Goal: Feedback & Contribution: Contribute content

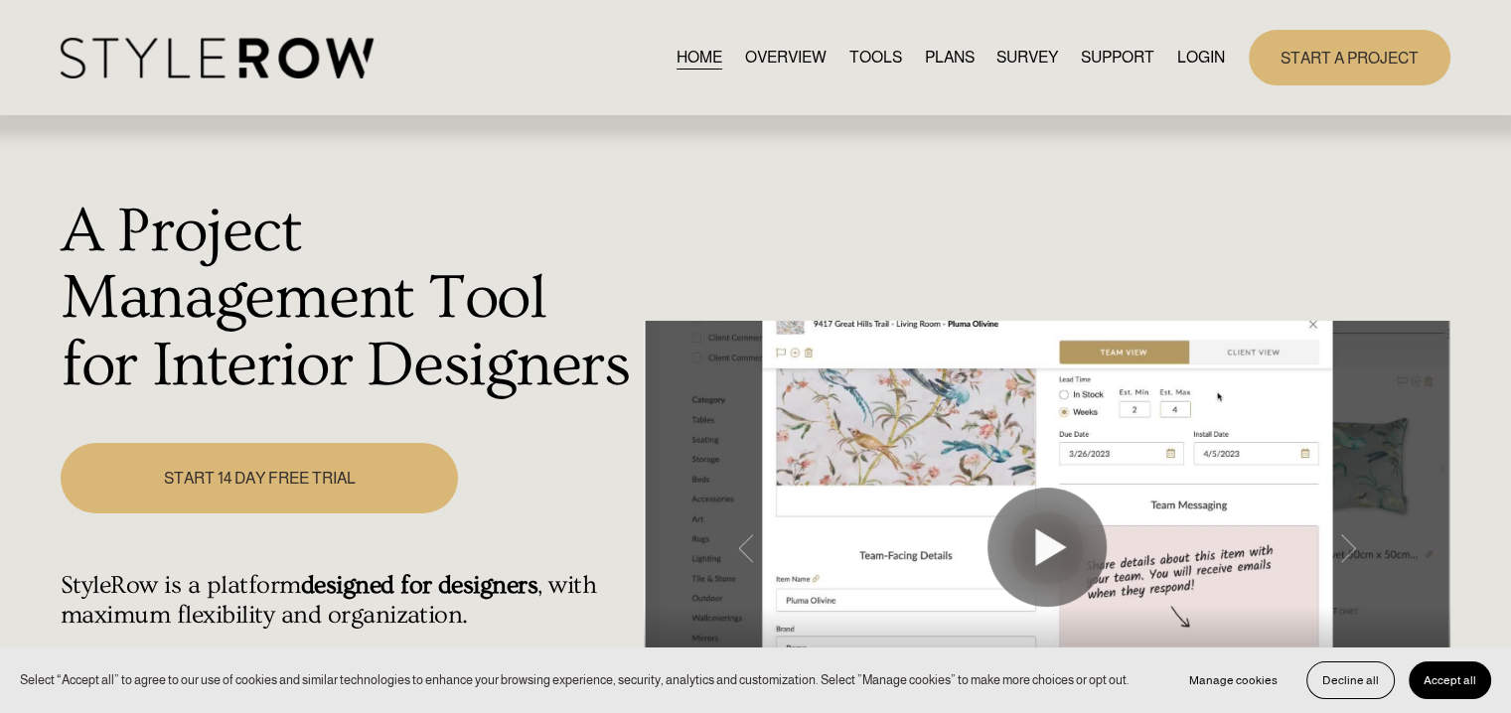
click at [1208, 53] on link "LOGIN" at bounding box center [1201, 57] width 48 height 27
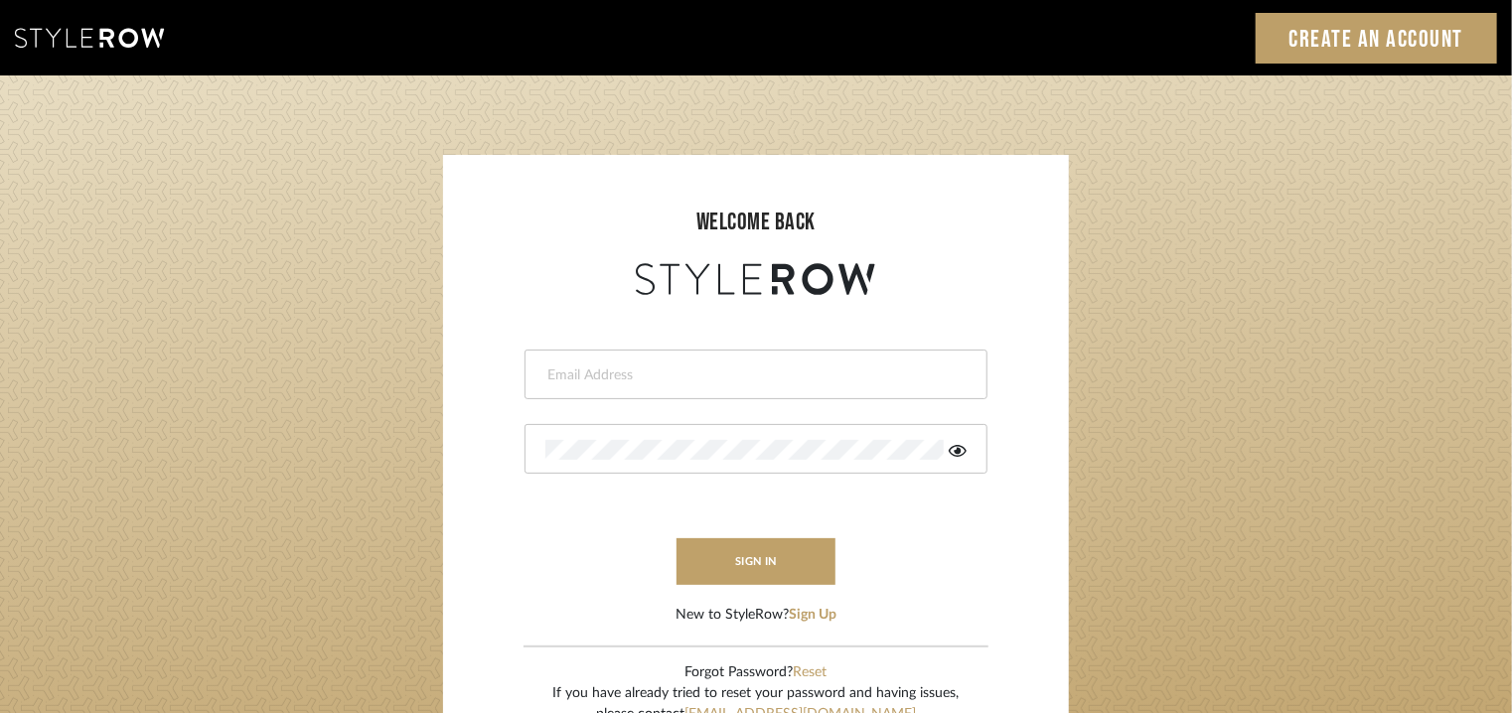
click at [687, 381] on input "email" at bounding box center [753, 376] width 416 height 20
type input "tehseen@mancini-design.com"
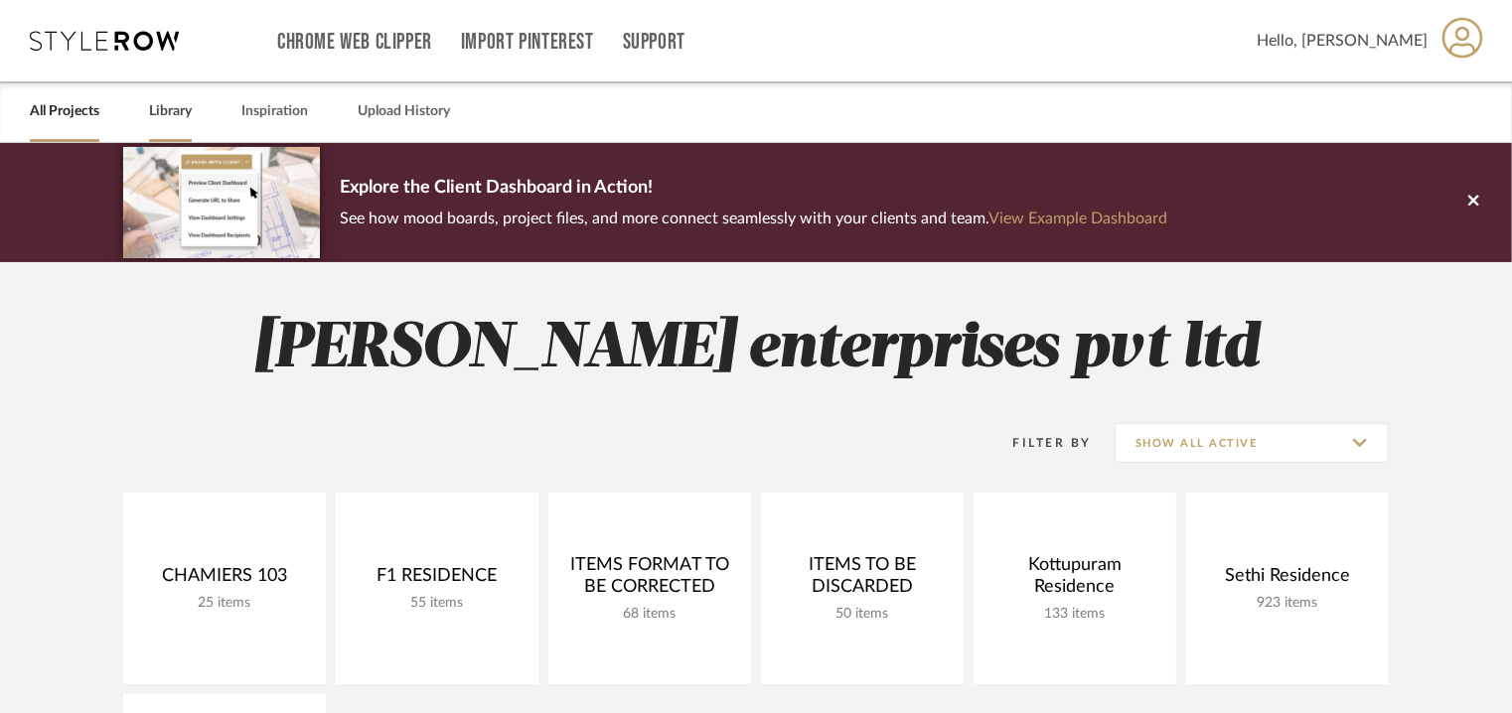
click at [183, 104] on link "Library" at bounding box center [170, 111] width 43 height 27
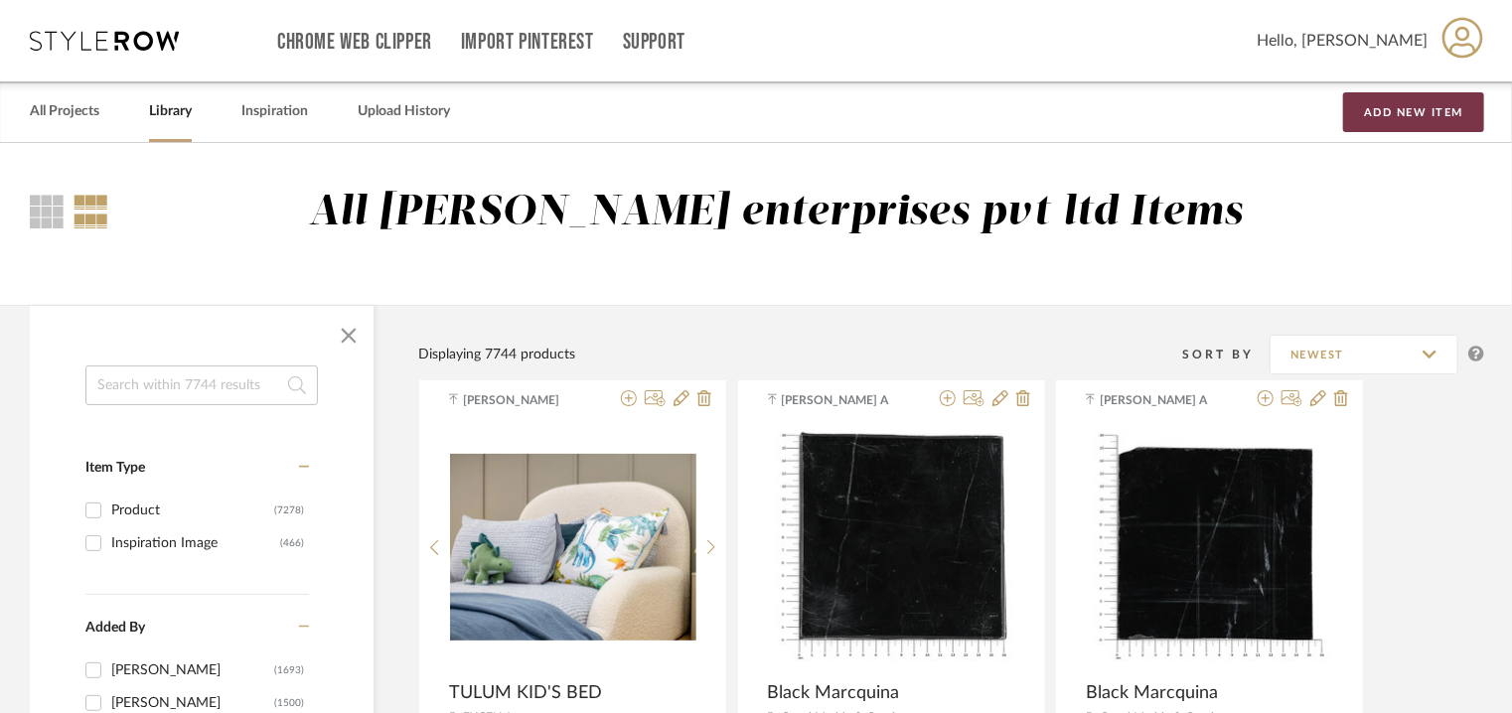
click at [1438, 114] on button "Add New Item" at bounding box center [1413, 112] width 141 height 40
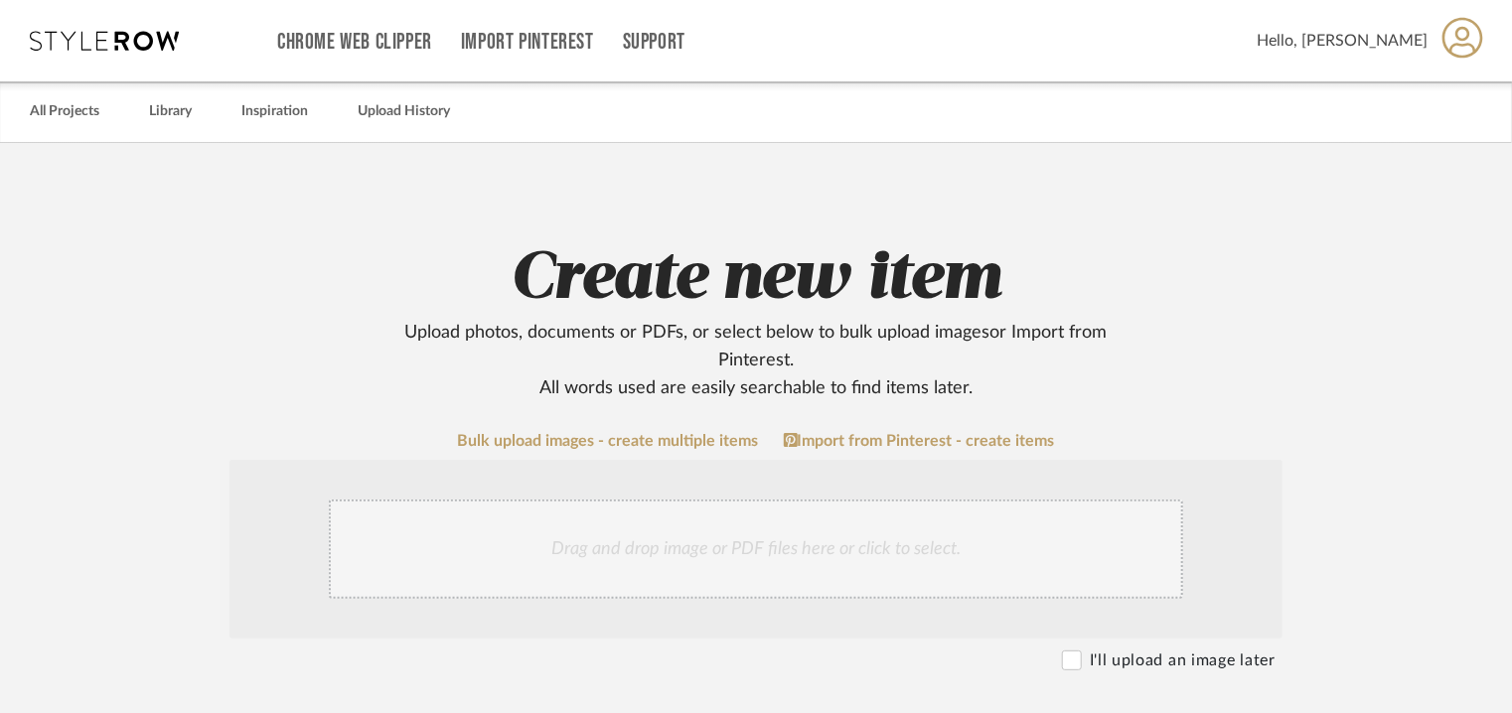
scroll to position [894, 0]
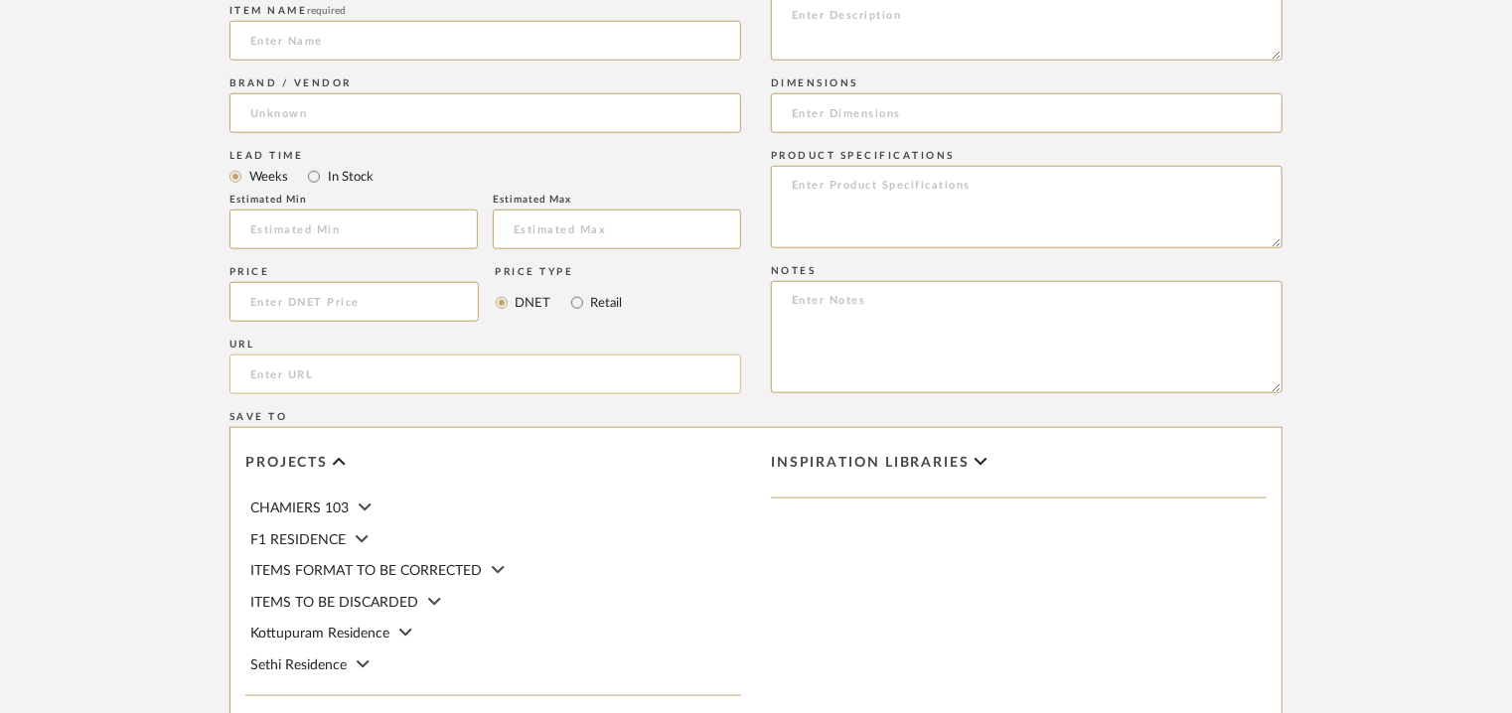
paste input "https://www.archiexpo.com/prod/tm-leader-contract/product-4637089-2529458.html"
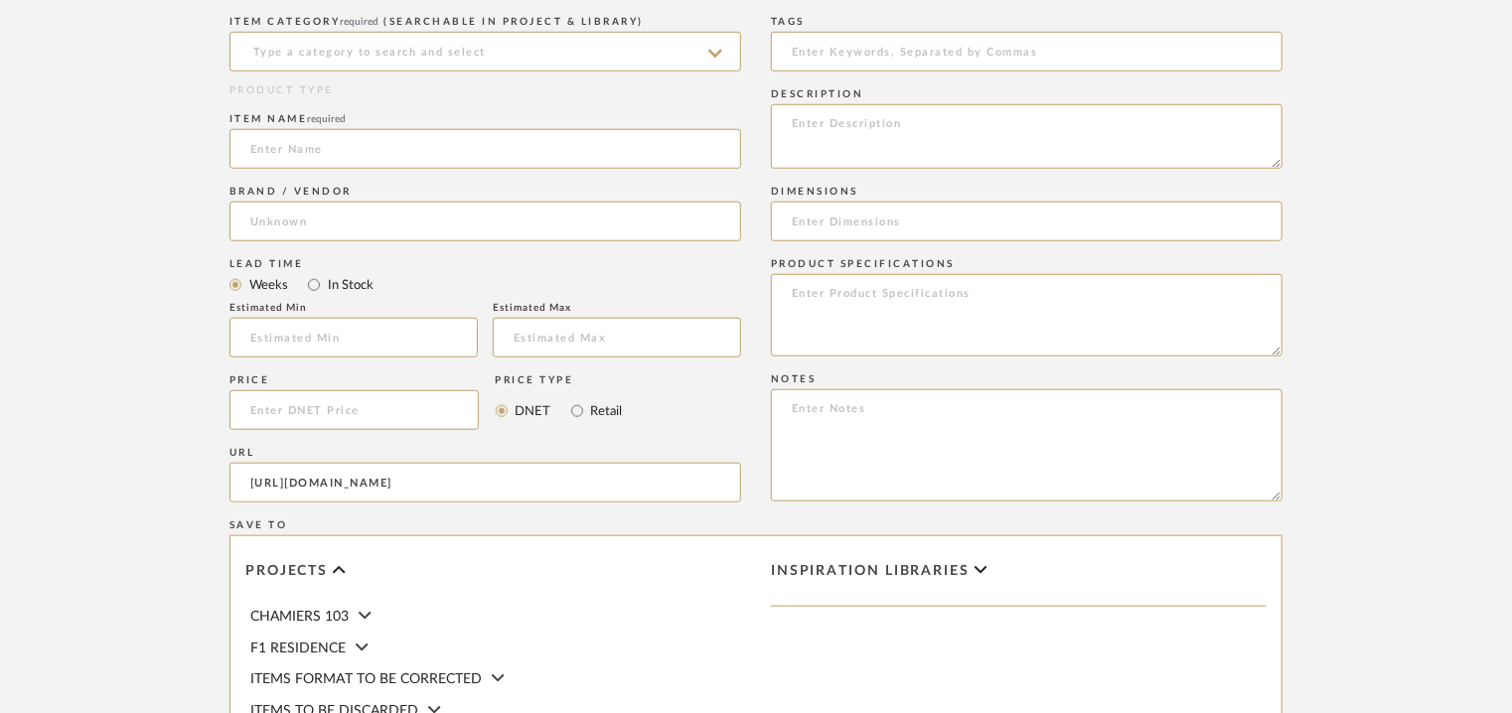
scroll to position [596, 0]
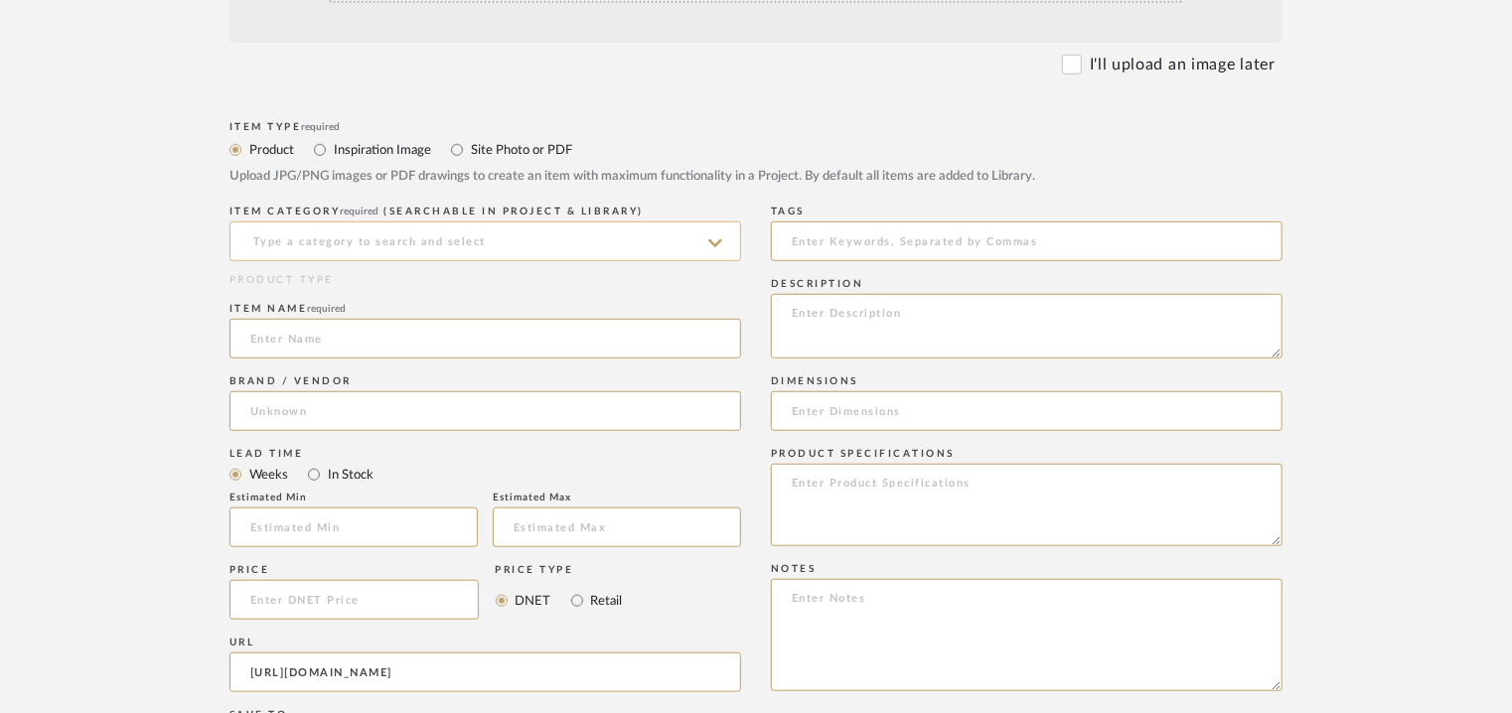
type input "https://www.archiexpo.com/prod/tm-leader-contract/product-4637089-2529458.html"
click at [315, 247] on input at bounding box center [485, 242] width 512 height 40
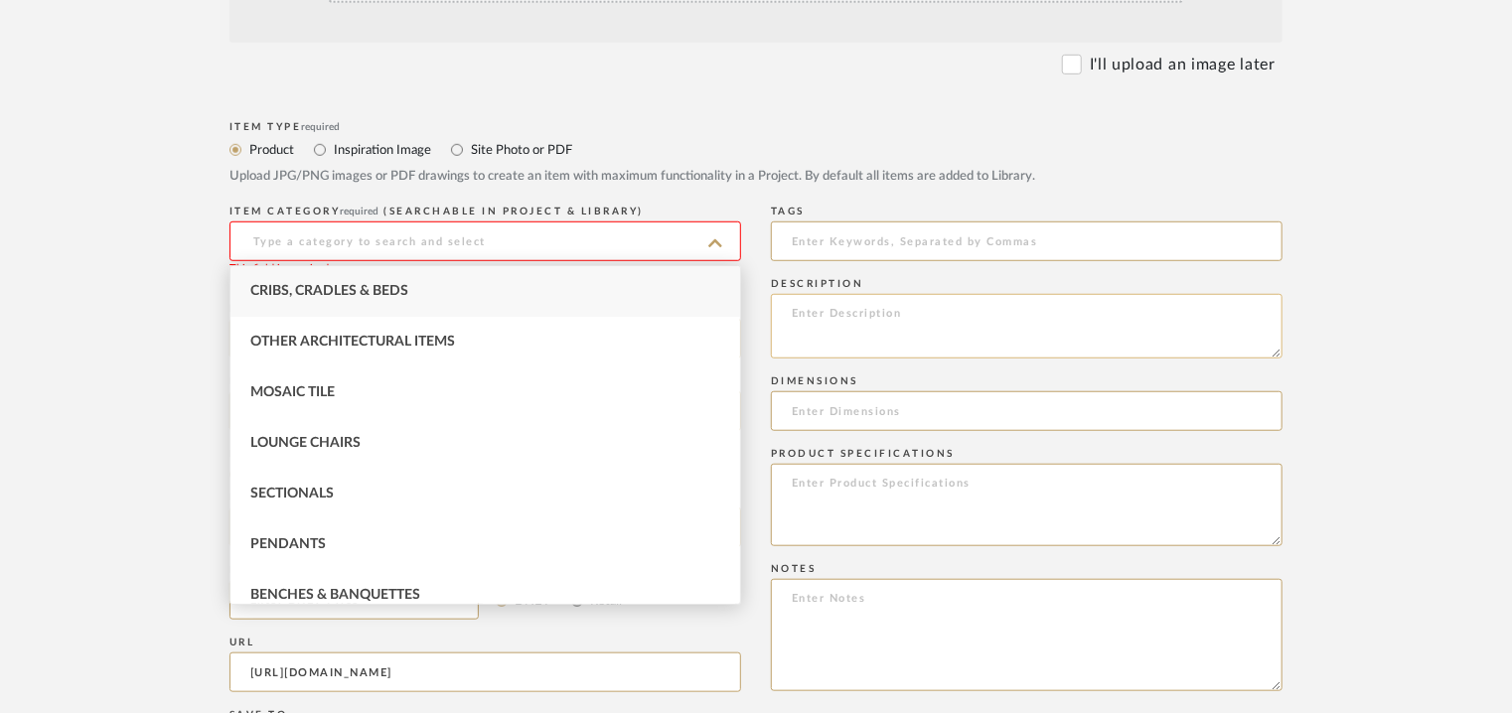
click at [783, 310] on textarea at bounding box center [1027, 326] width 512 height 65
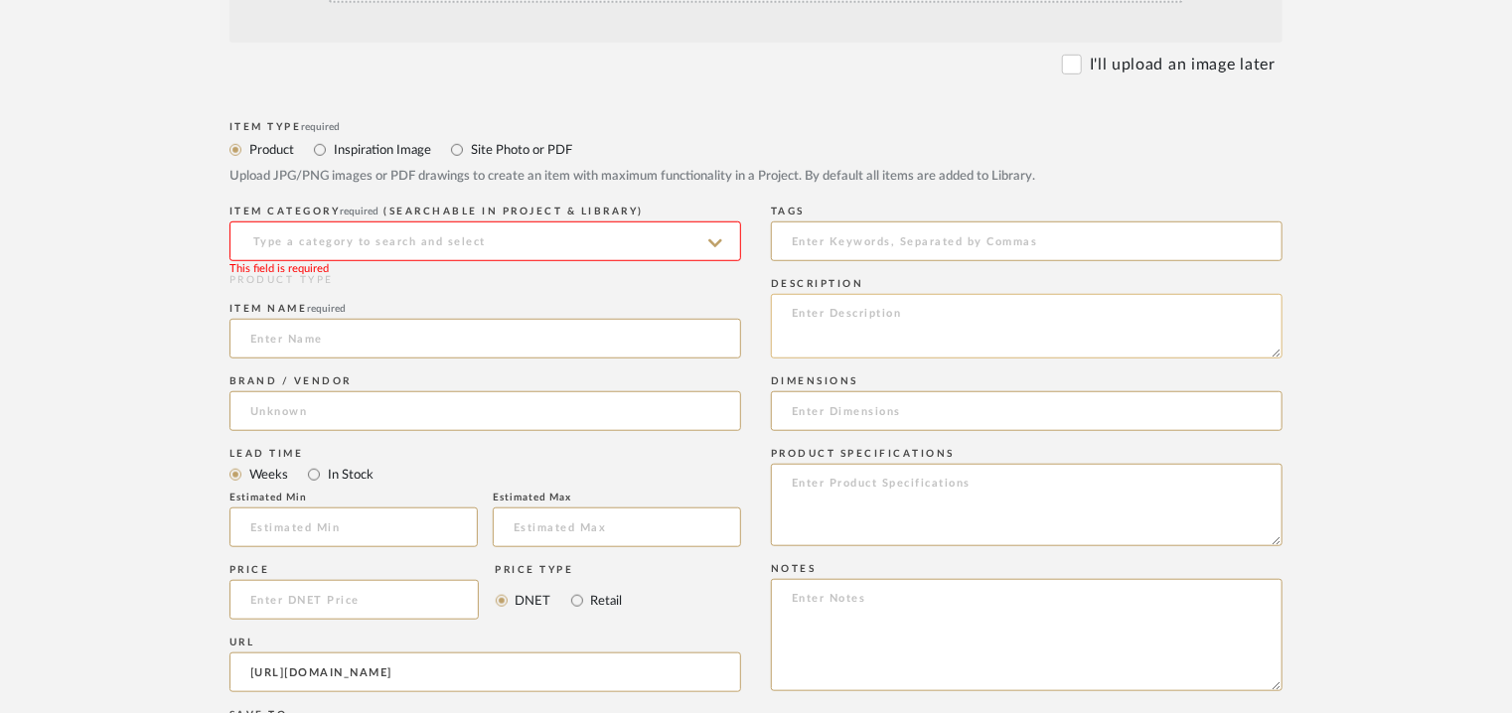
paste textarea "Type: Armchair - Ciro Designer : Na Dimension(s): W 73 x D 83 x H 75cm/ SH43cm …"
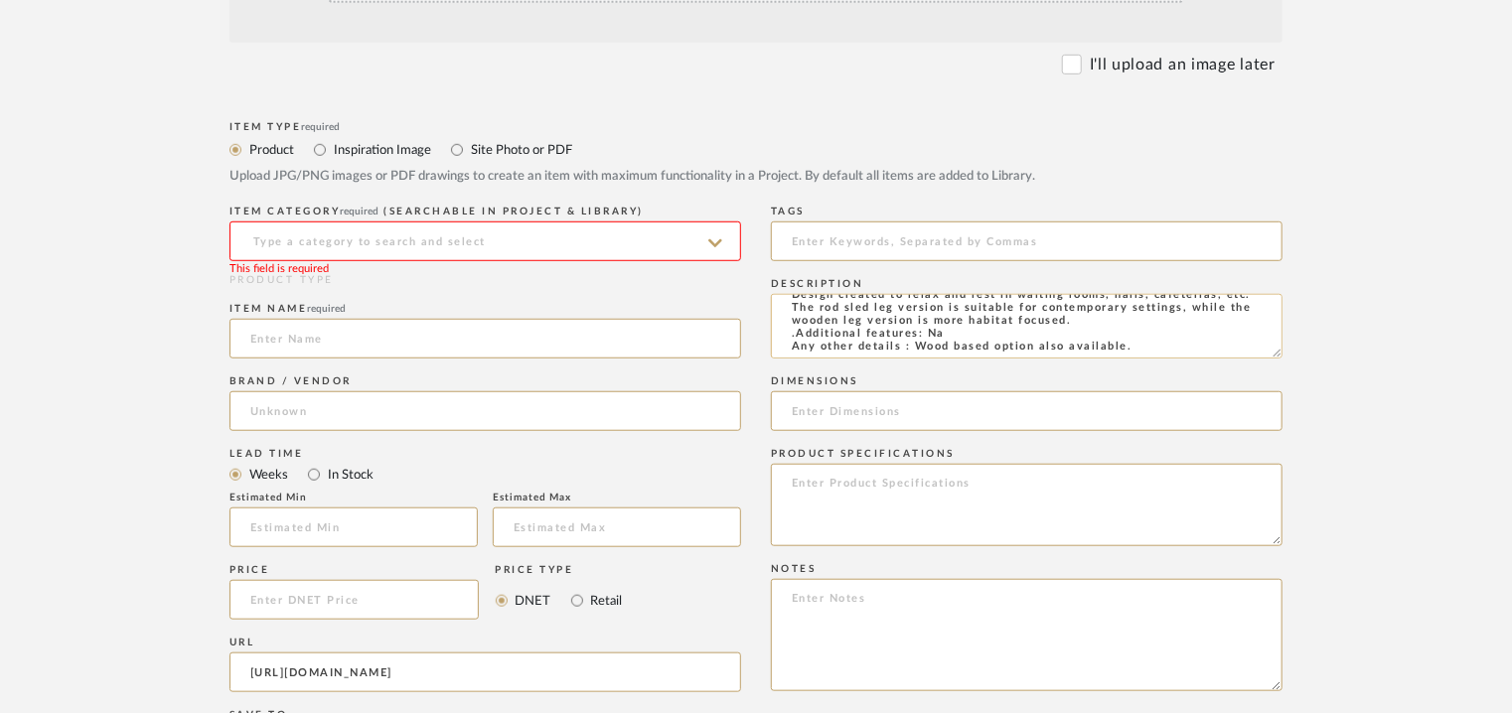
scroll to position [170, 0]
drag, startPoint x: 882, startPoint y: 336, endPoint x: 1096, endPoint y: 324, distance: 213.9
click at [1096, 324] on textarea "Type: Armchair - Ciro Designer : Na Dimension(s): W 73 x D 83 x H 75cm/ SH43cm …" at bounding box center [1027, 326] width 512 height 65
type textarea "Type: Armchair - Ciro Designer : Na Dimension(s): W 73 x D 83 x H 75cm/ SH43cm …"
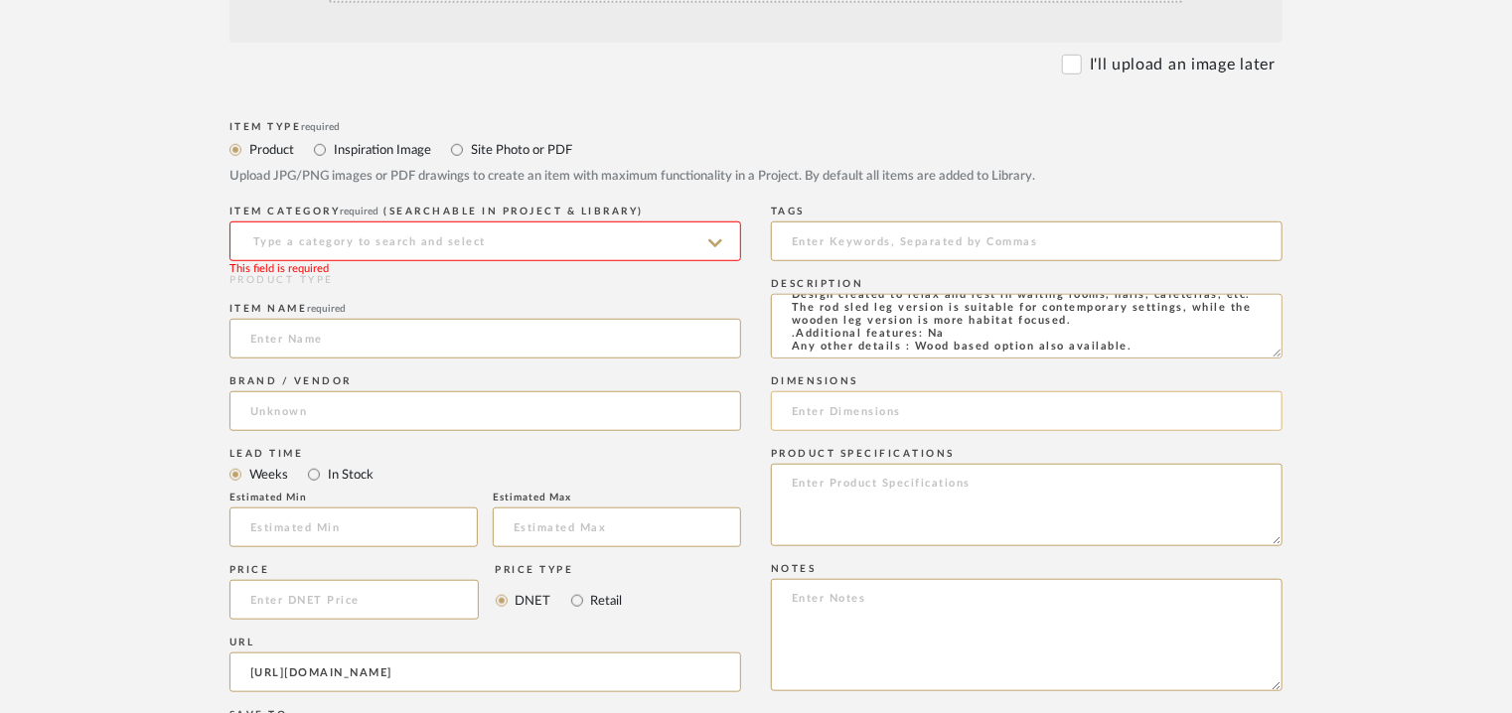
click at [820, 418] on input at bounding box center [1027, 411] width 512 height 40
paste input "W 73 x D 83 x H 75cm/ SH43cm"
type input "W 73 x D 83 x H 75cm/ SH43cm"
click at [362, 352] on input at bounding box center [485, 339] width 512 height 40
click at [332, 247] on input at bounding box center [485, 242] width 512 height 40
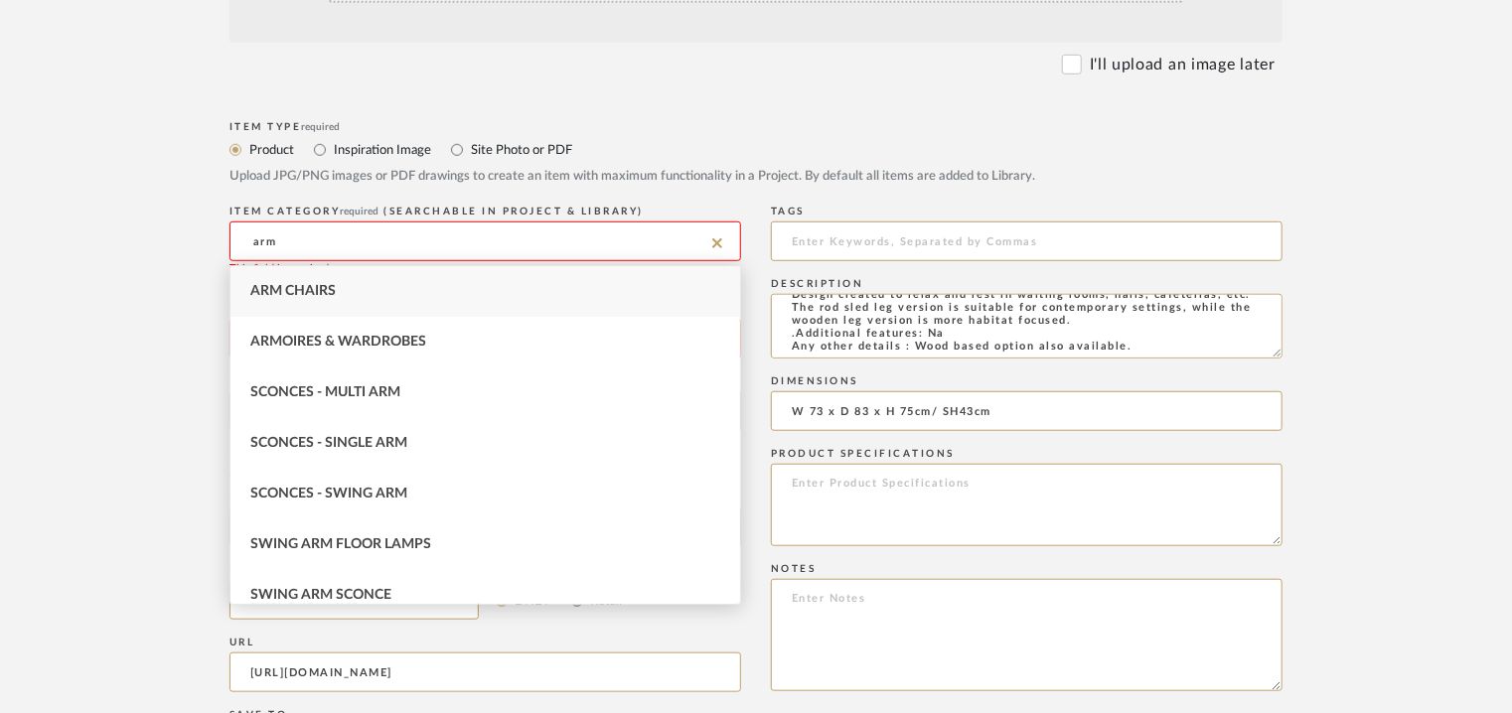
click at [330, 299] on div "Arm Chairs" at bounding box center [485, 291] width 510 height 51
type input "Arm Chairs"
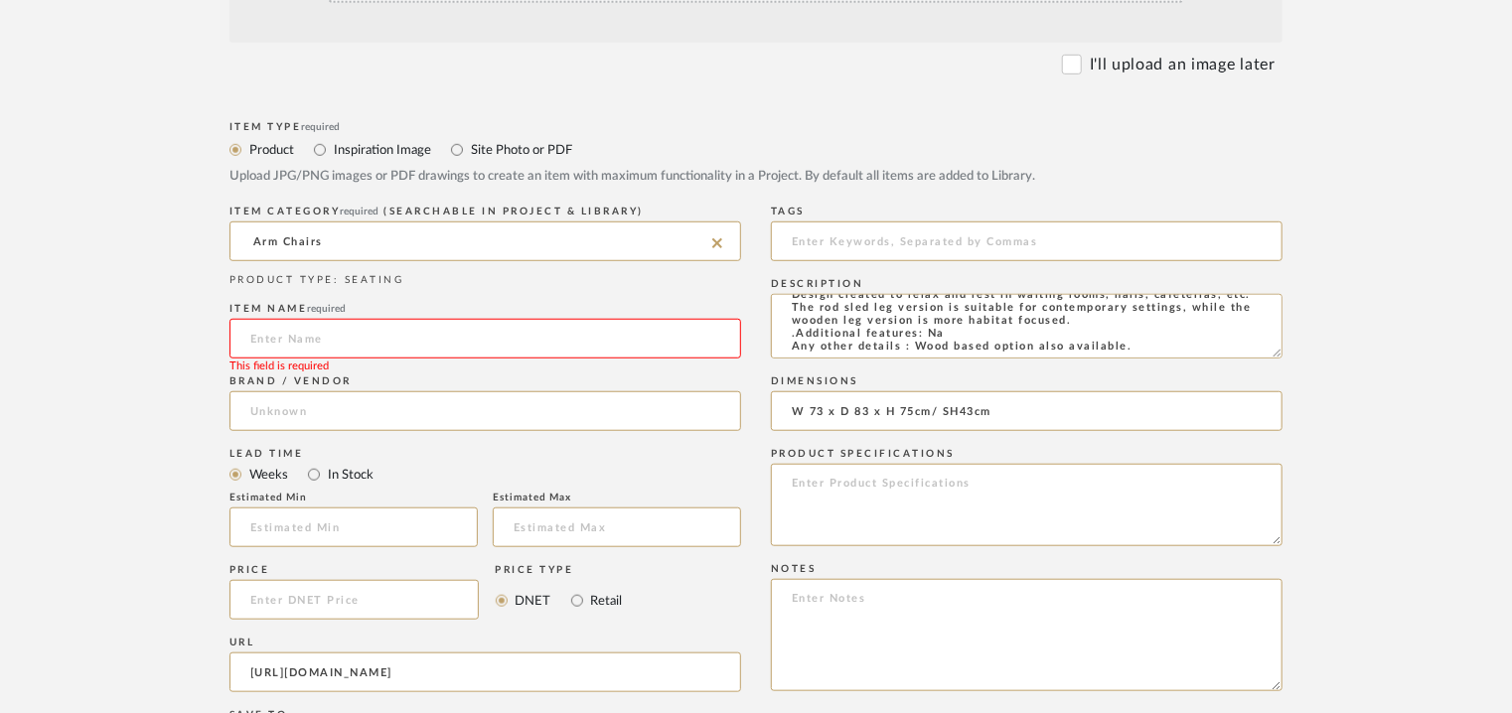
click at [316, 336] on input at bounding box center [485, 339] width 512 height 40
type input "c"
type input "CIRO ARM CHAIR"
drag, startPoint x: 248, startPoint y: 677, endPoint x: 1289, endPoint y: 671, distance: 1041.1
click at [1284, 673] on form "Bulk upload images - create multiple items Import from Pinterest - create items…" at bounding box center [756, 482] width 1266 height 1292
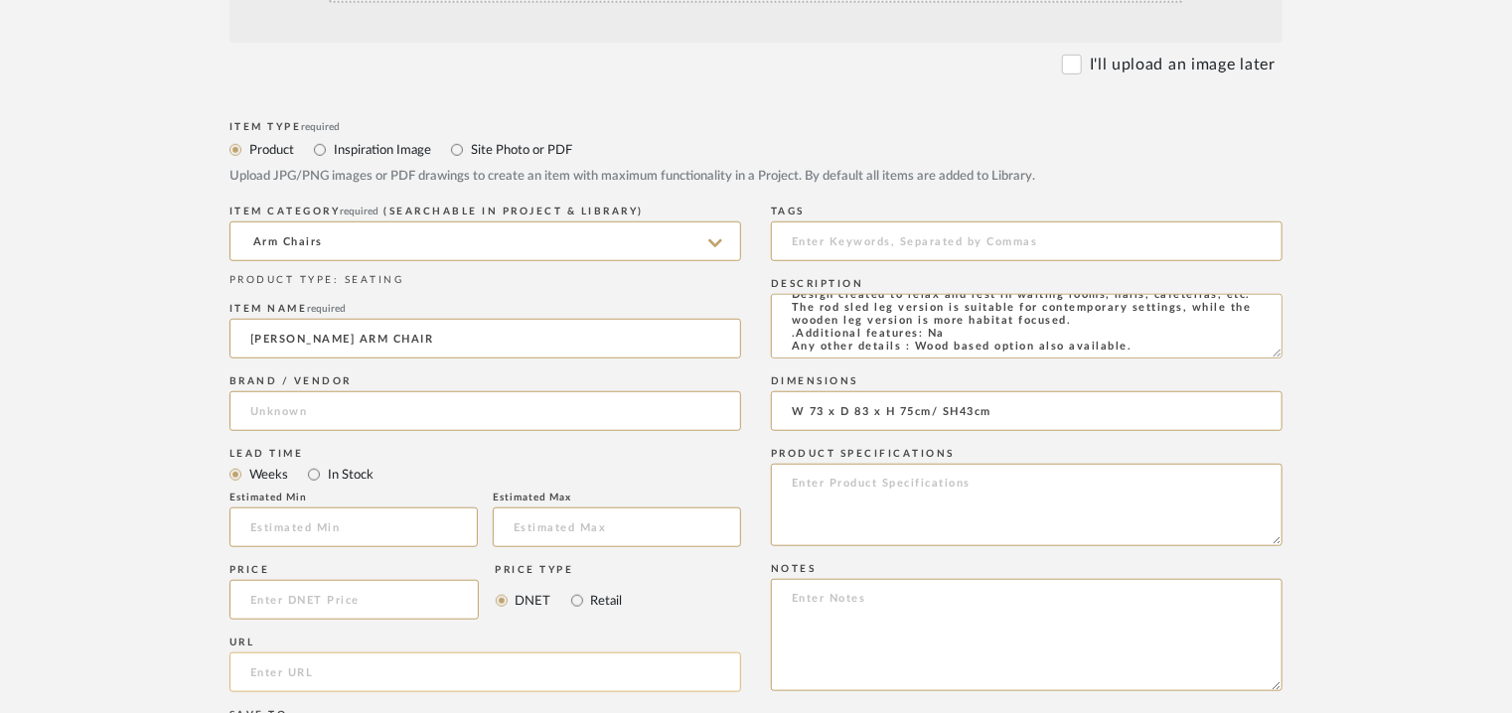
scroll to position [0, 0]
paste input "https://www.archiexpo.com/prod/tm-leader-contract/product-4637089-2529458.html"
type input "https://www.archiexpo.com/prod/tm-leader-contract/product-4637089-2529458.html"
click at [290, 416] on input at bounding box center [485, 411] width 512 height 40
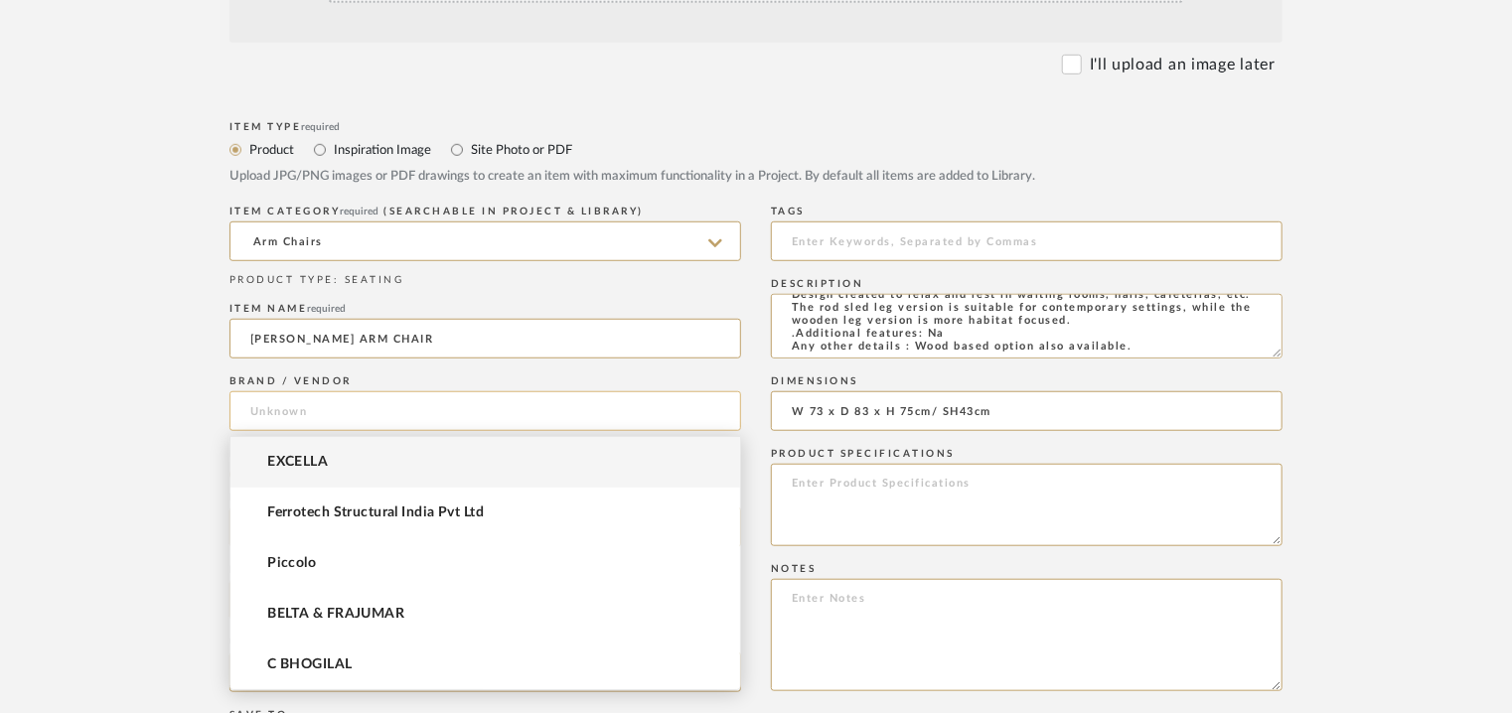
type input "t"
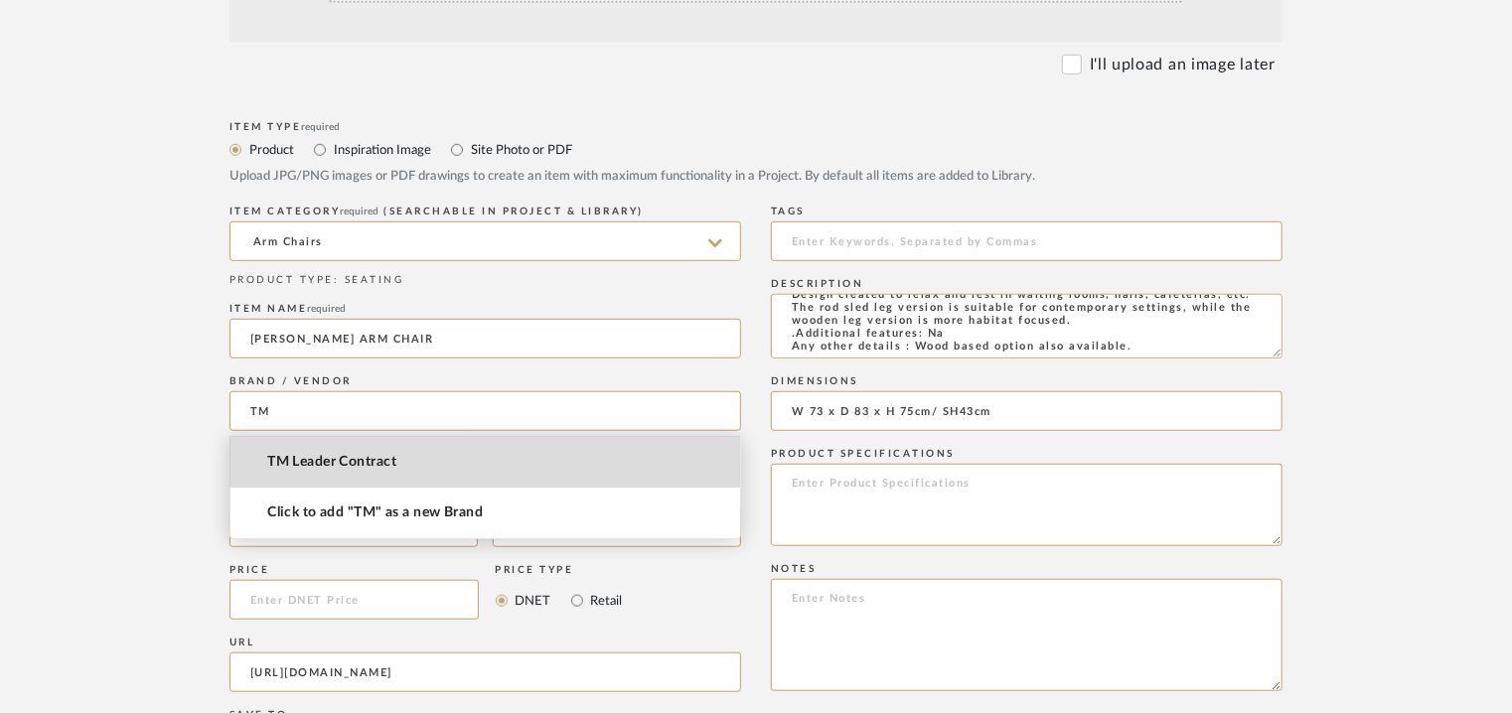
click at [353, 457] on span "TM Leader Contract" at bounding box center [331, 462] width 129 height 17
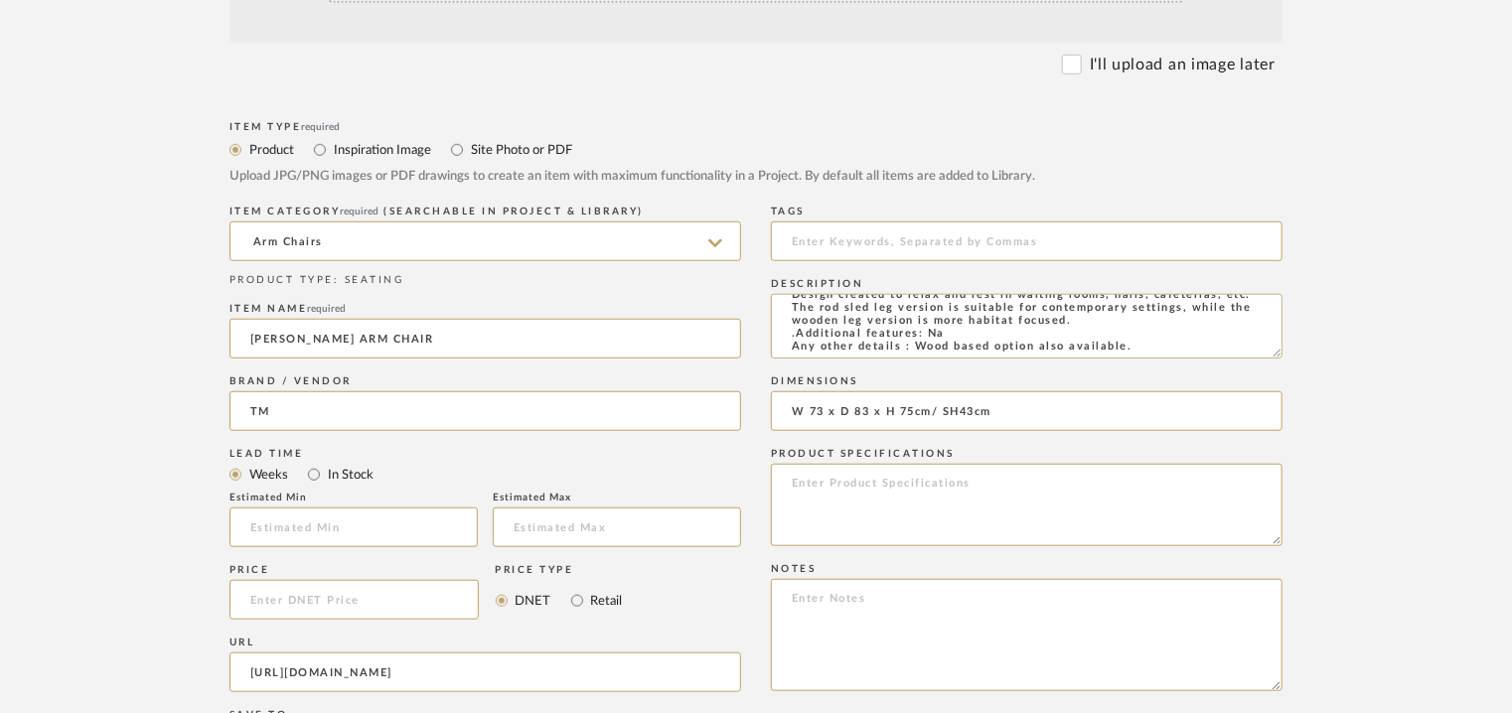
type input "TM Leader Contract"
click at [807, 596] on textarea at bounding box center [1027, 635] width 512 height 112
paste textarea "Price : Na Lead time: Na Customizable : Na 3D available : No BIM available : No…"
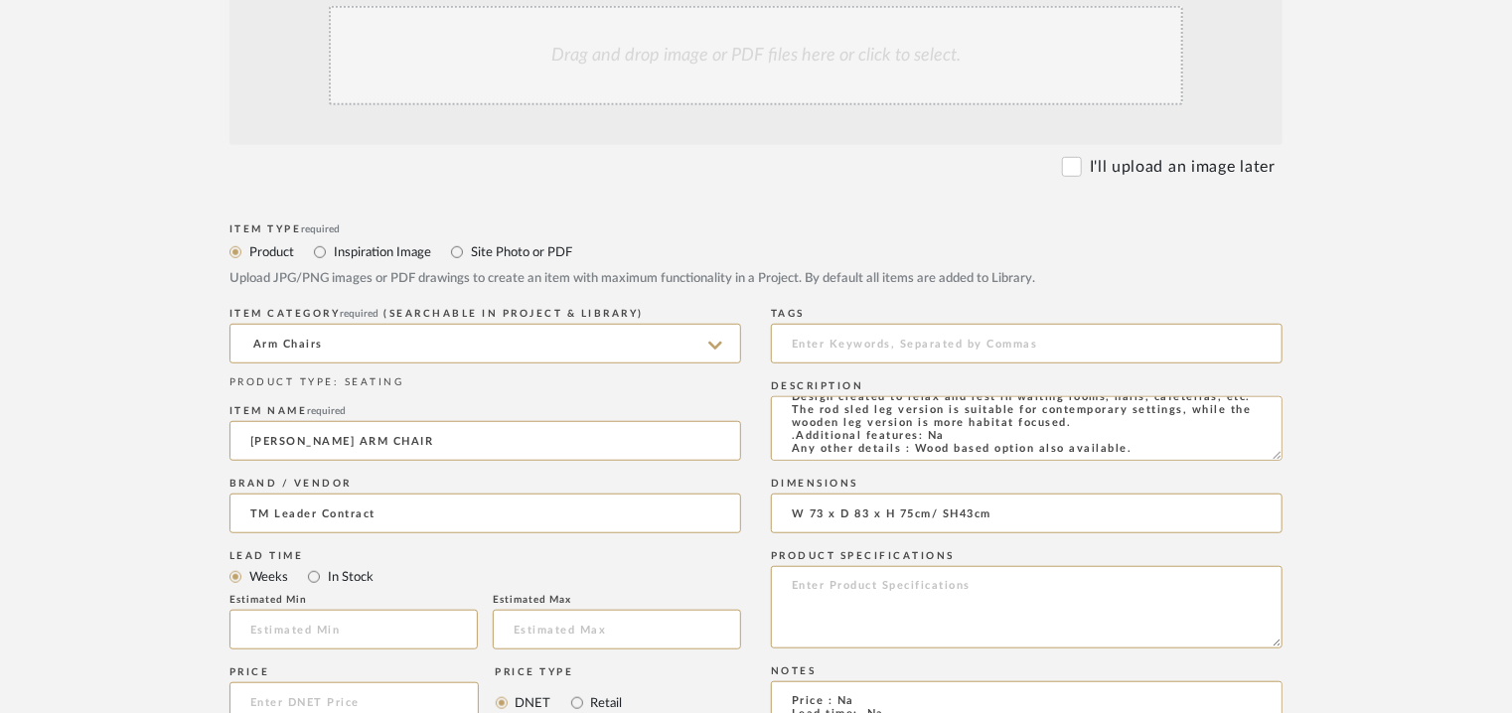
scroll to position [397, 0]
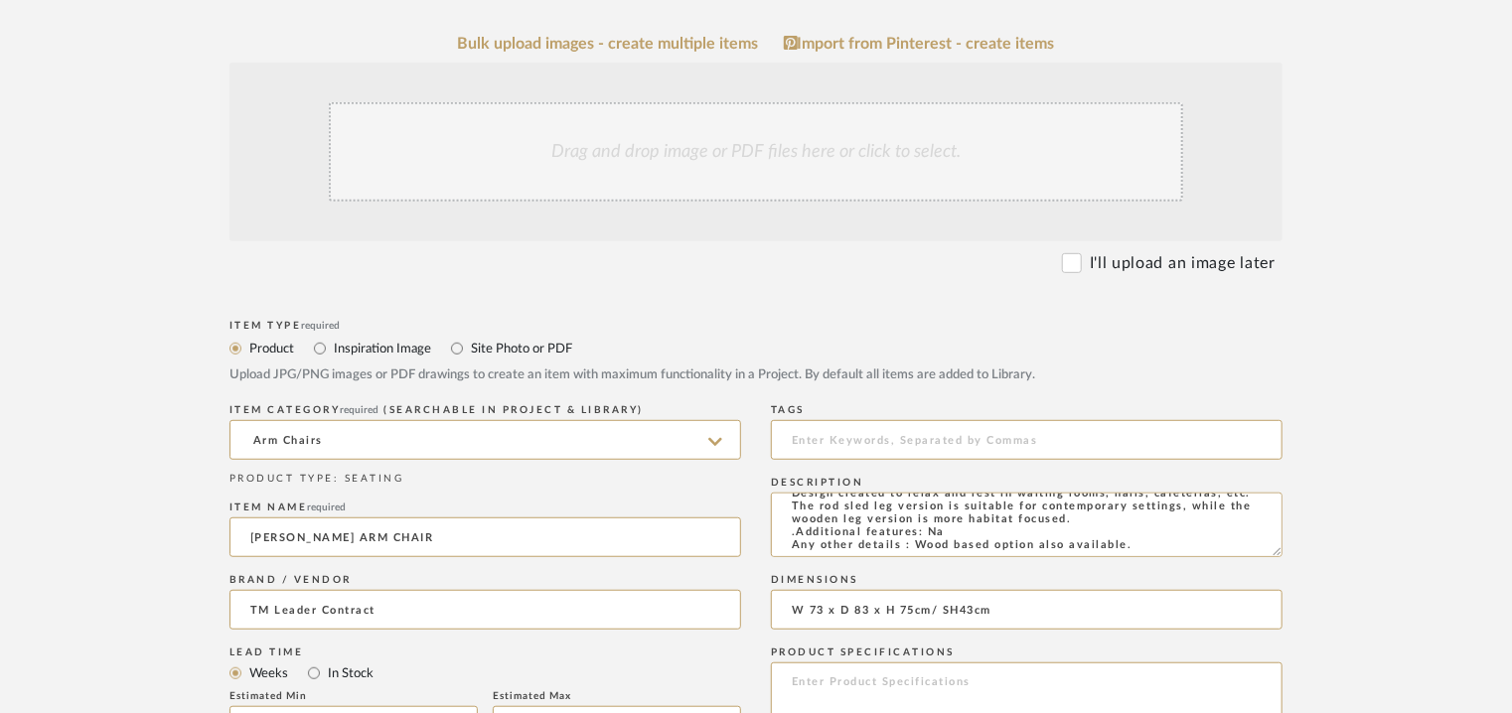
type textarea "Price : Na Lead time: Na Customizable : Na 3D available : No BIM available : No…"
click at [694, 164] on div "Drag and drop image or PDF files here or click to select." at bounding box center [756, 151] width 854 height 99
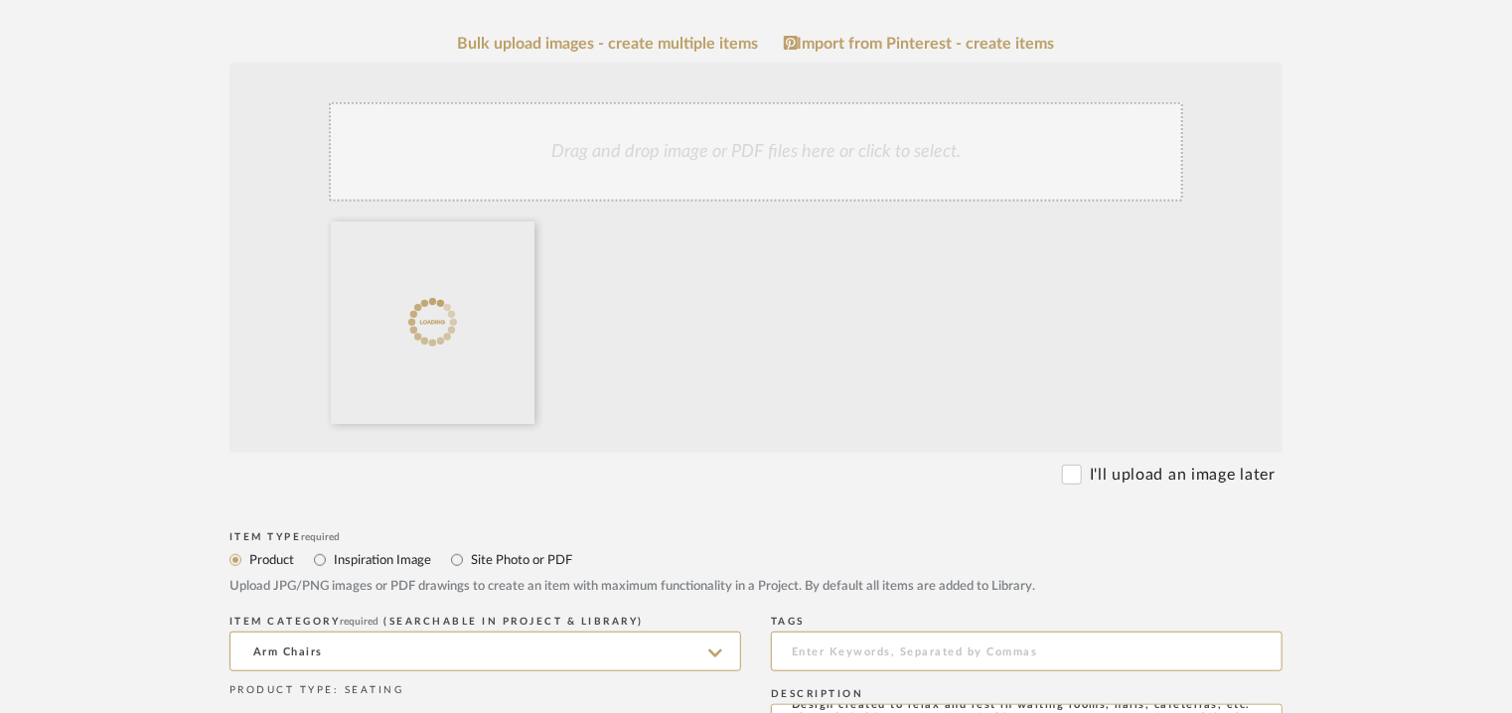
click at [766, 166] on div "Drag and drop image or PDF files here or click to select." at bounding box center [756, 151] width 854 height 99
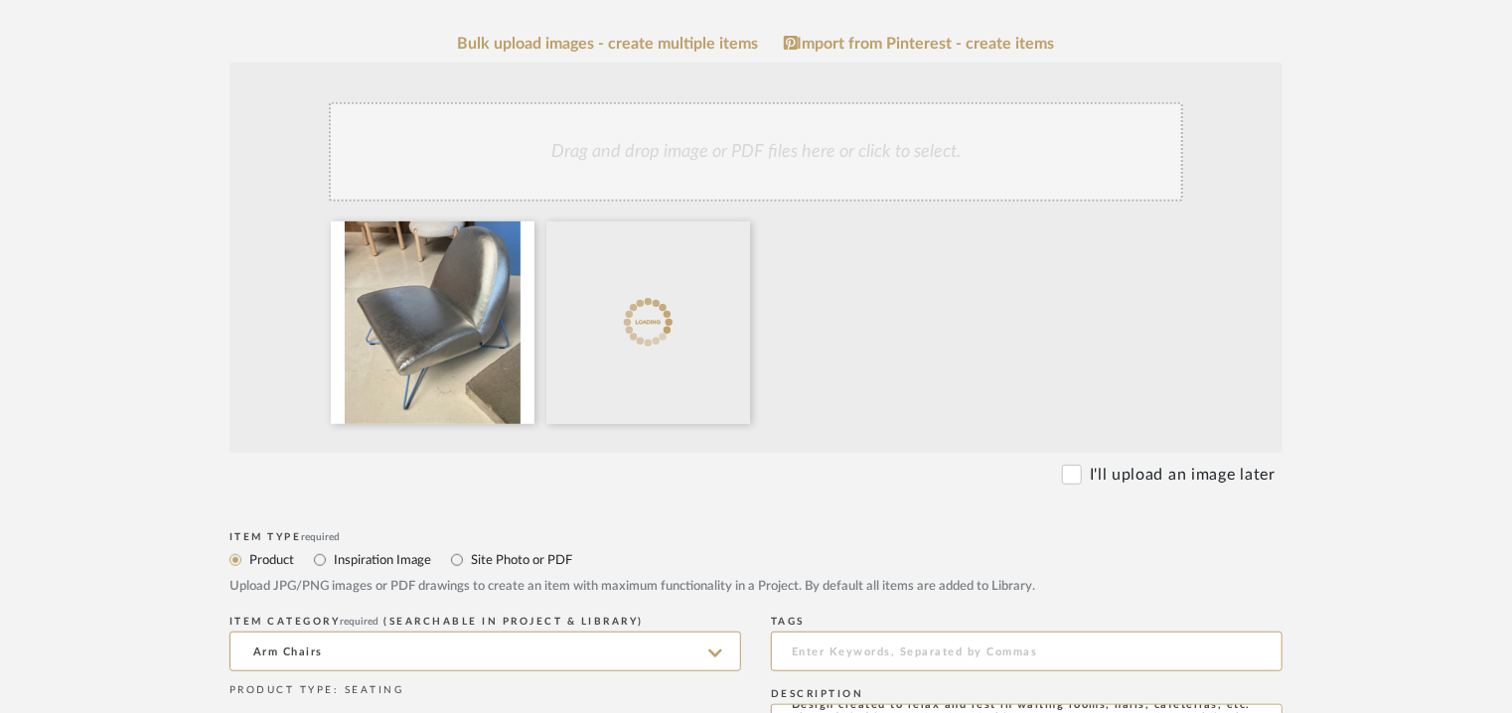
click at [850, 178] on div "Drag and drop image or PDF files here or click to select." at bounding box center [756, 151] width 854 height 99
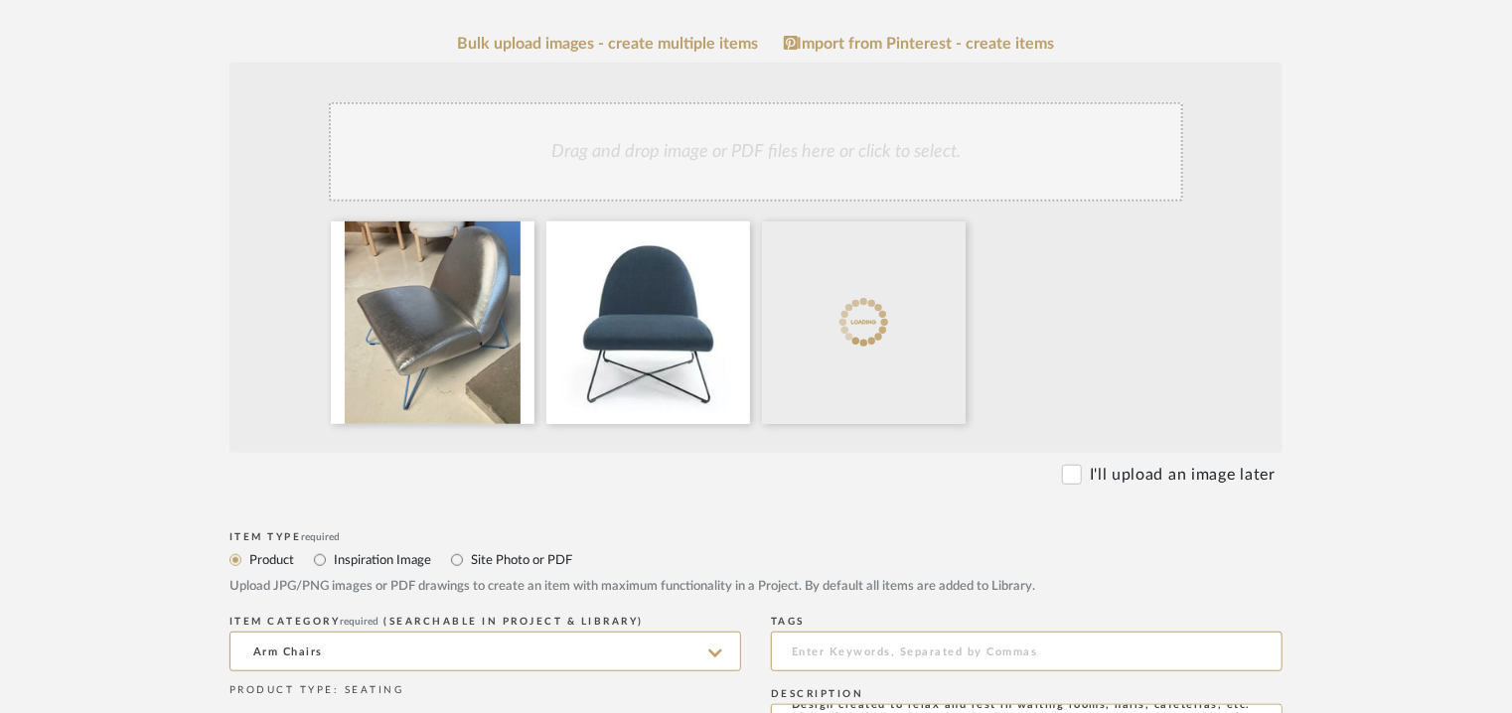
click at [914, 151] on div "Drag and drop image or PDF files here or click to select." at bounding box center [756, 151] width 854 height 99
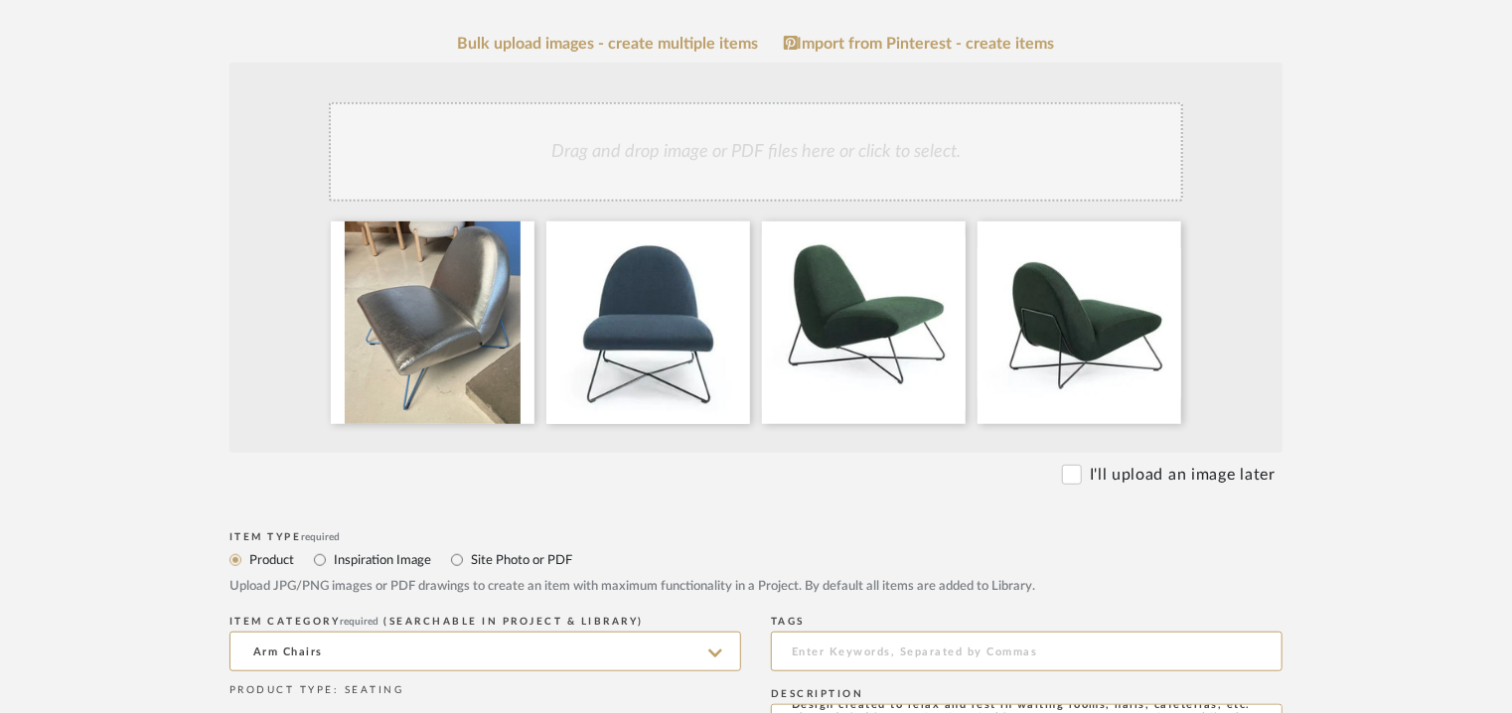
click at [1029, 194] on div "Drag and drop image or PDF files here or click to select." at bounding box center [756, 151] width 854 height 99
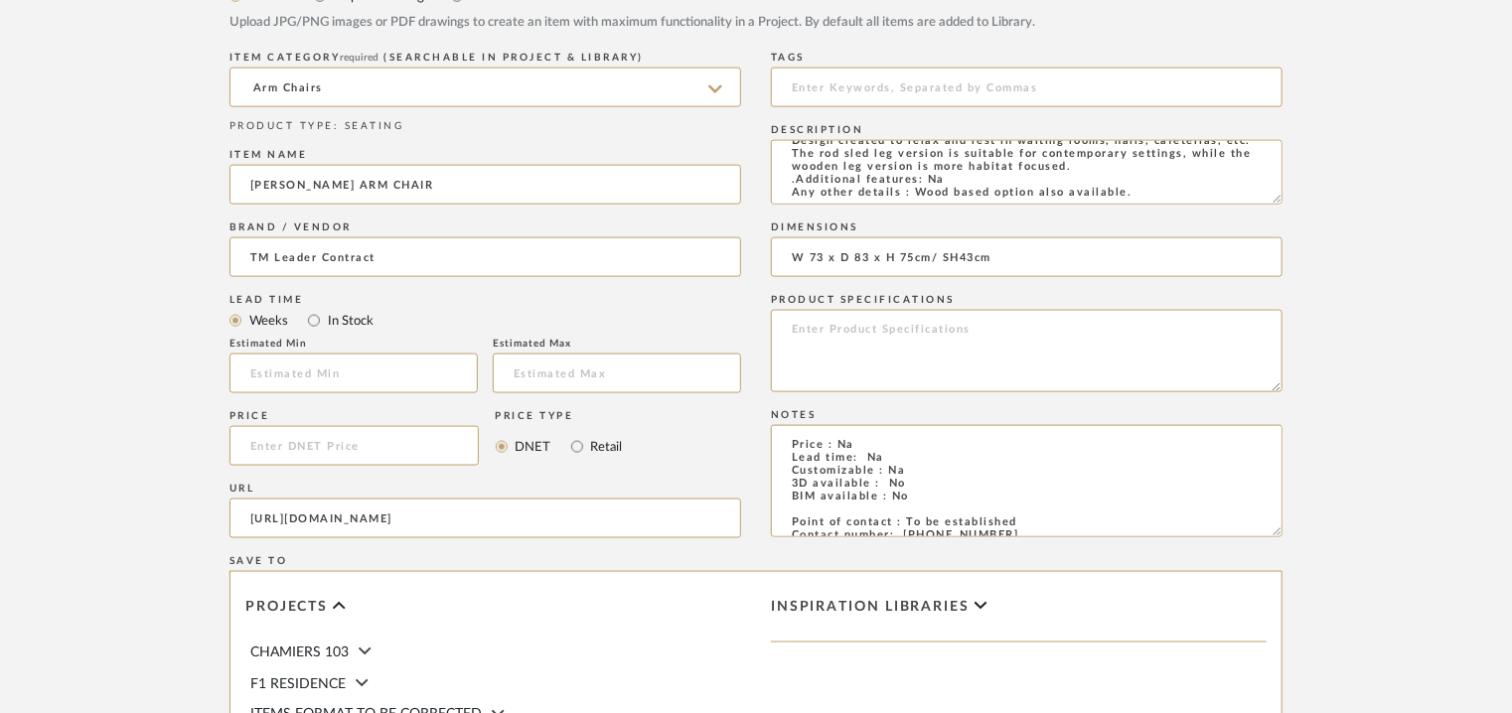
scroll to position [1575, 0]
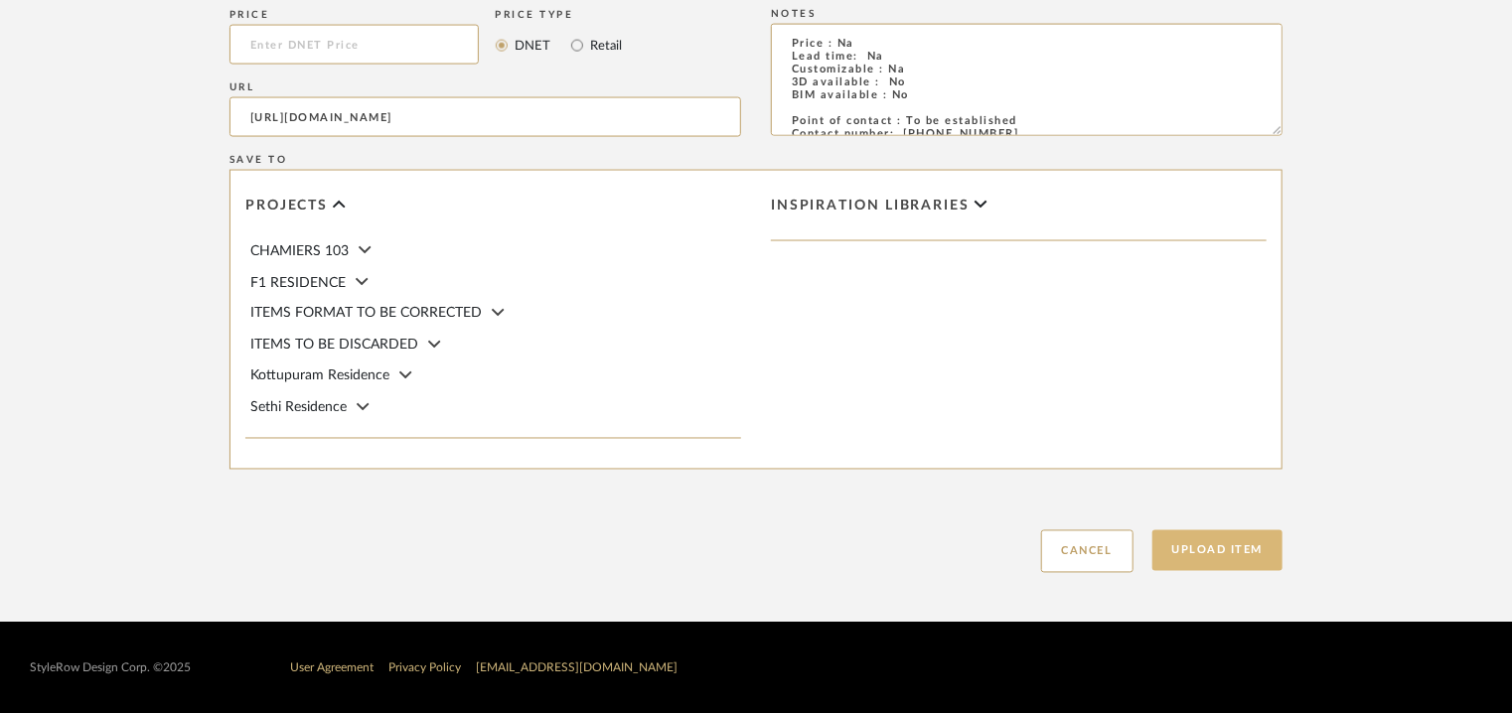
click at [1180, 549] on button "Upload Item" at bounding box center [1217, 550] width 131 height 41
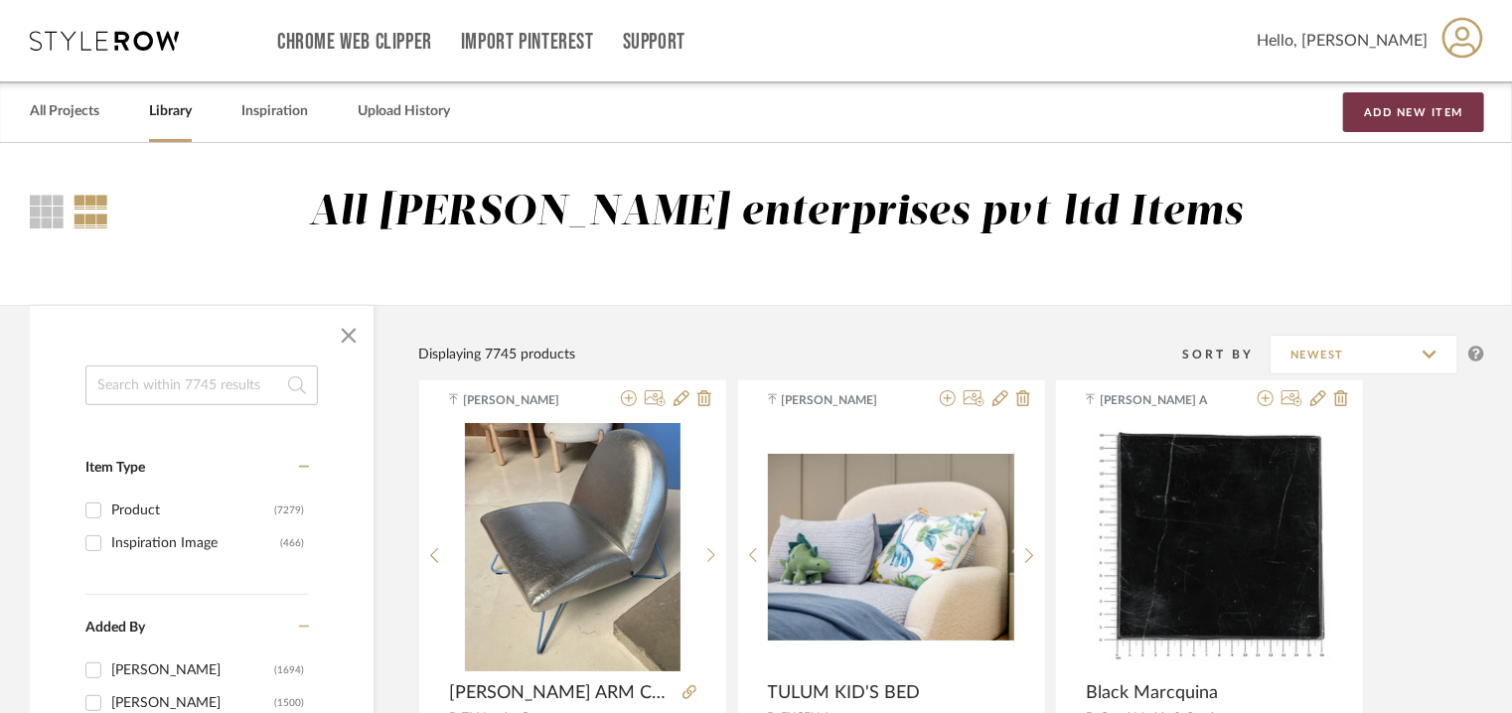
click at [1428, 109] on button "Add New Item" at bounding box center [1413, 112] width 141 height 40
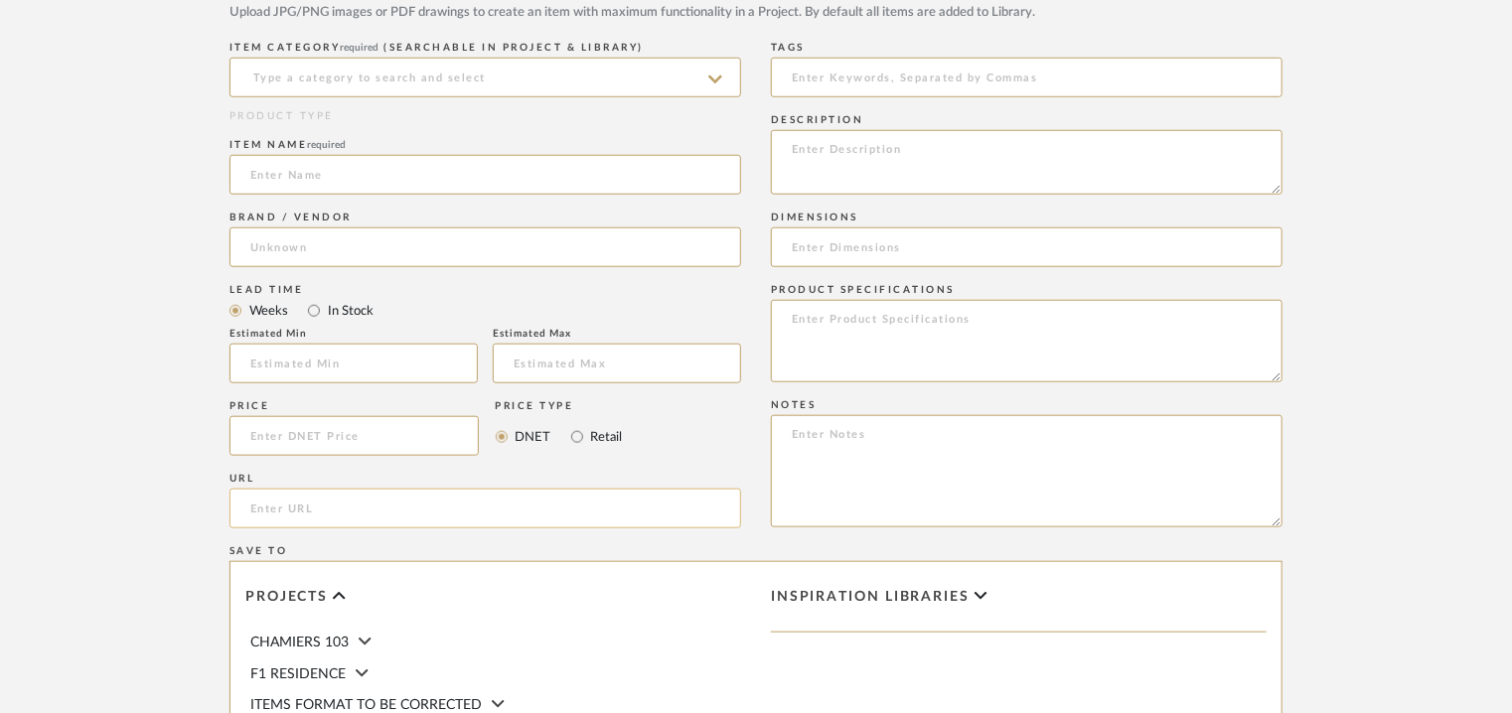
scroll to position [795, 0]
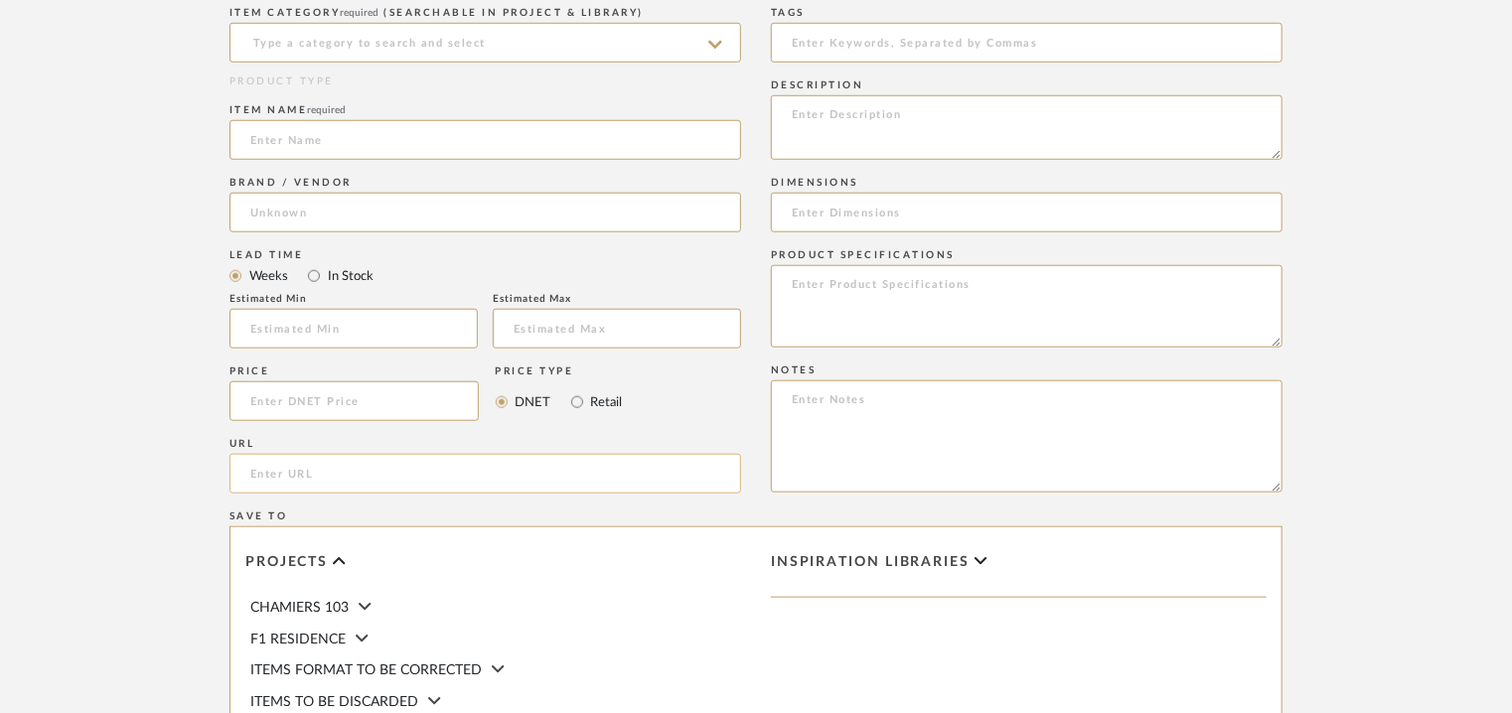
click at [309, 481] on input "url" at bounding box center [485, 474] width 512 height 40
paste input "https://www.archiexpo.es/prod/tm-leader-contract/product-4637089-2529754.html"
type input "https://www.archiexpo.es/prod/tm-leader-contract/product-4637089-2529754.html"
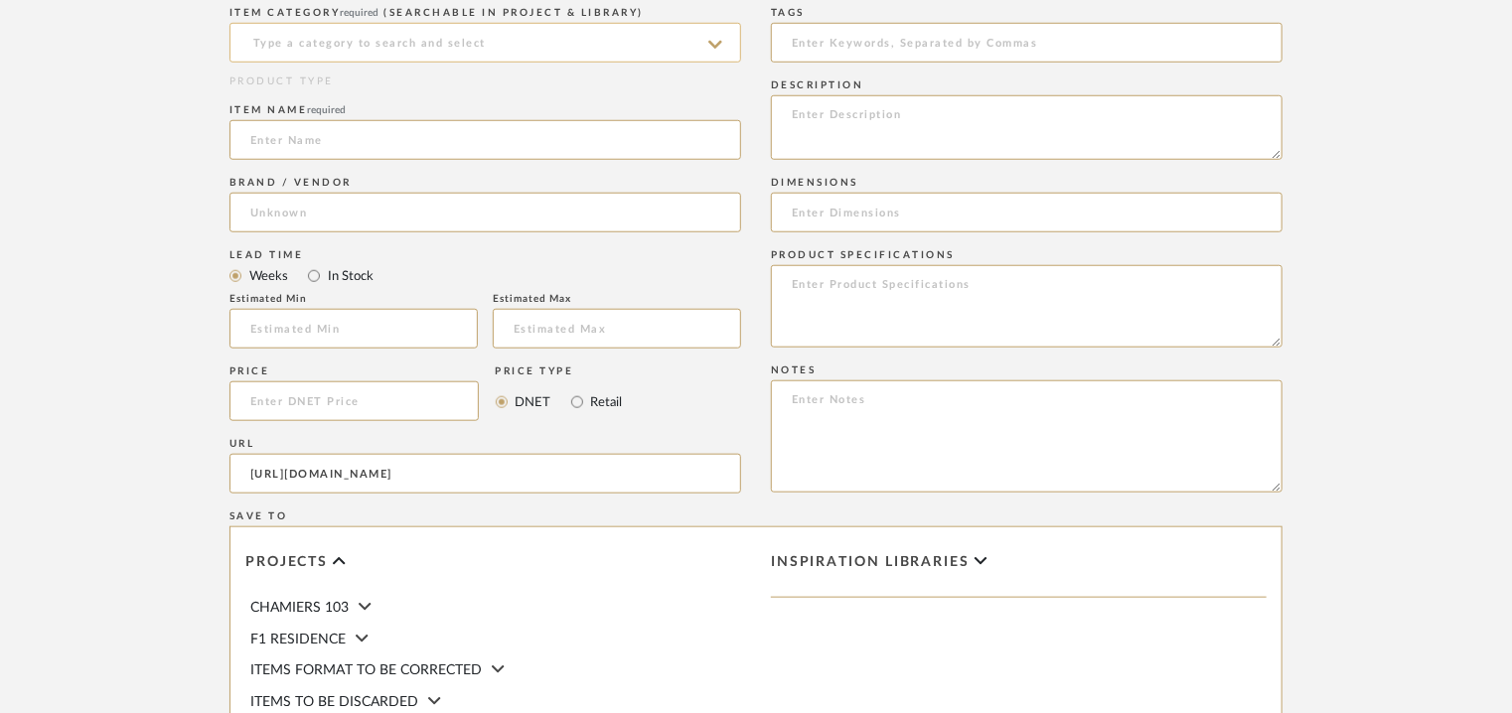
click at [352, 37] on input at bounding box center [485, 43] width 512 height 40
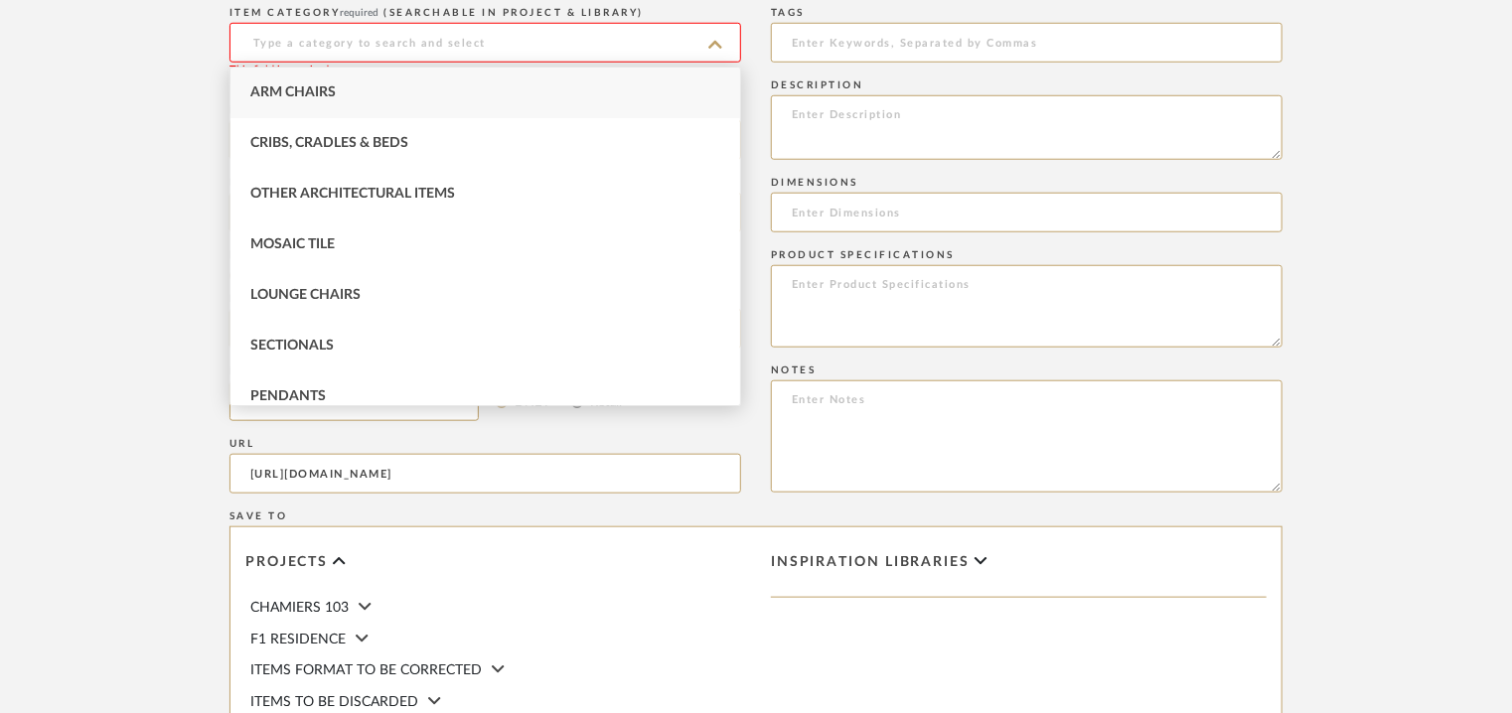
click at [331, 88] on span "Arm Chairs" at bounding box center [292, 92] width 85 height 14
type input "Arm Chairs"
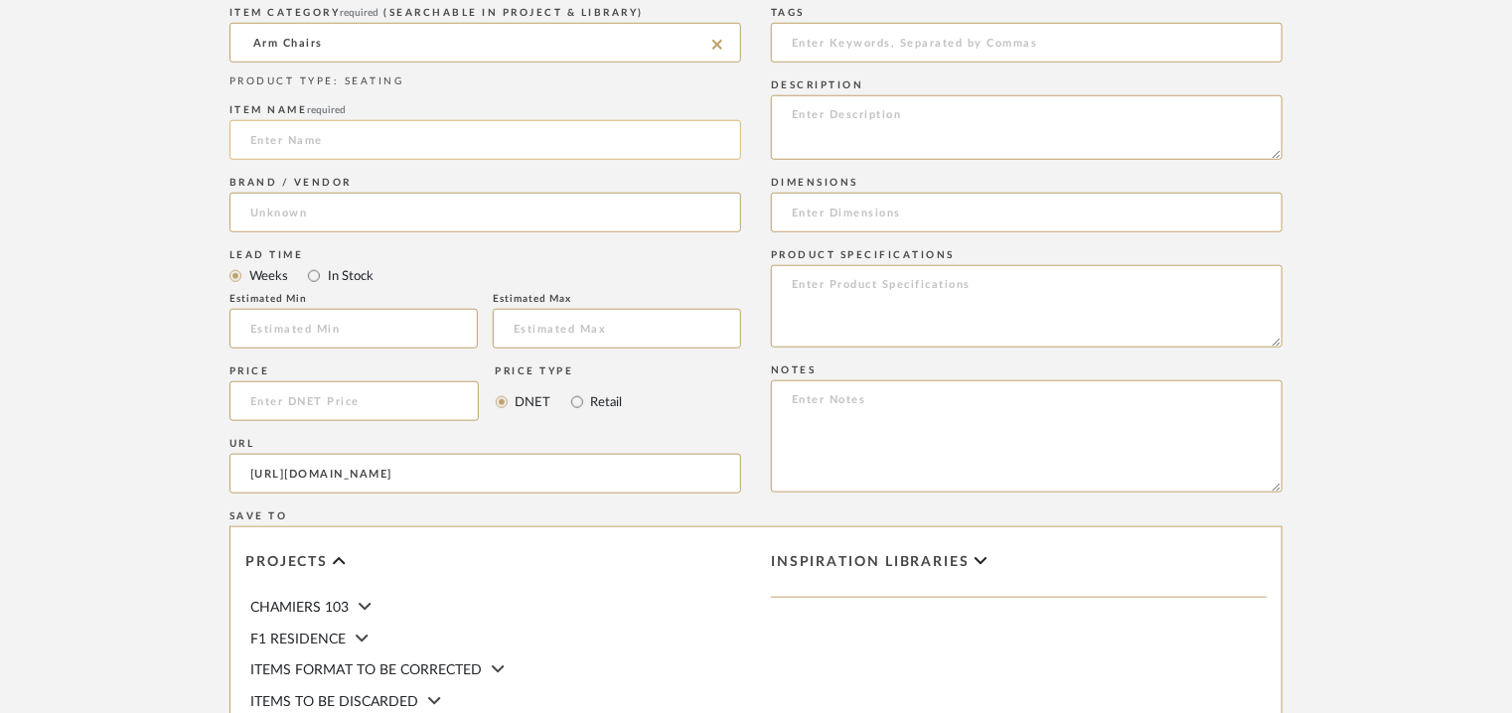
click at [316, 148] on input at bounding box center [485, 140] width 512 height 40
type input "e"
type input "EVAN ARM CHAIR"
click at [305, 206] on input at bounding box center [485, 213] width 512 height 40
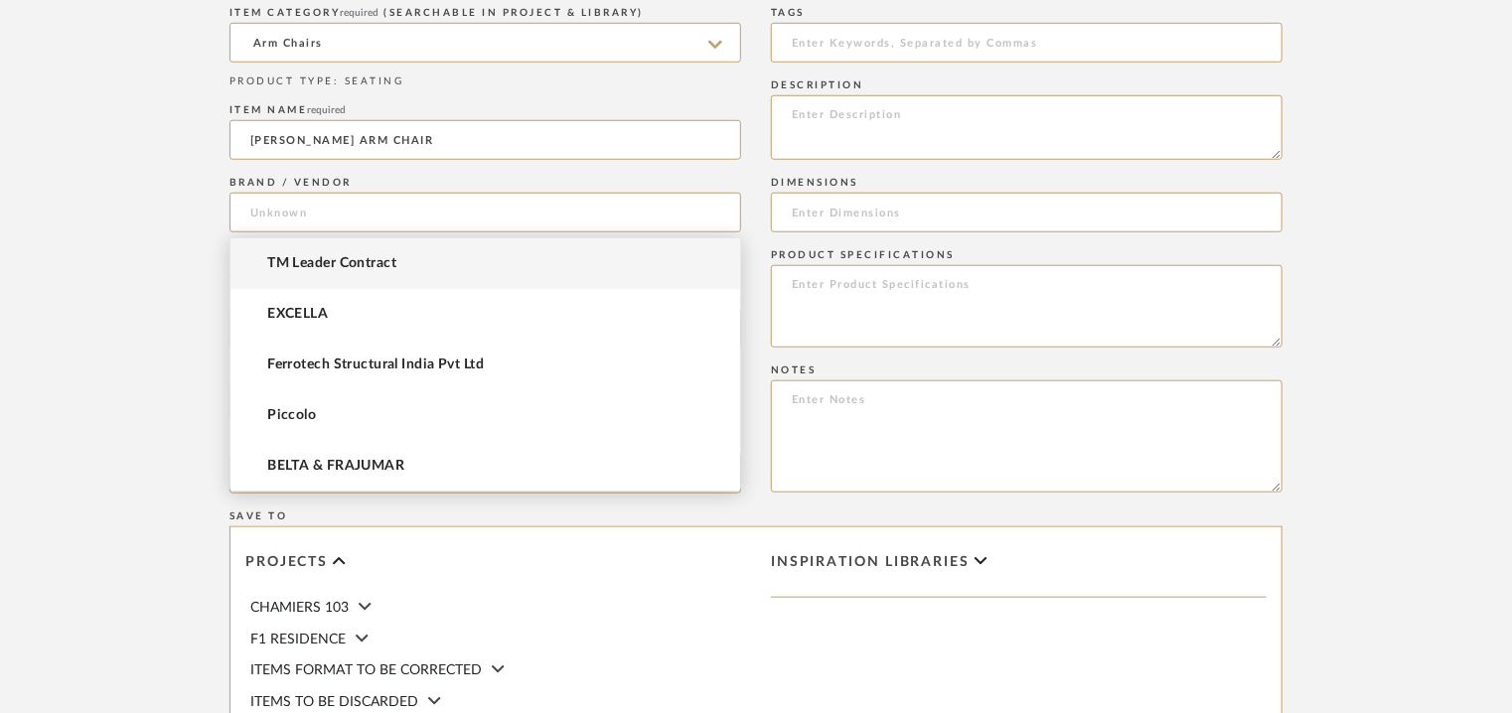
click at [307, 268] on span "TM Leader Contract" at bounding box center [331, 263] width 129 height 17
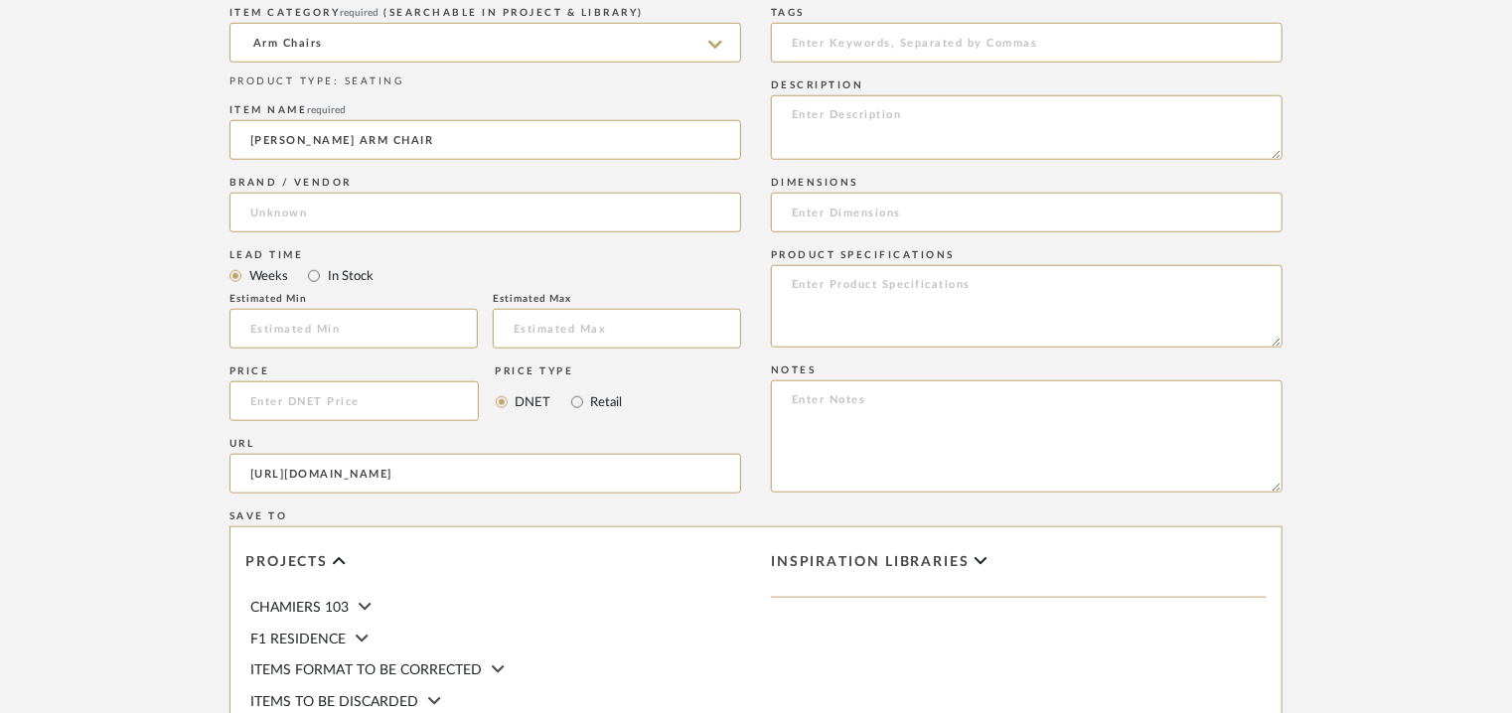
type input "TM Leader Contract"
click at [910, 135] on textarea at bounding box center [1027, 127] width 512 height 65
paste textarea "Type: Armchair - Evan Designer : Na Dimension(s): W 99 x D 92 x H 85cm/ SH 45cm…"
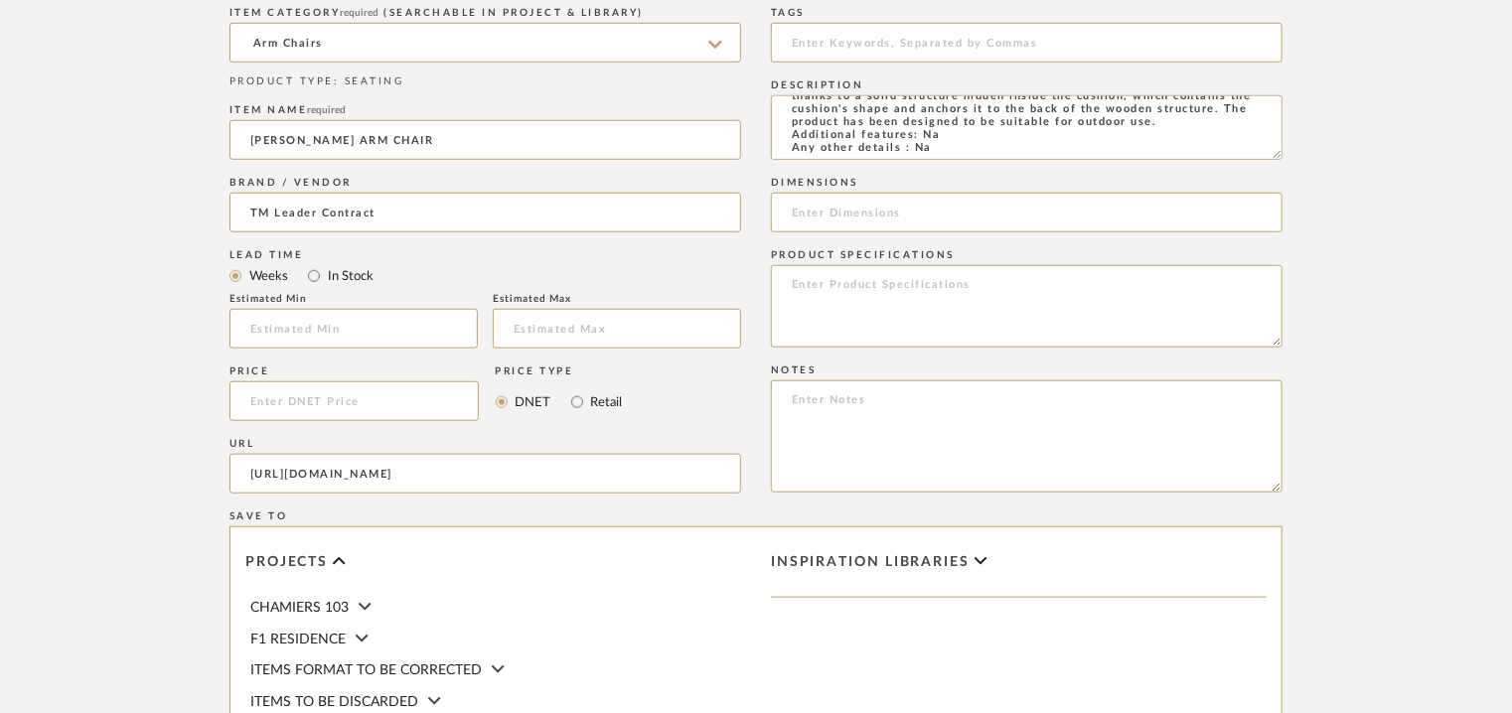
type textarea "Type: Armchair - Evan Designer : Na Dimension(s): W 99 x D 92 x H 85cm/ SH 45cm…"
click at [912, 212] on input at bounding box center [1027, 213] width 512 height 40
paste input "W 99 x D 92 x H 85cm/ SH 45cm"
type input "W 99 x D 92 x H 85cm/ SH 45cm"
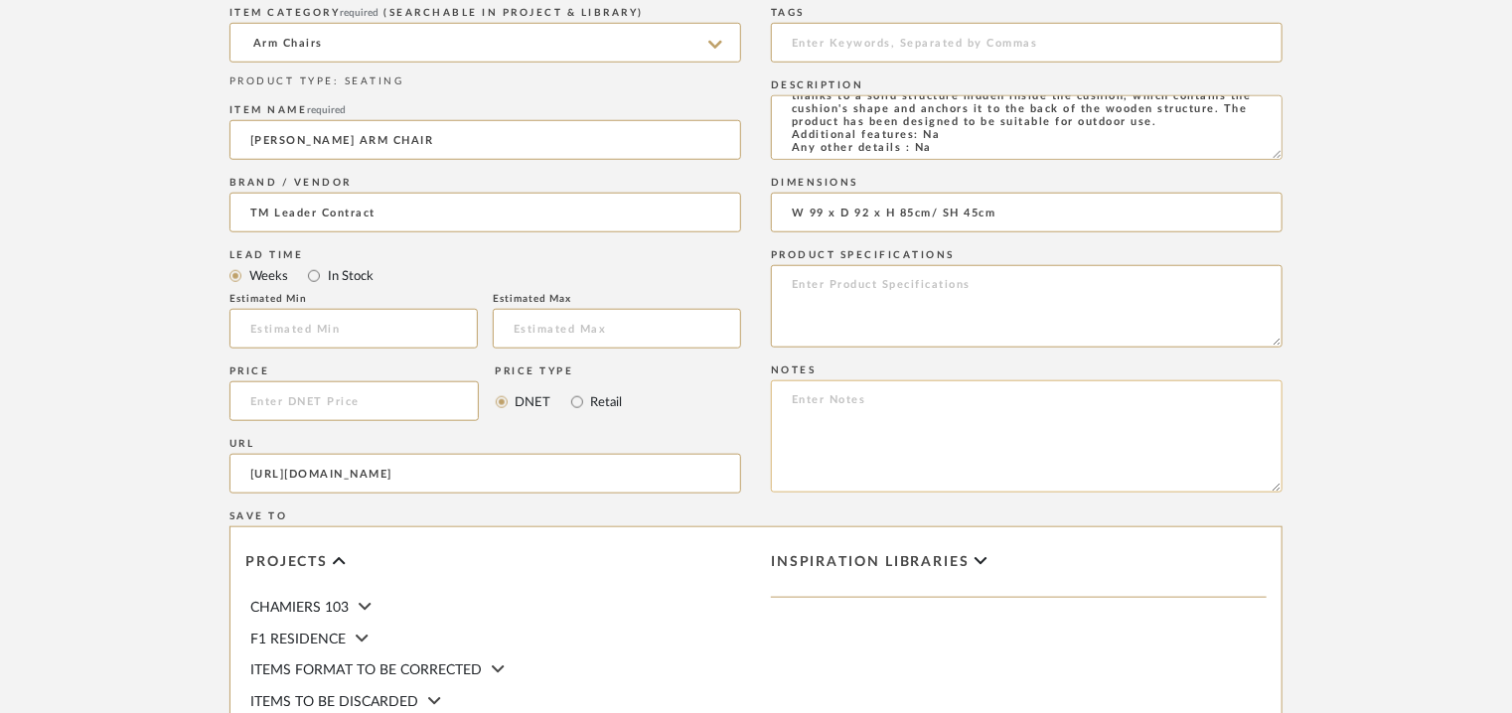
click at [865, 403] on textarea at bounding box center [1027, 436] width 512 height 112
paste textarea "Price : Na Lead time: Na Customizable : Na 3D available : No BIM available : No…"
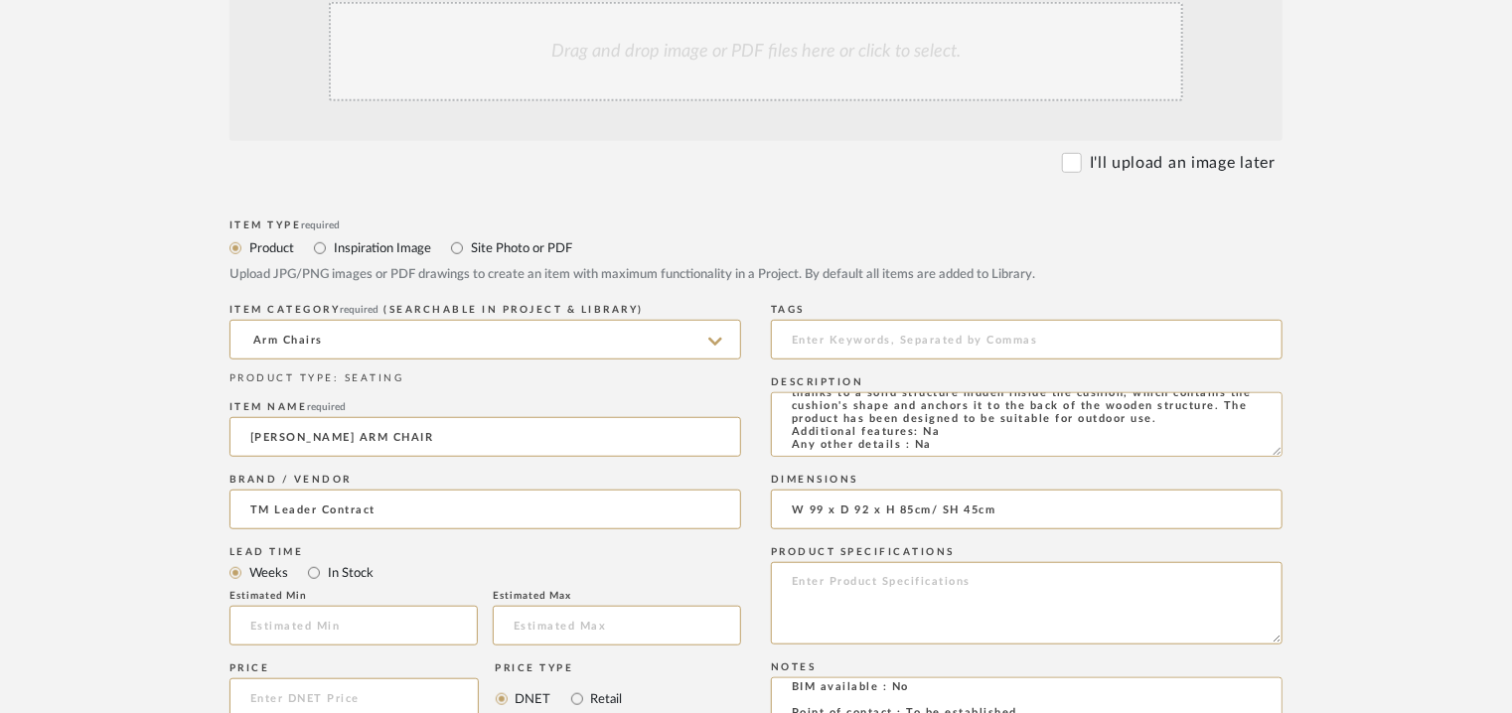
scroll to position [497, 0]
type textarea "Price : Na Lead time: Na Customizable : Na 3D available : No BIM available : No…"
click at [771, 38] on div "Drag and drop image or PDF files here or click to select." at bounding box center [756, 52] width 854 height 99
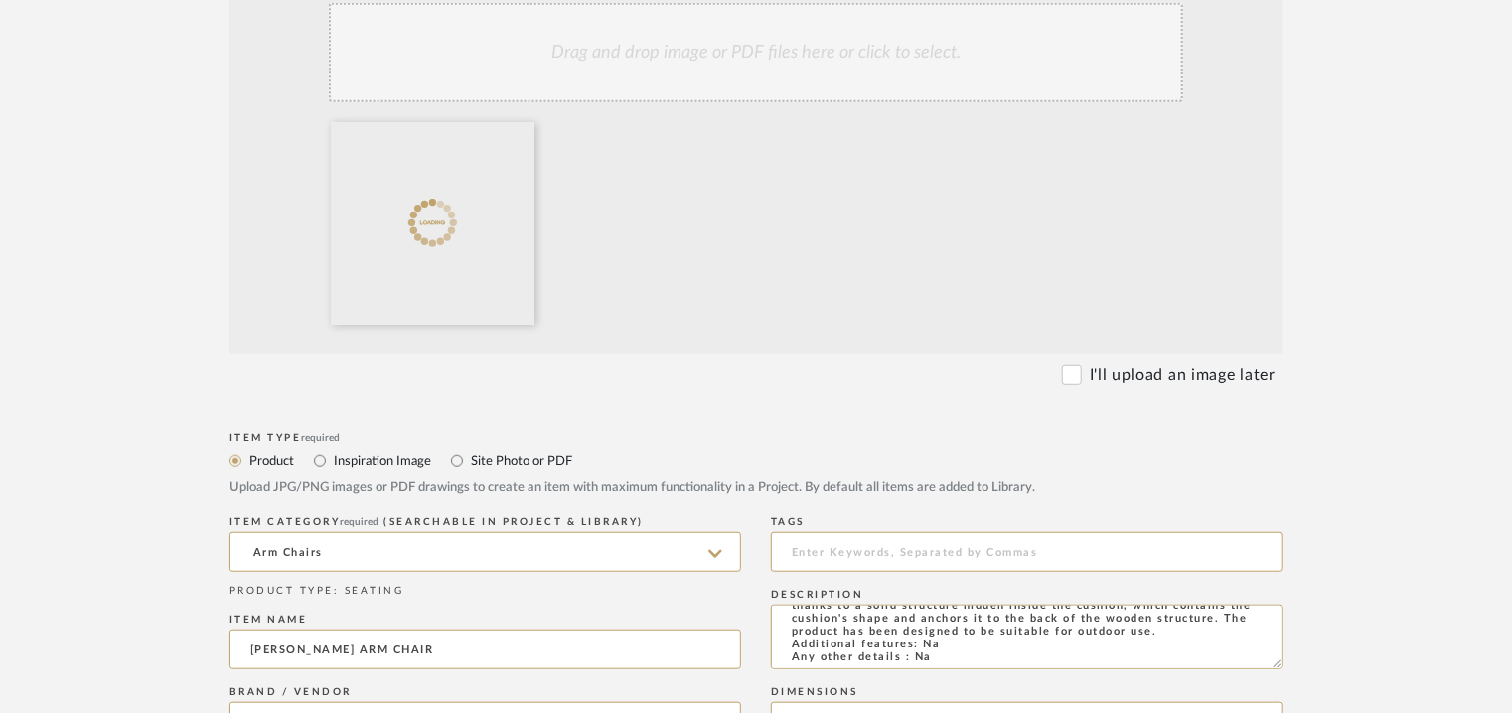
click at [765, 68] on div "Drag and drop image or PDF files here or click to select." at bounding box center [756, 52] width 854 height 99
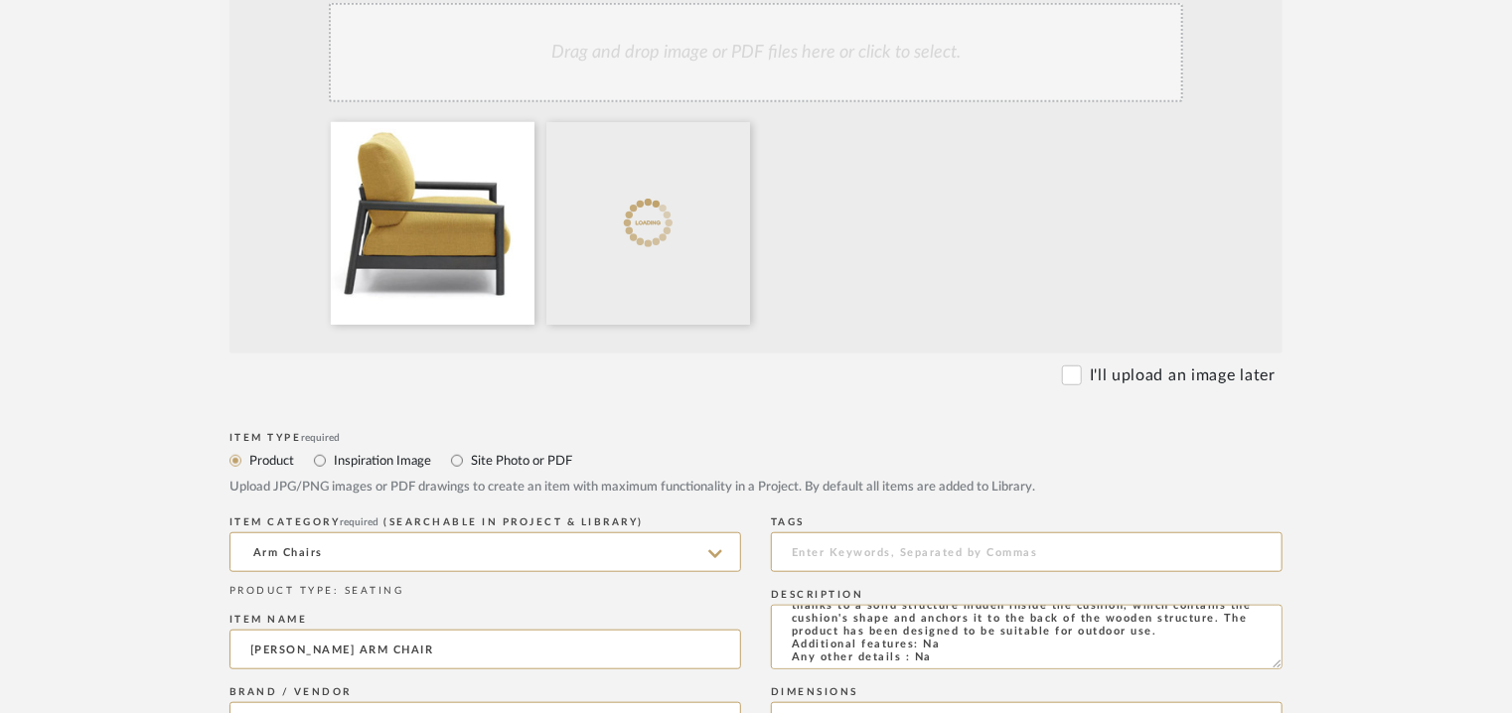
click at [831, 73] on div "Drag and drop image or PDF files here or click to select." at bounding box center [756, 52] width 854 height 99
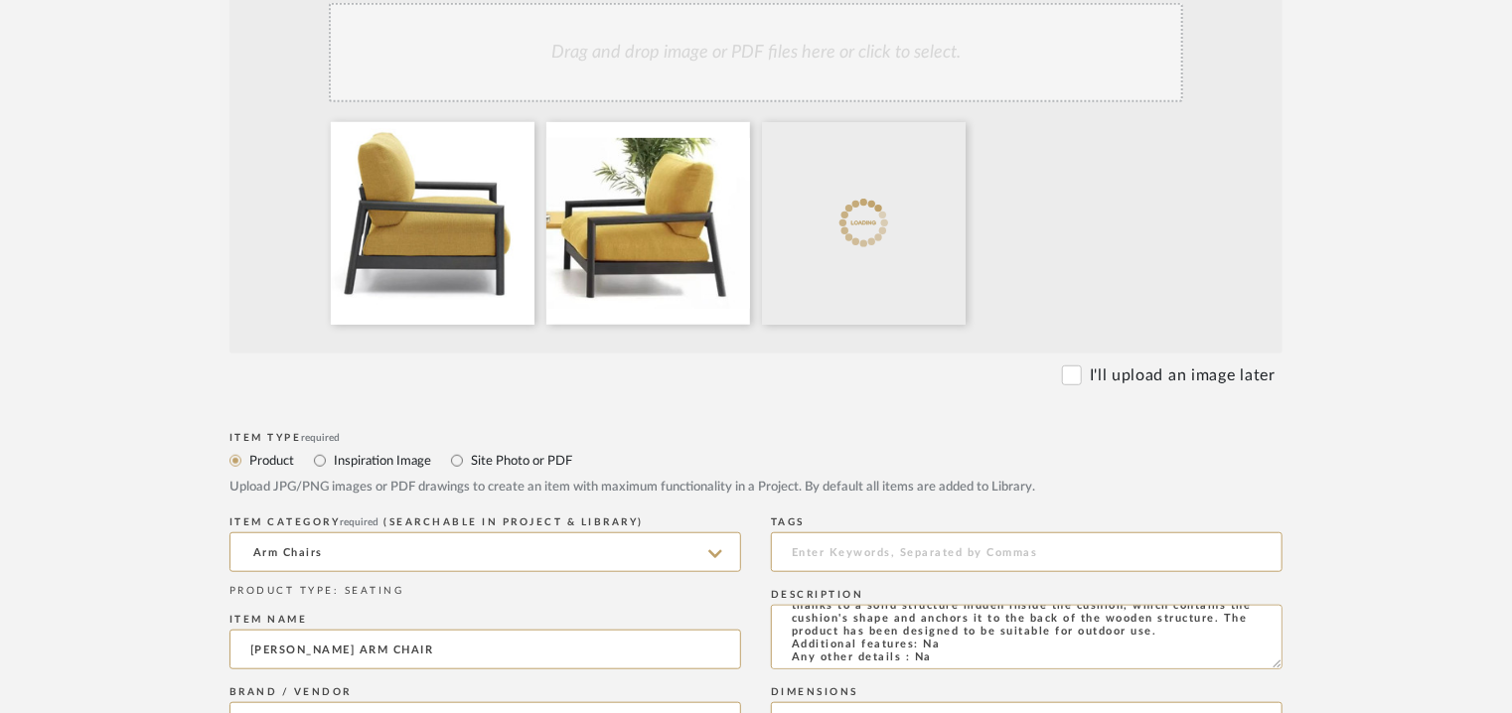
click at [903, 86] on div "Drag and drop image or PDF files here or click to select." at bounding box center [756, 52] width 854 height 99
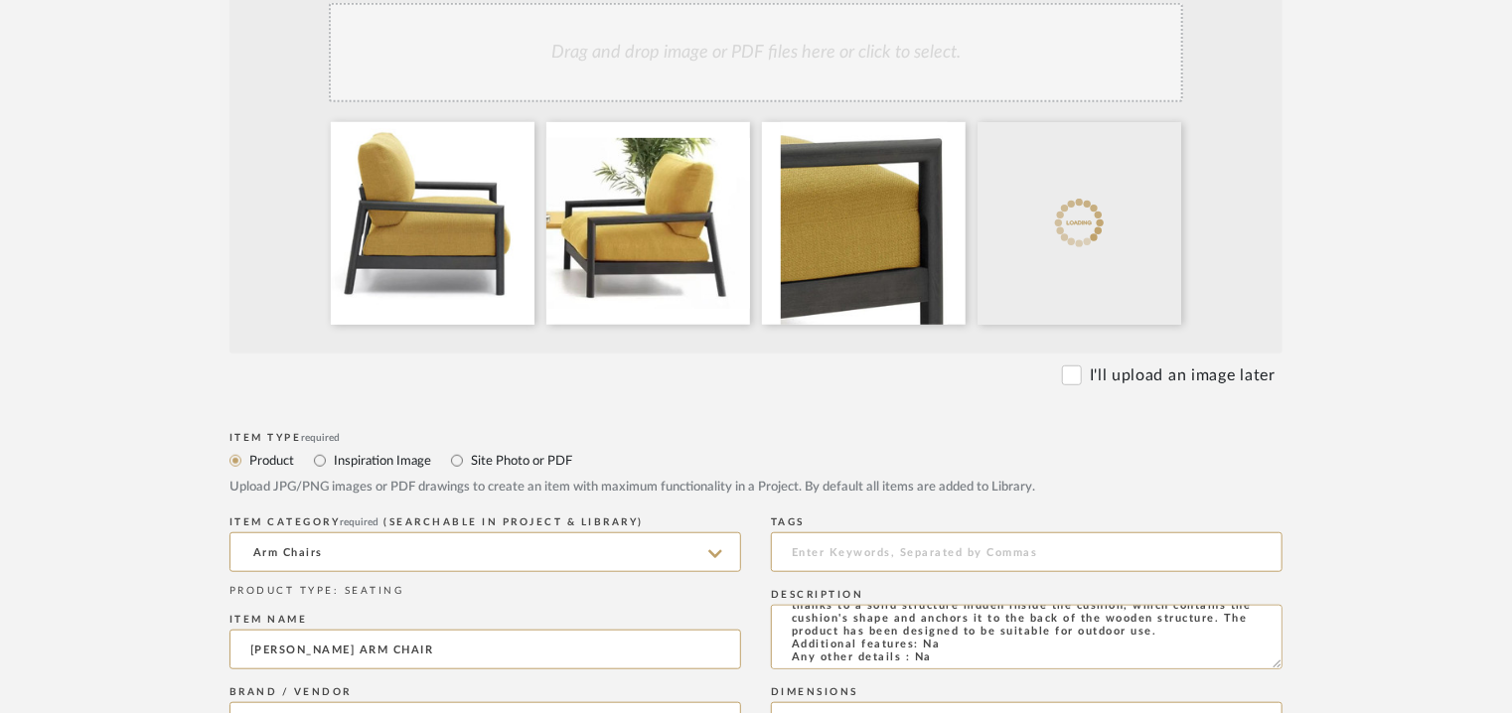
click at [910, 77] on div "Drag and drop image or PDF files here or click to select." at bounding box center [756, 52] width 854 height 99
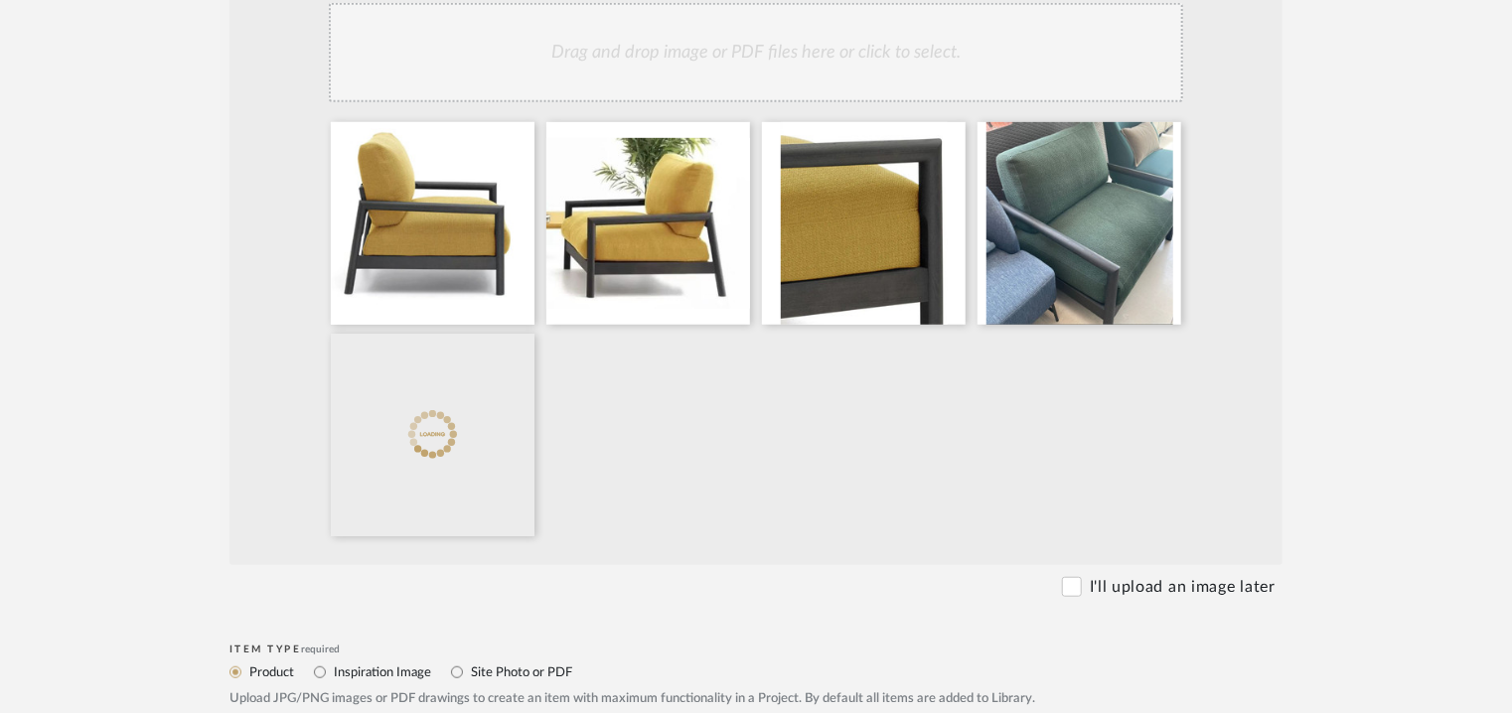
click at [911, 69] on div "Drag and drop image or PDF files here or click to select." at bounding box center [756, 52] width 854 height 99
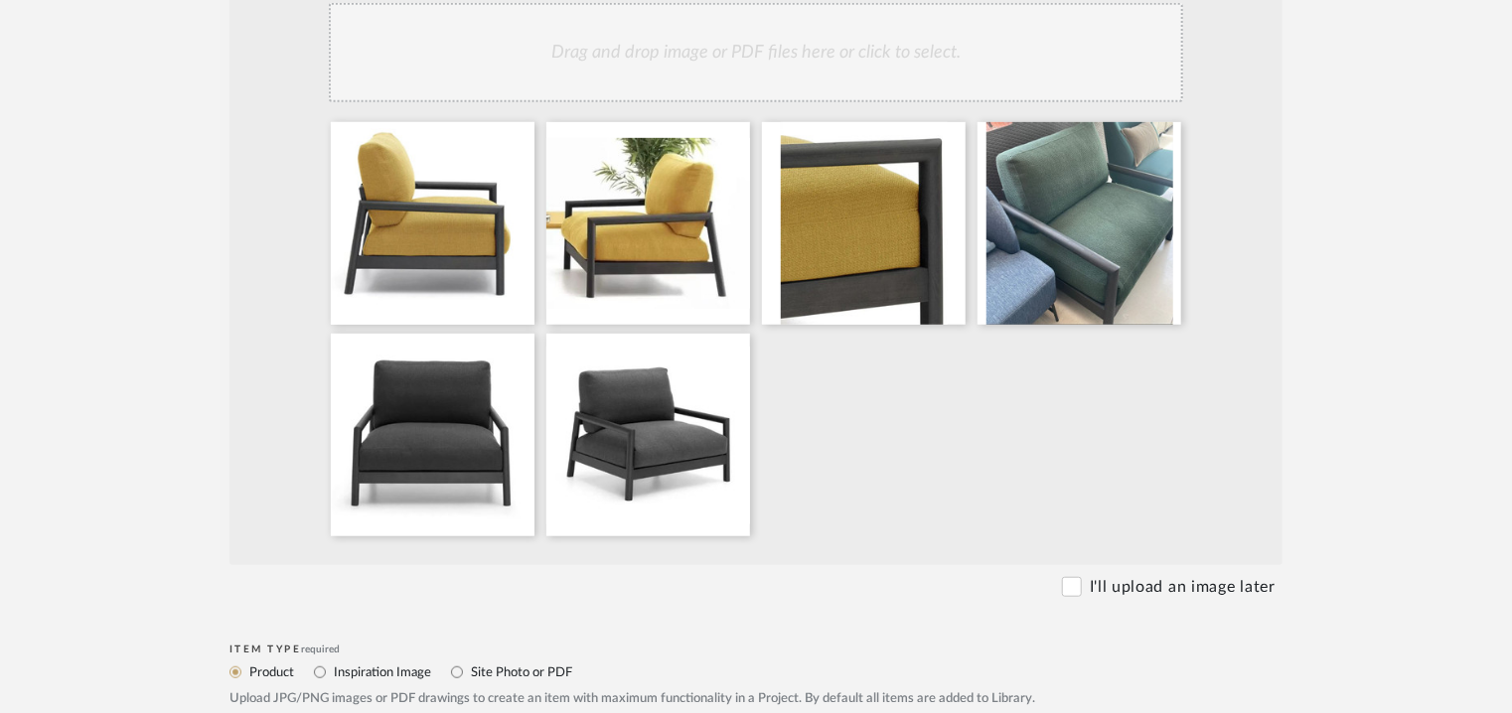
click at [852, 63] on div "Drag and drop image or PDF files here or click to select." at bounding box center [756, 52] width 854 height 99
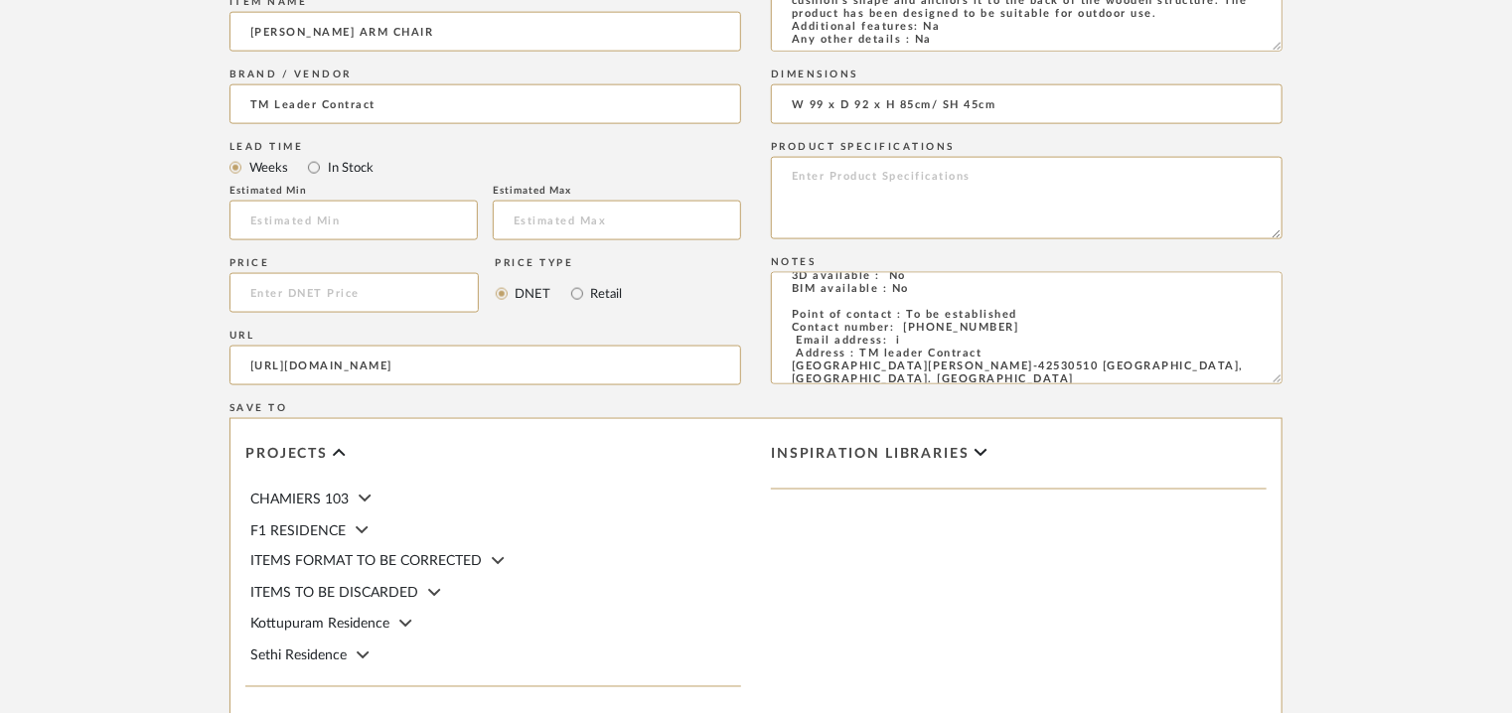
scroll to position [1575, 0]
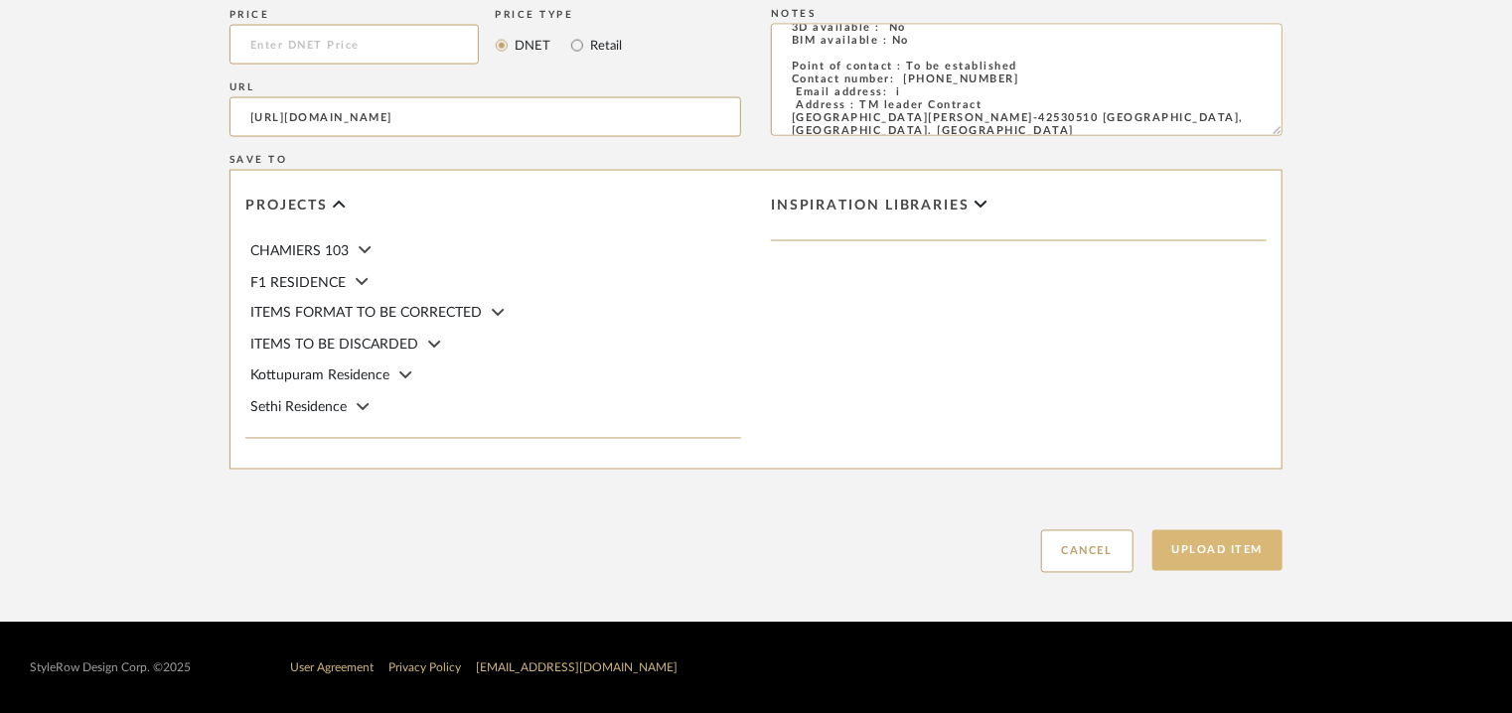
click at [1201, 549] on button "Upload Item" at bounding box center [1217, 550] width 131 height 41
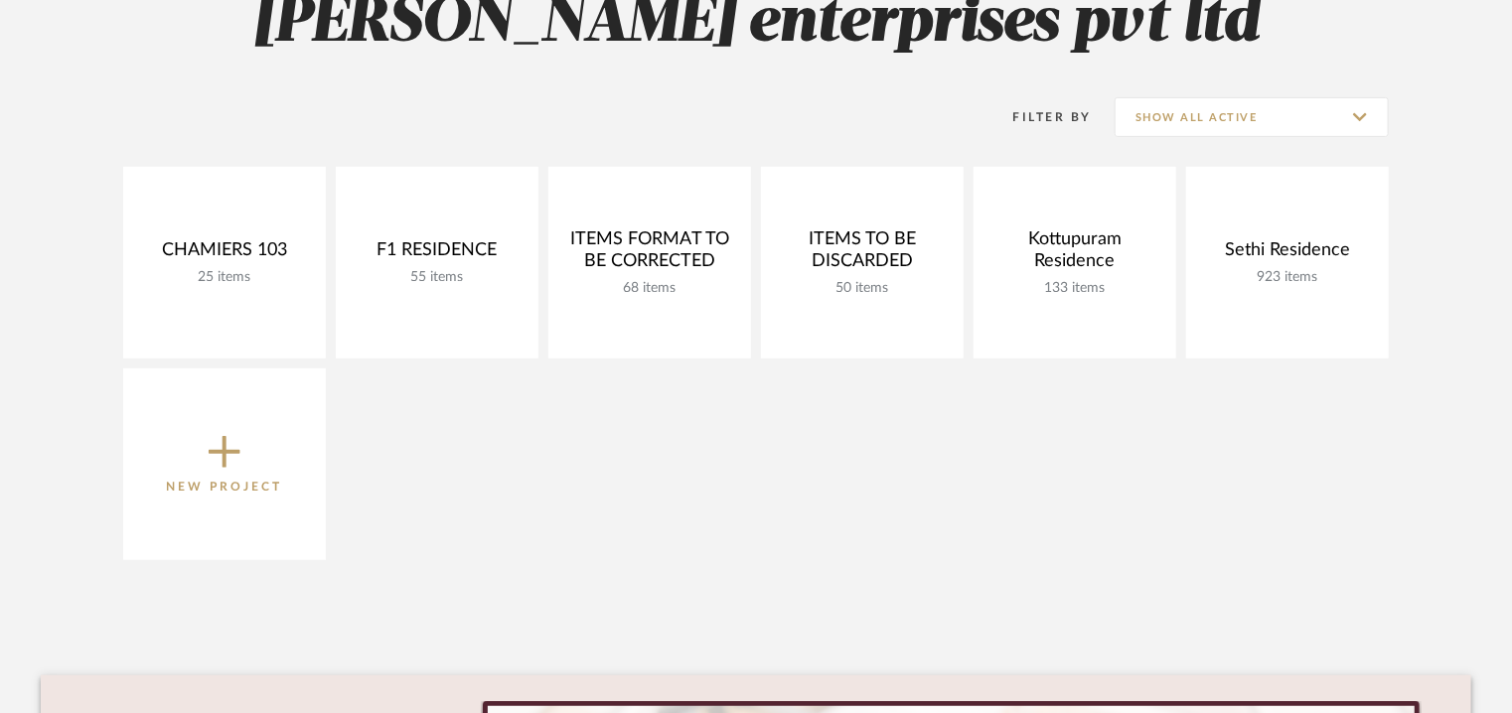
scroll to position [99, 0]
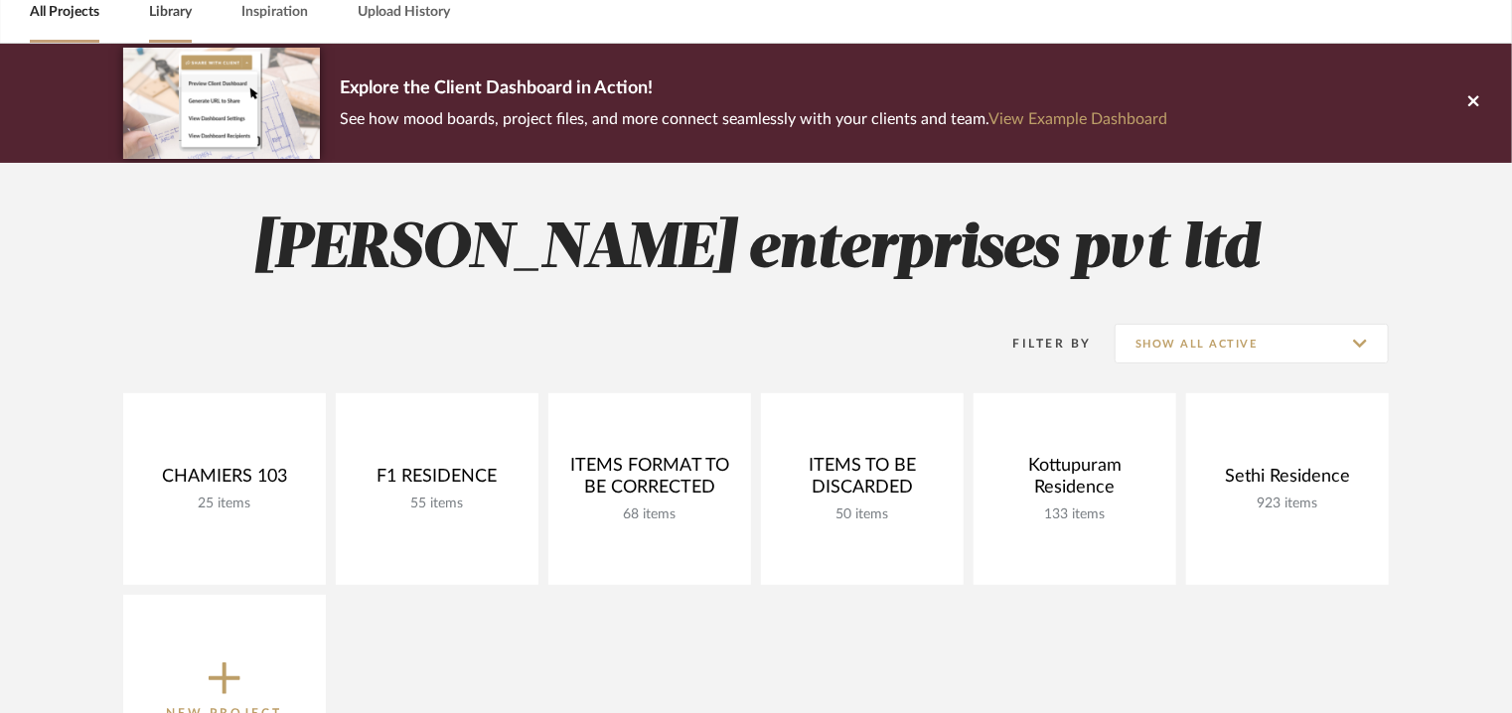
click at [170, 14] on link "Library" at bounding box center [170, 12] width 43 height 27
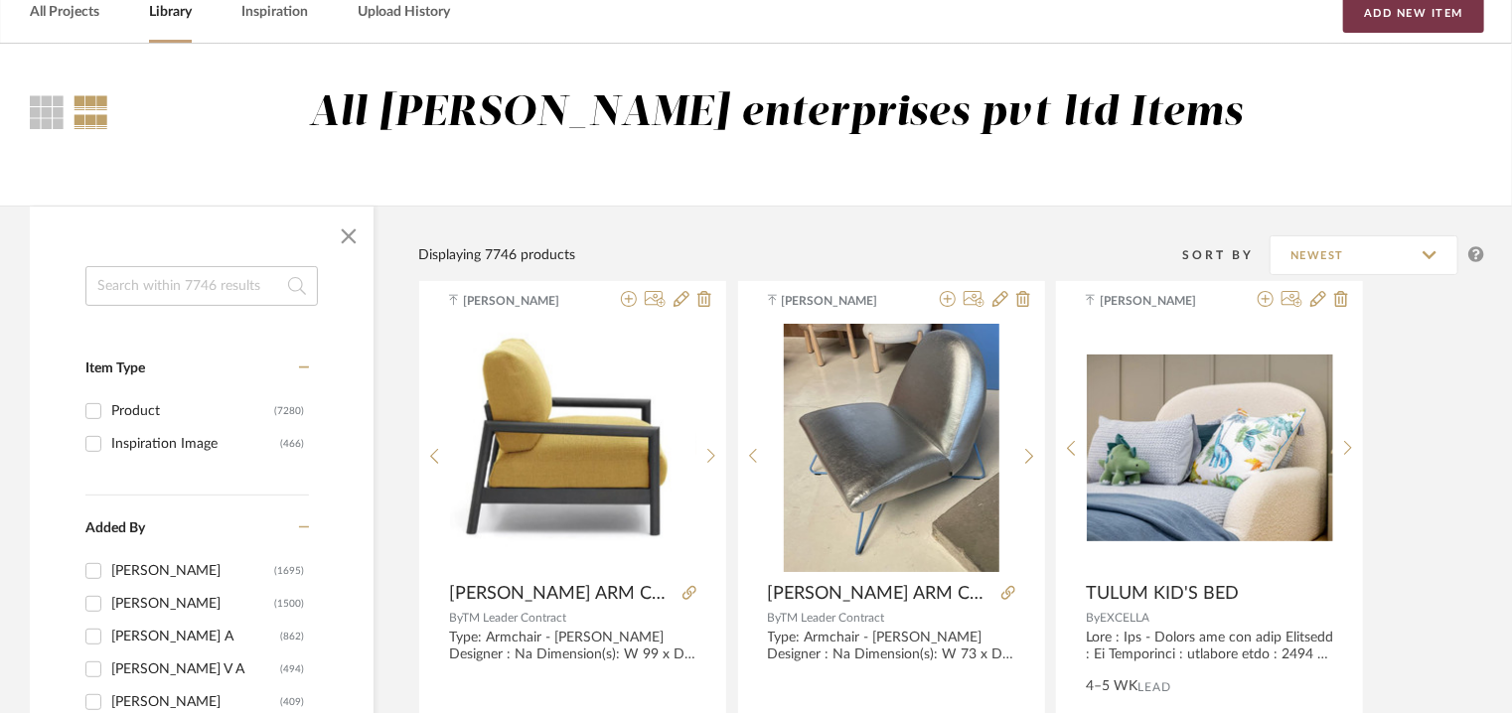
click at [1441, 25] on button "Add New Item" at bounding box center [1413, 13] width 141 height 40
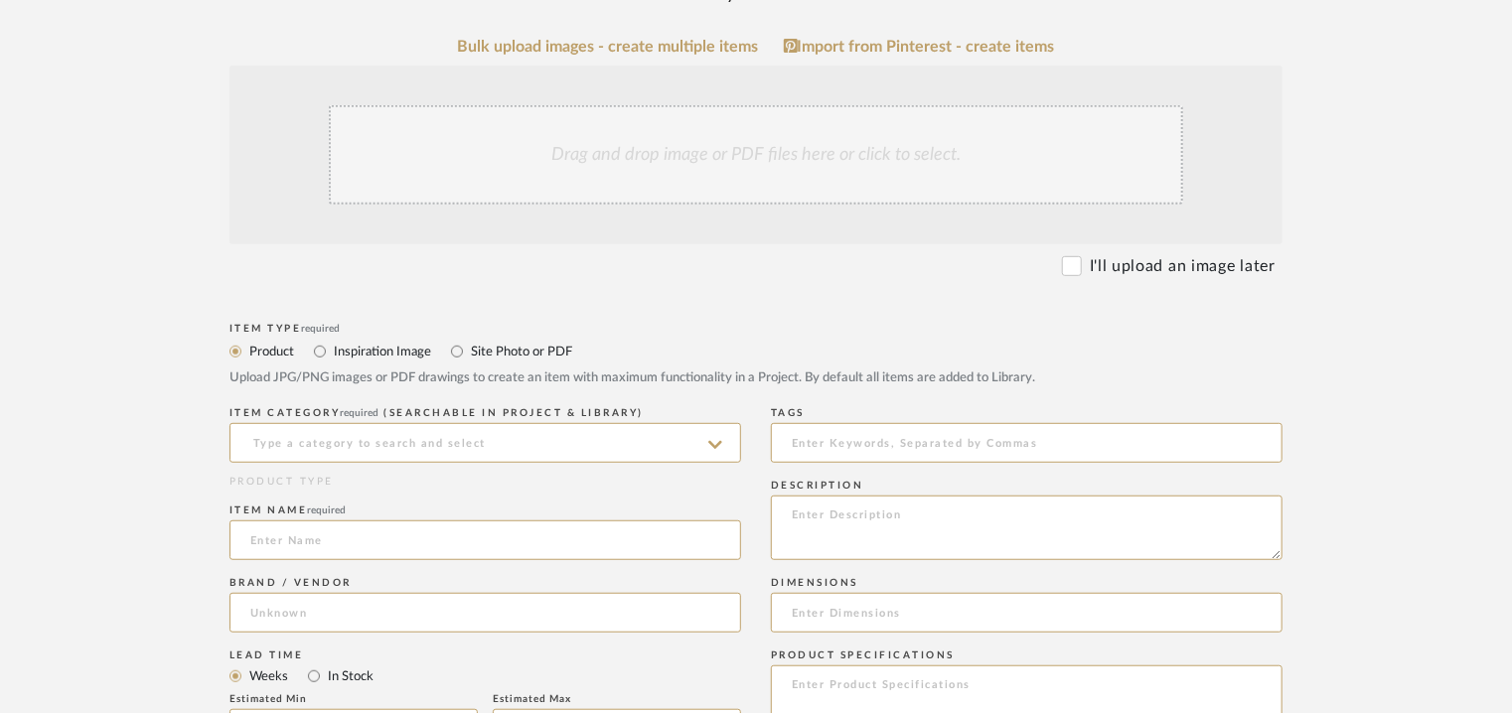
scroll to position [397, 0]
paste textarea "Type: Sofa - Evan (2seater) Designer : Na Dimension(s): W 190 x D 92 x H 85cm/ …"
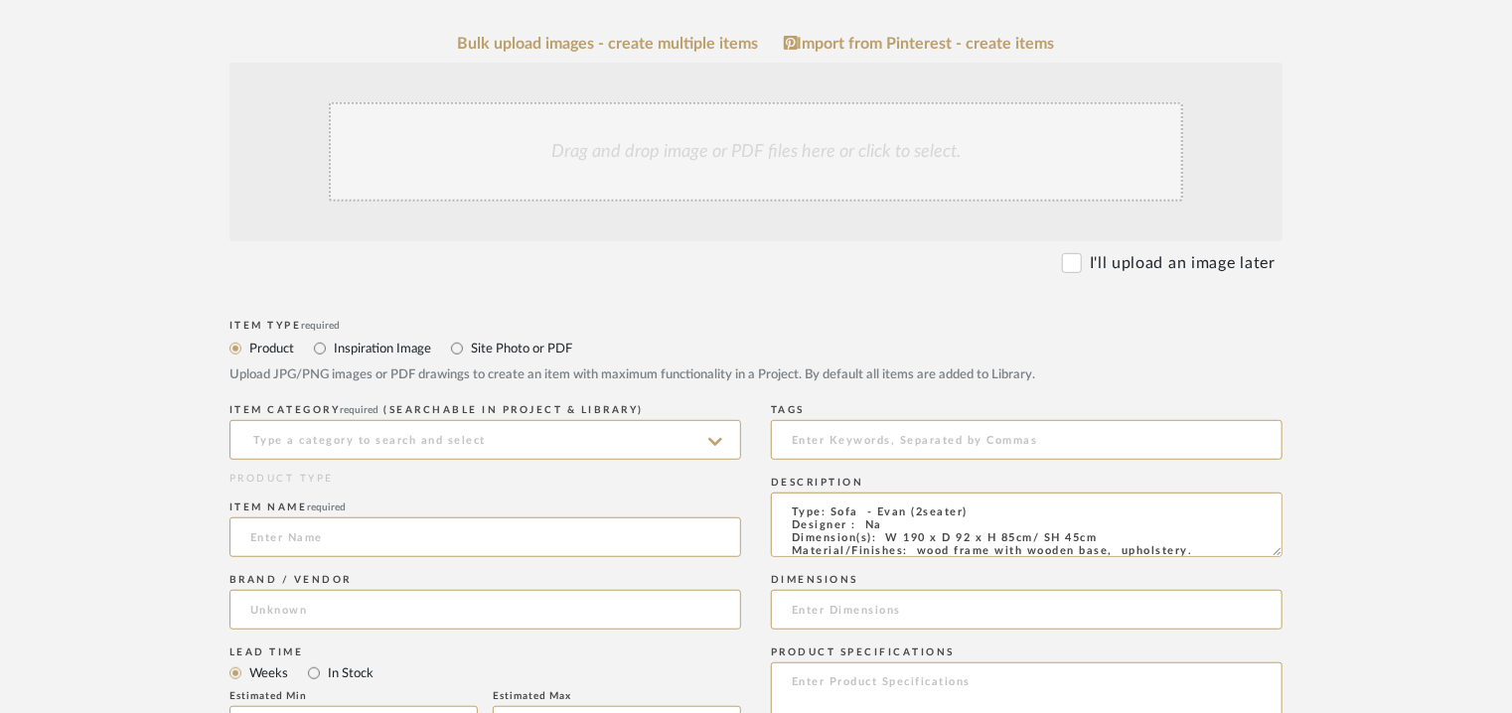
scroll to position [177, 0]
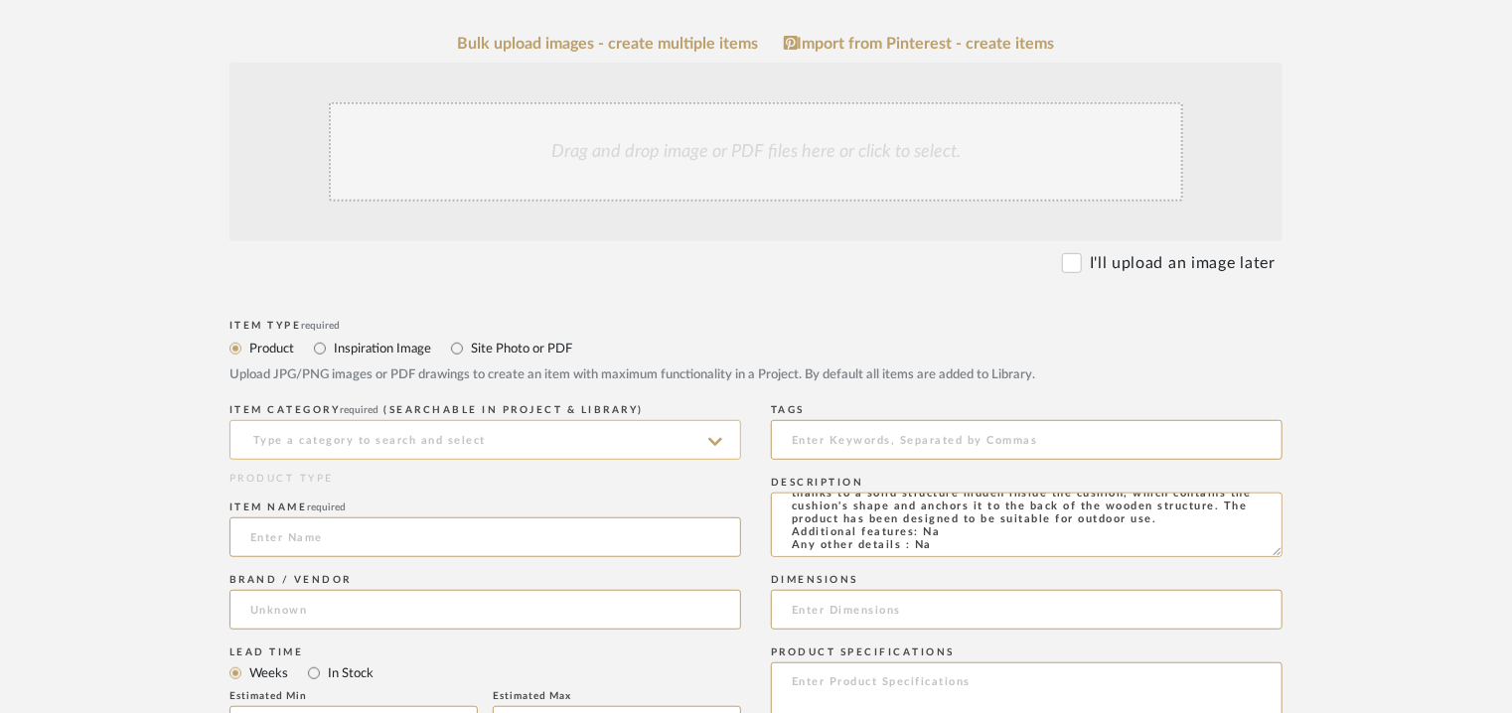
type textarea "Type: Sofa - Evan (2seater) Designer : Na Dimension(s): W 190 x D 92 x H 85cm/ …"
click at [423, 434] on input at bounding box center [485, 440] width 512 height 40
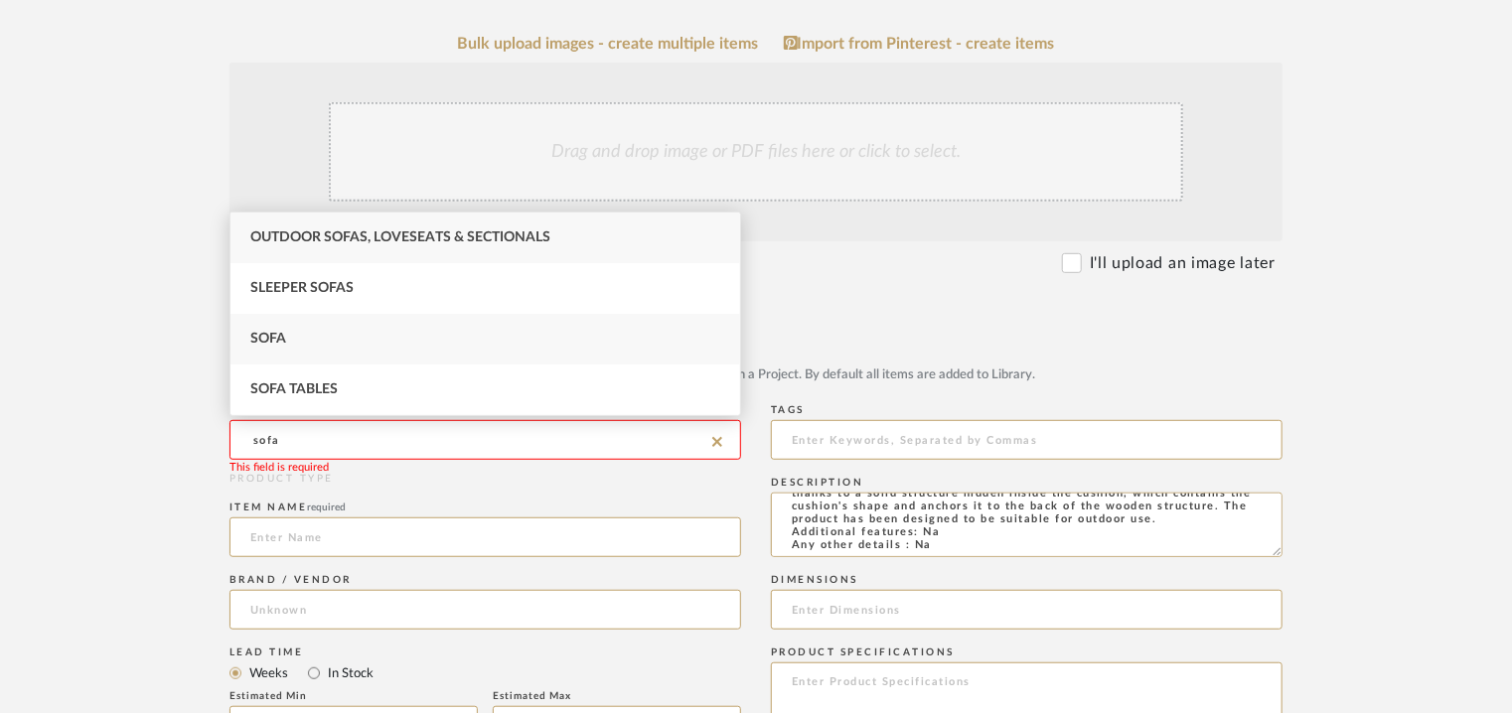
click at [320, 354] on div "Sofa" at bounding box center [485, 339] width 510 height 51
type input "Sofa"
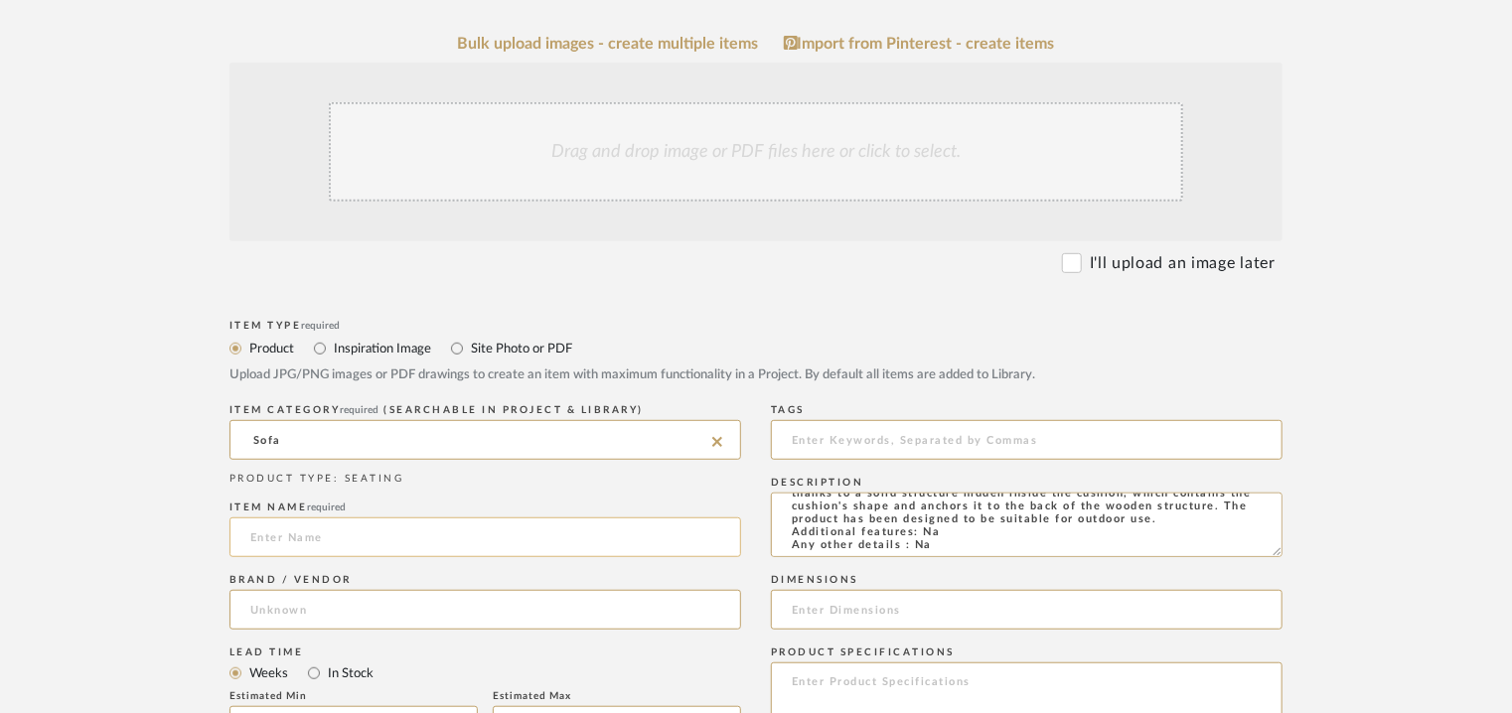
click at [312, 542] on input at bounding box center [485, 538] width 512 height 40
type input "EVAN COLLECTION - 2 SEATER"
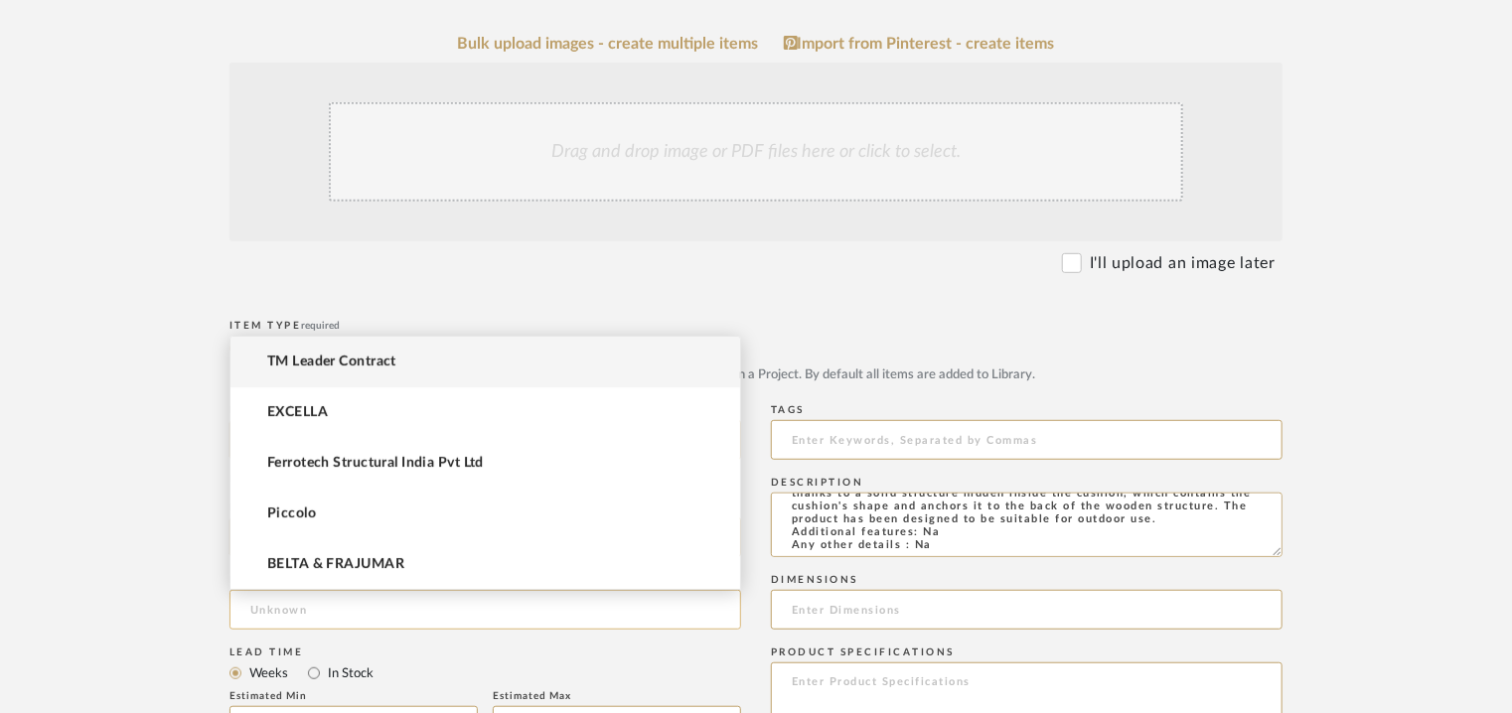
click at [319, 607] on input at bounding box center [485, 610] width 512 height 40
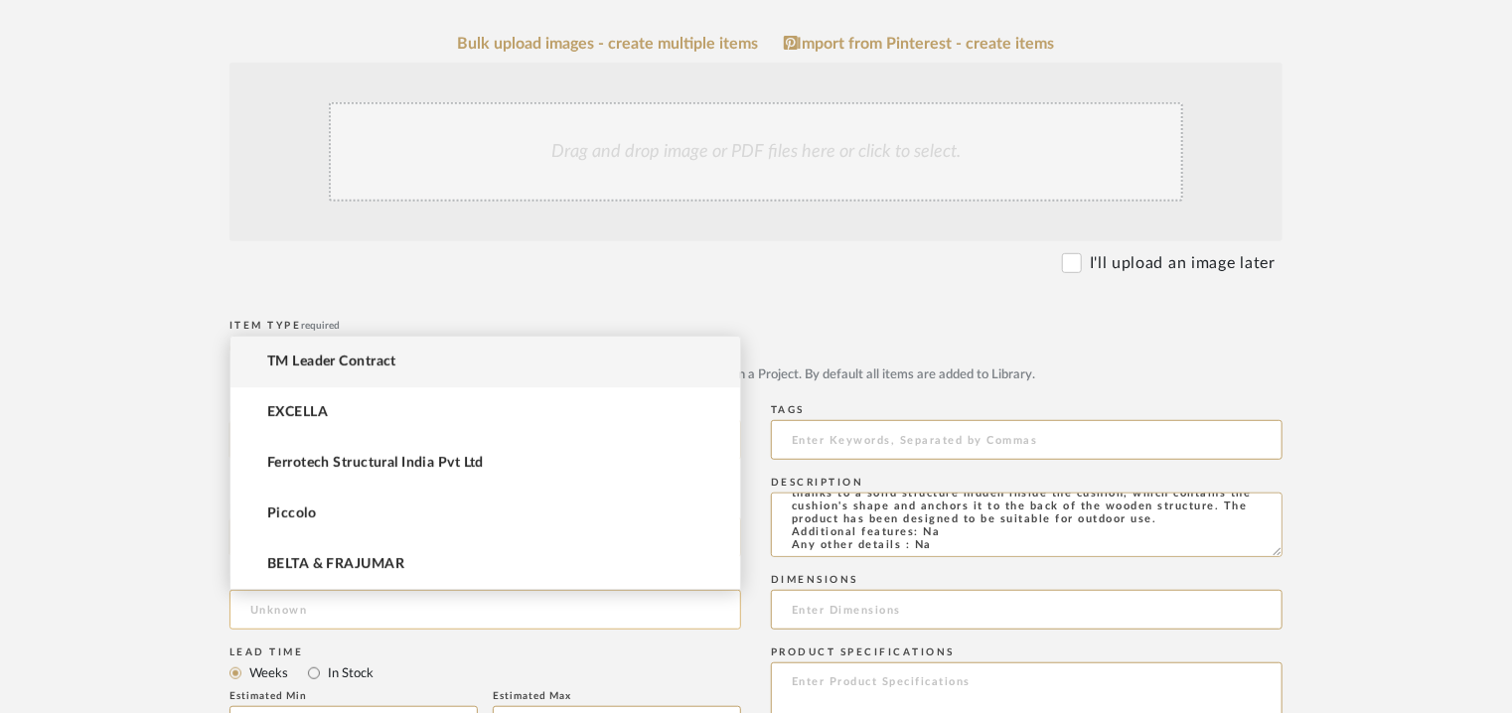
click at [277, 613] on input at bounding box center [485, 610] width 512 height 40
click at [361, 364] on span "TM Leader Contract" at bounding box center [331, 362] width 129 height 17
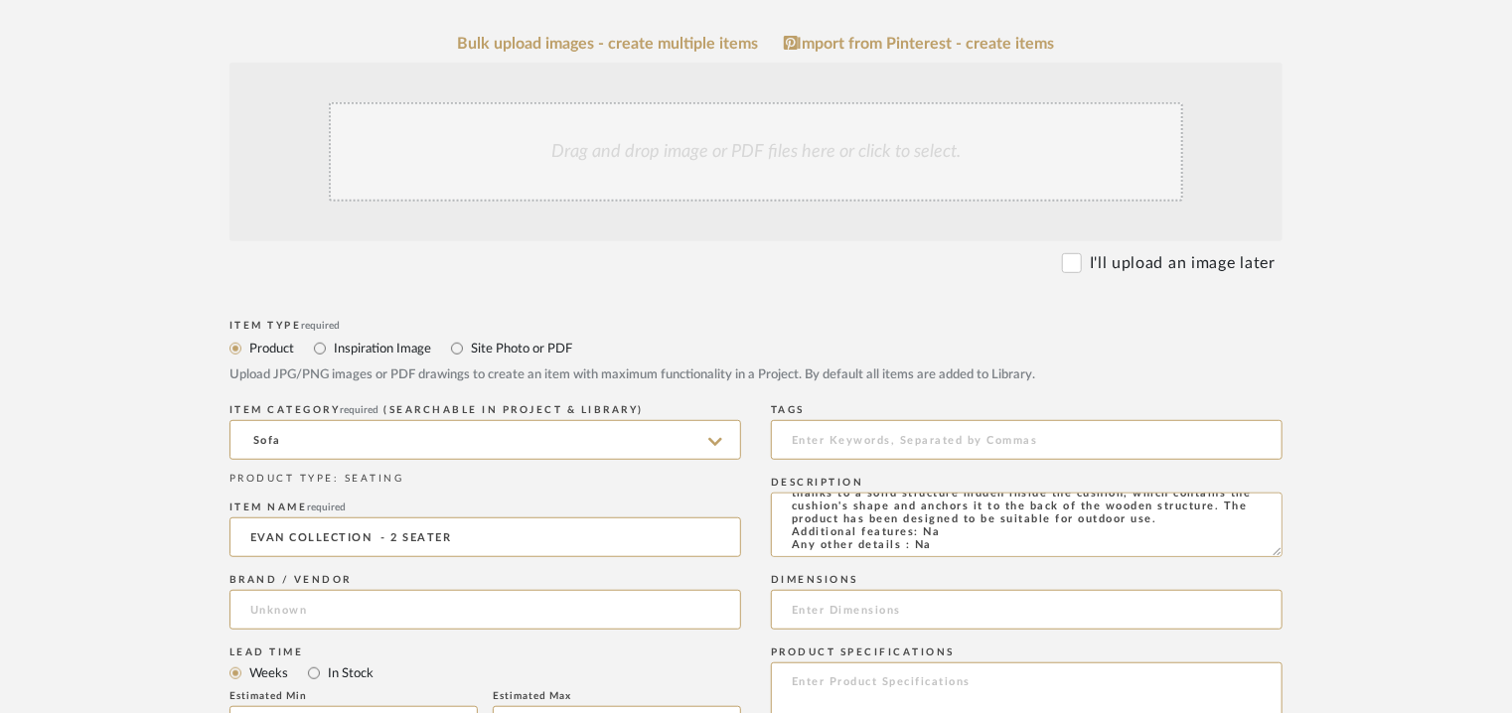
type input "TM Leader Contract"
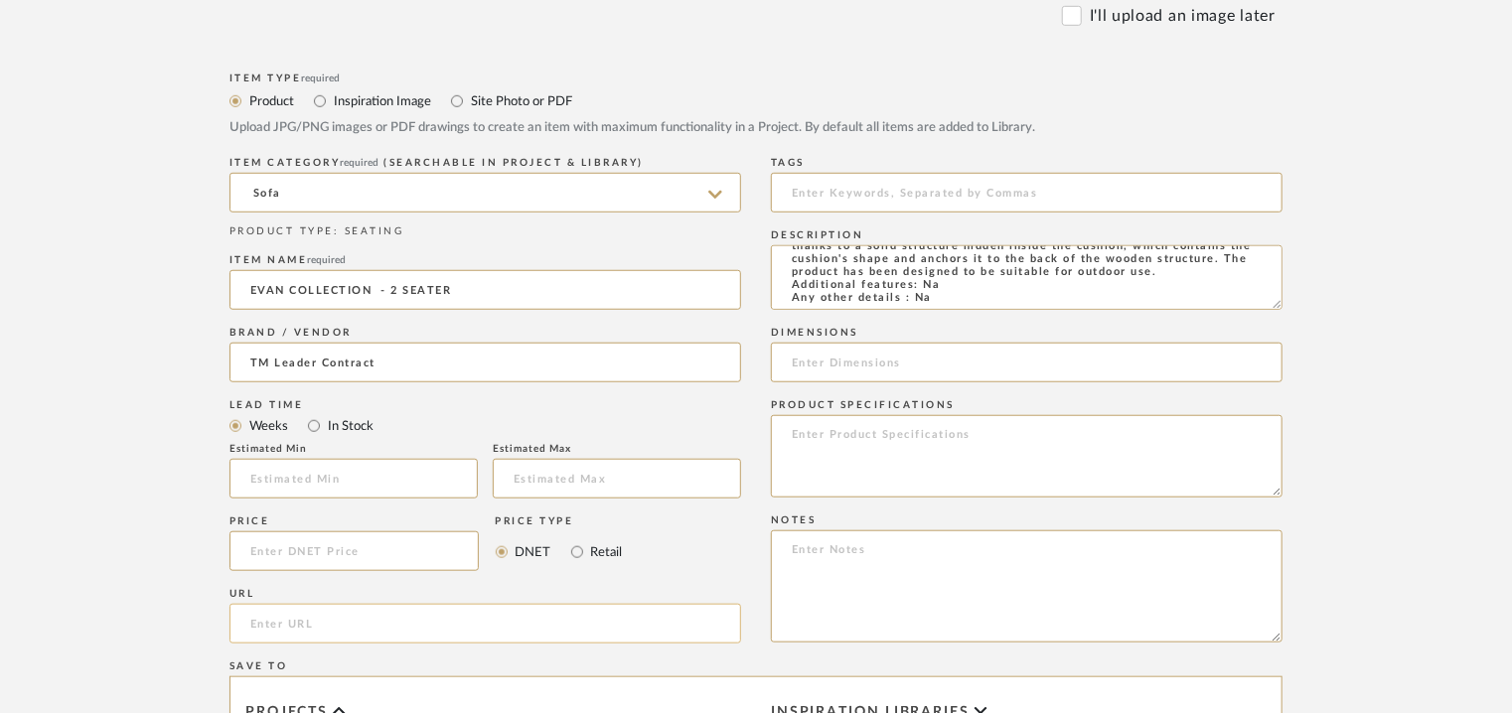
scroll to position [695, 0]
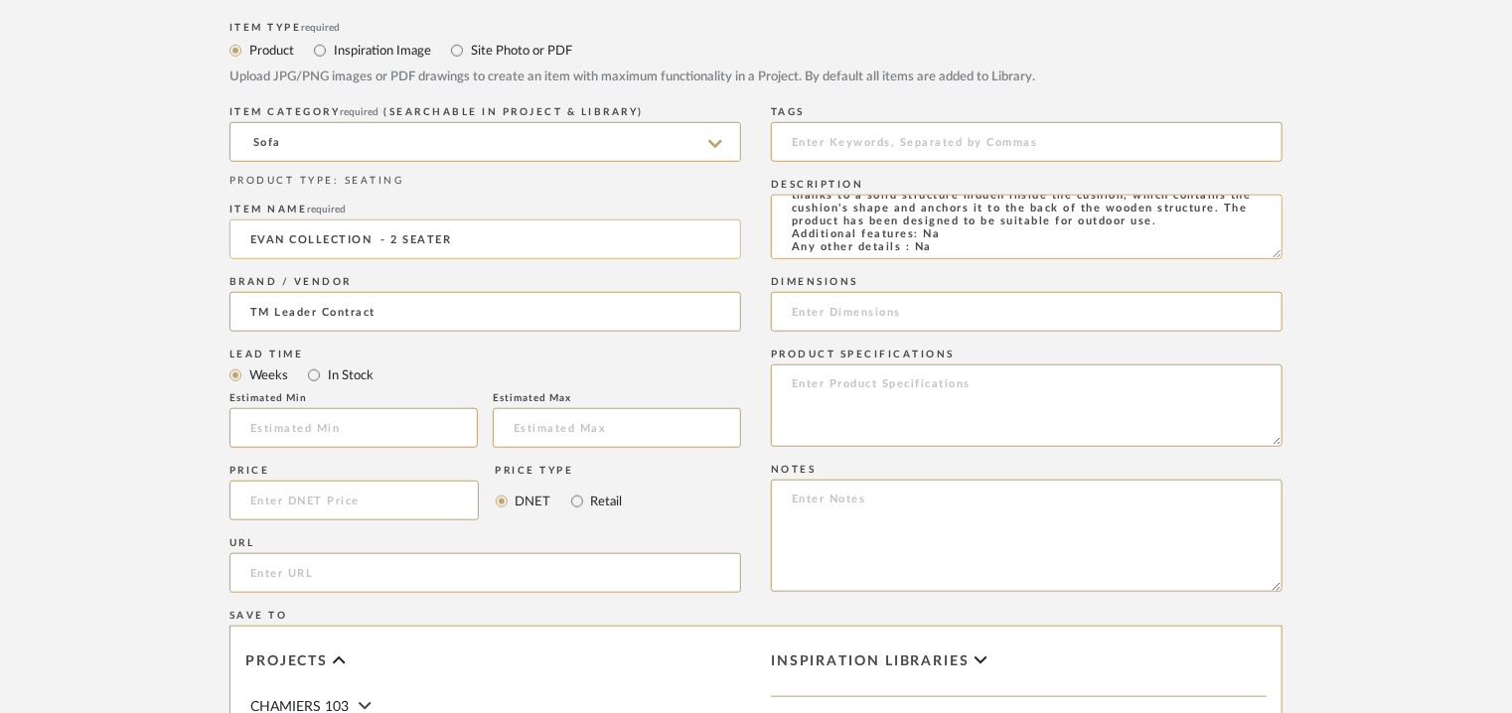
click at [305, 238] on input "EVAN COLLECTION - 2 SEATER" at bounding box center [485, 240] width 512 height 40
type input "EVAN SOFA 2 SEATER"
paste input "https://mondocontract.com/evan-collection/"
type input "https://mondocontract.com/evan-collection/"
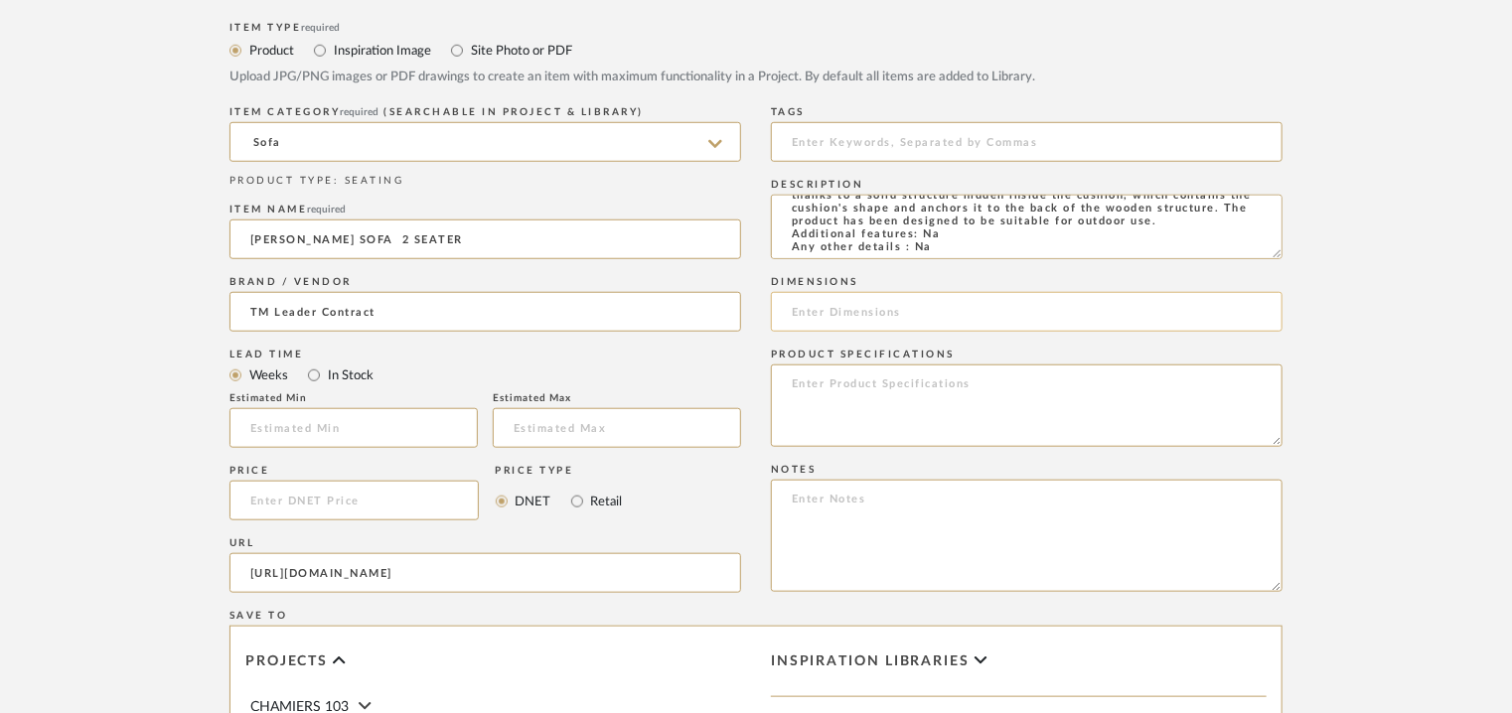
click at [805, 317] on input at bounding box center [1027, 312] width 512 height 40
paste input "W 190 x D 92 x H 85cm/ SH 45cm"
type input "W 190 x D 92 x H 85cm/ SH 45cm"
click at [807, 496] on textarea at bounding box center [1027, 536] width 512 height 112
paste textarea "Price : Na Lead time: Na Customizable : Na 3D available : No BIM available : No…"
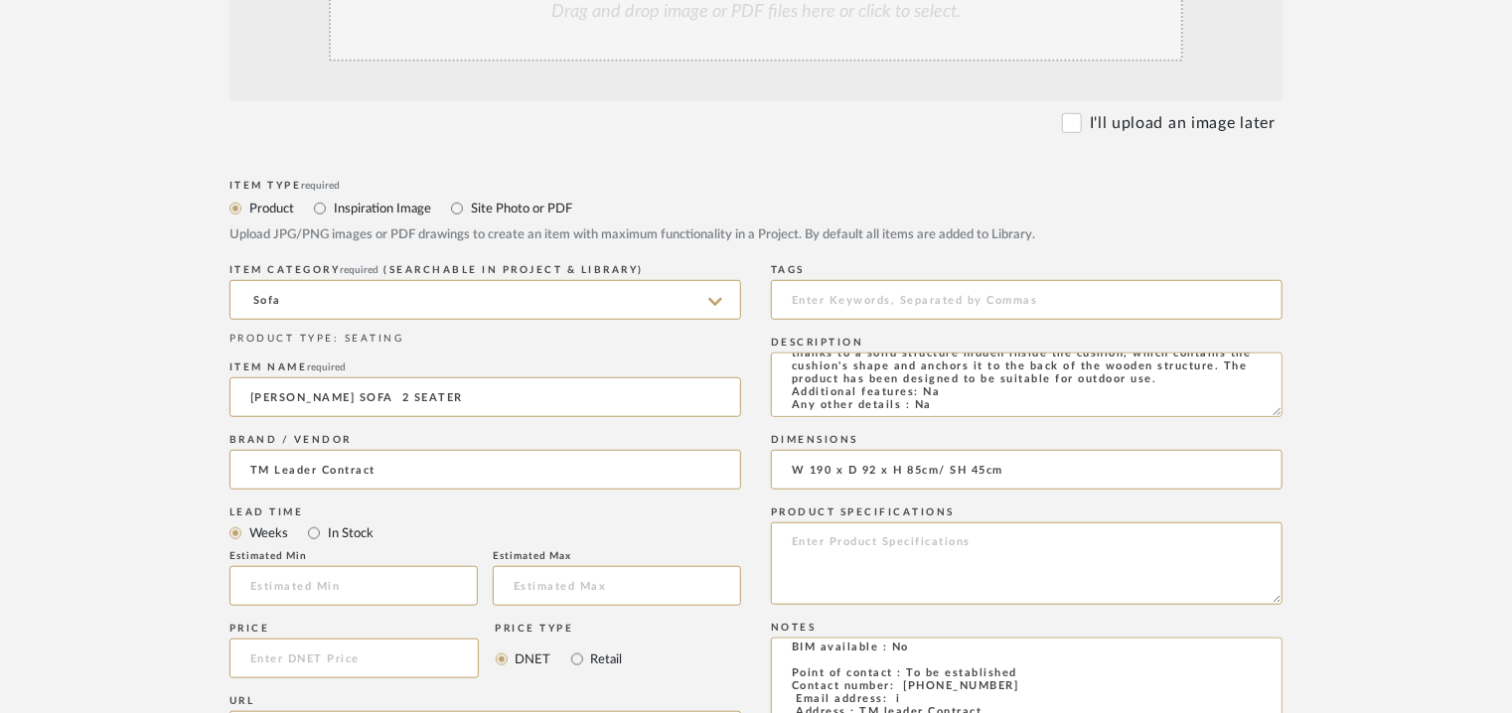
scroll to position [298, 0]
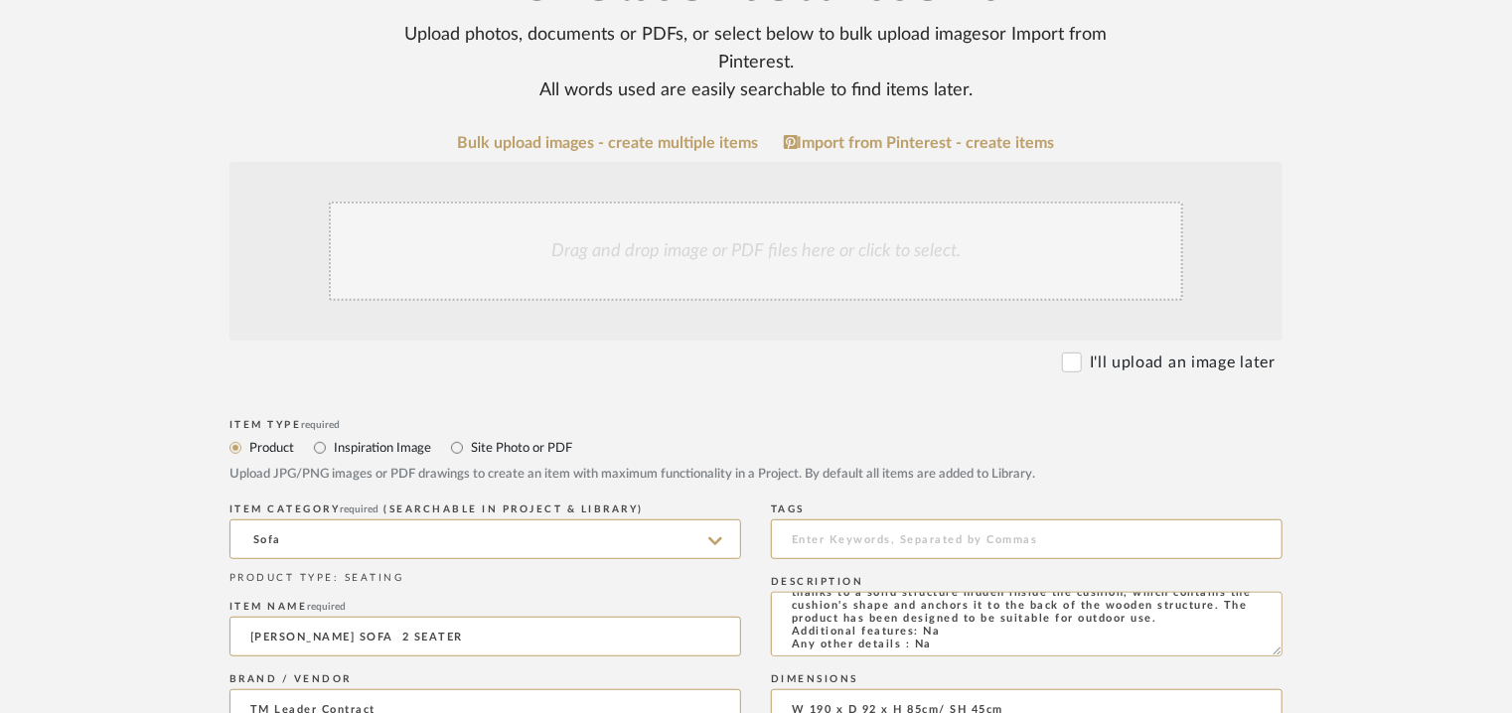
type textarea "Price : Na Lead time: Na Customizable : Na 3D available : No BIM available : No…"
click at [789, 263] on div "Drag and drop image or PDF files here or click to select." at bounding box center [756, 251] width 854 height 99
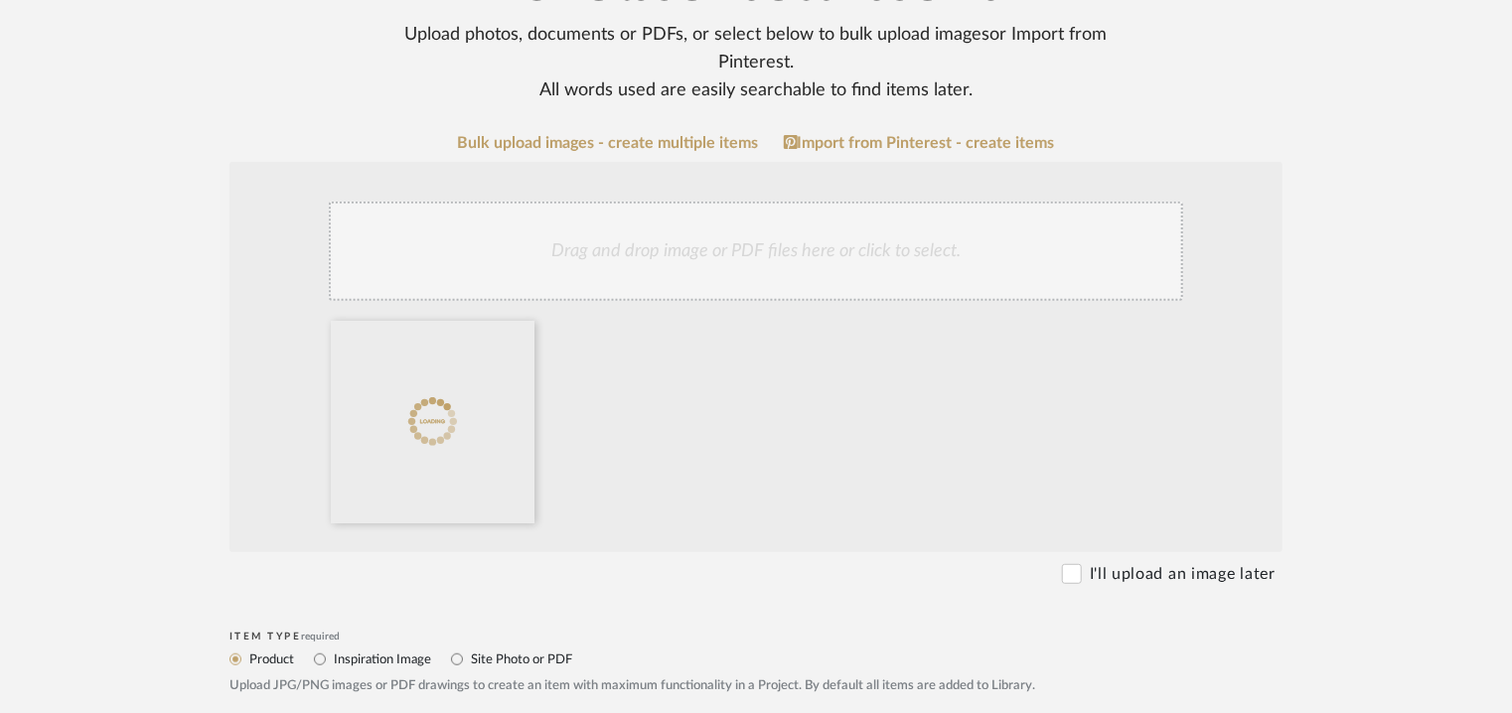
click at [759, 249] on div "Drag and drop image or PDF files here or click to select." at bounding box center [756, 251] width 854 height 99
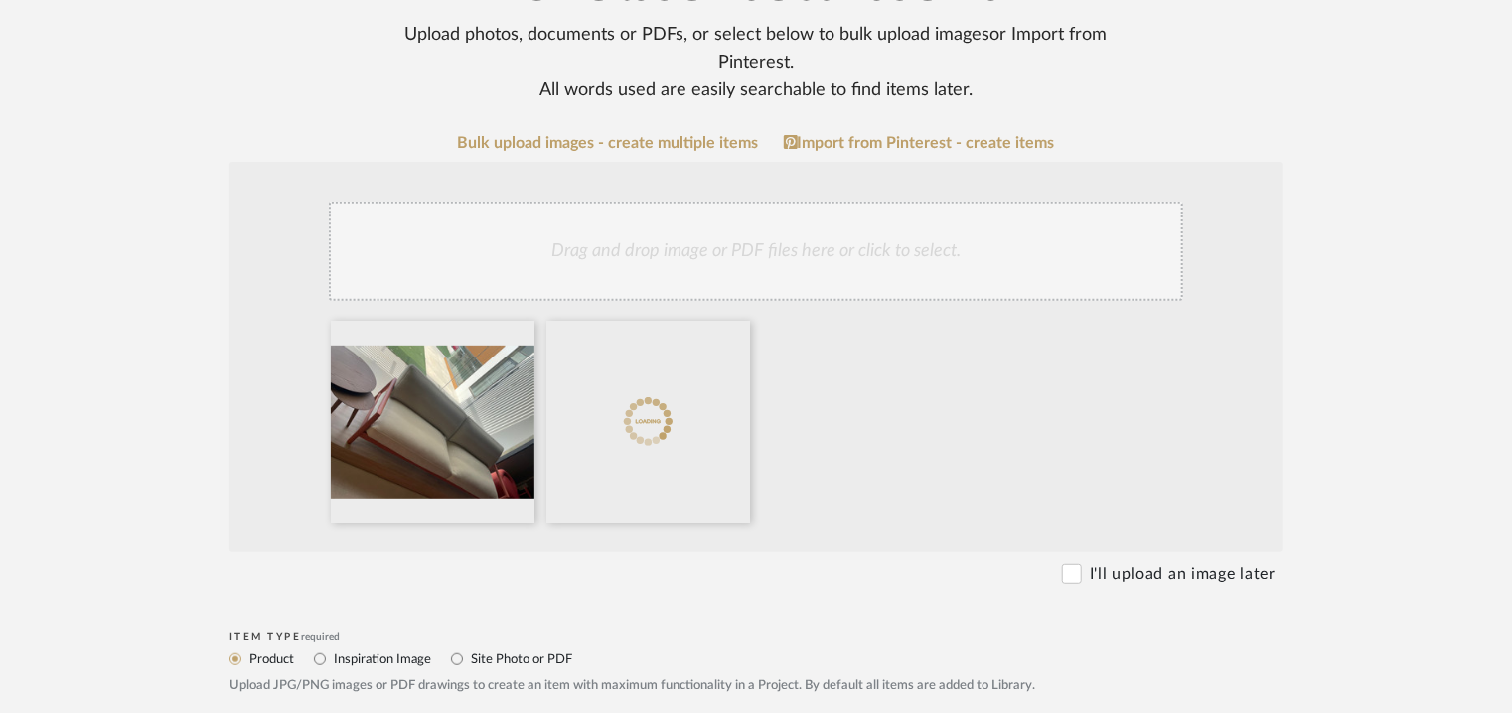
click at [817, 263] on div "Drag and drop image or PDF files here or click to select." at bounding box center [756, 251] width 854 height 99
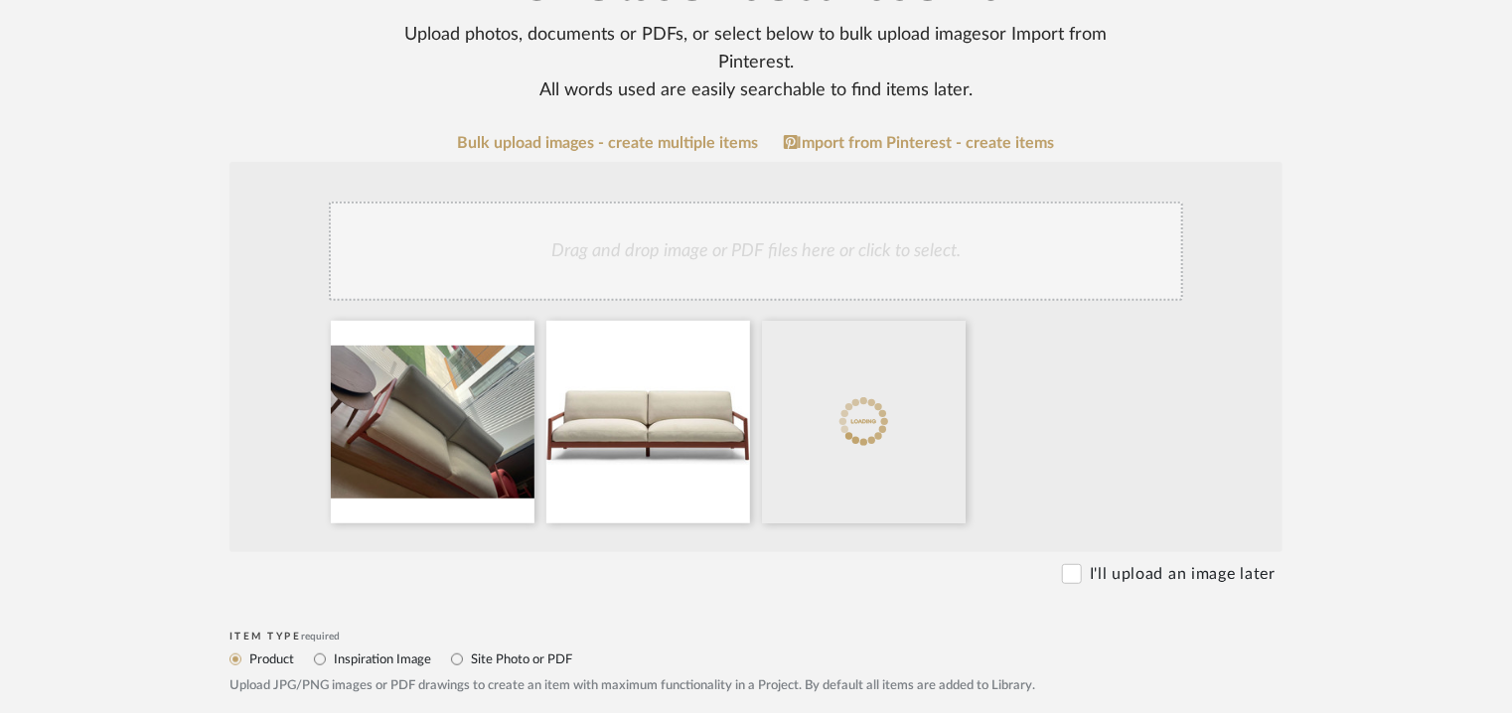
click at [793, 257] on div "Drag and drop image or PDF files here or click to select." at bounding box center [756, 251] width 854 height 99
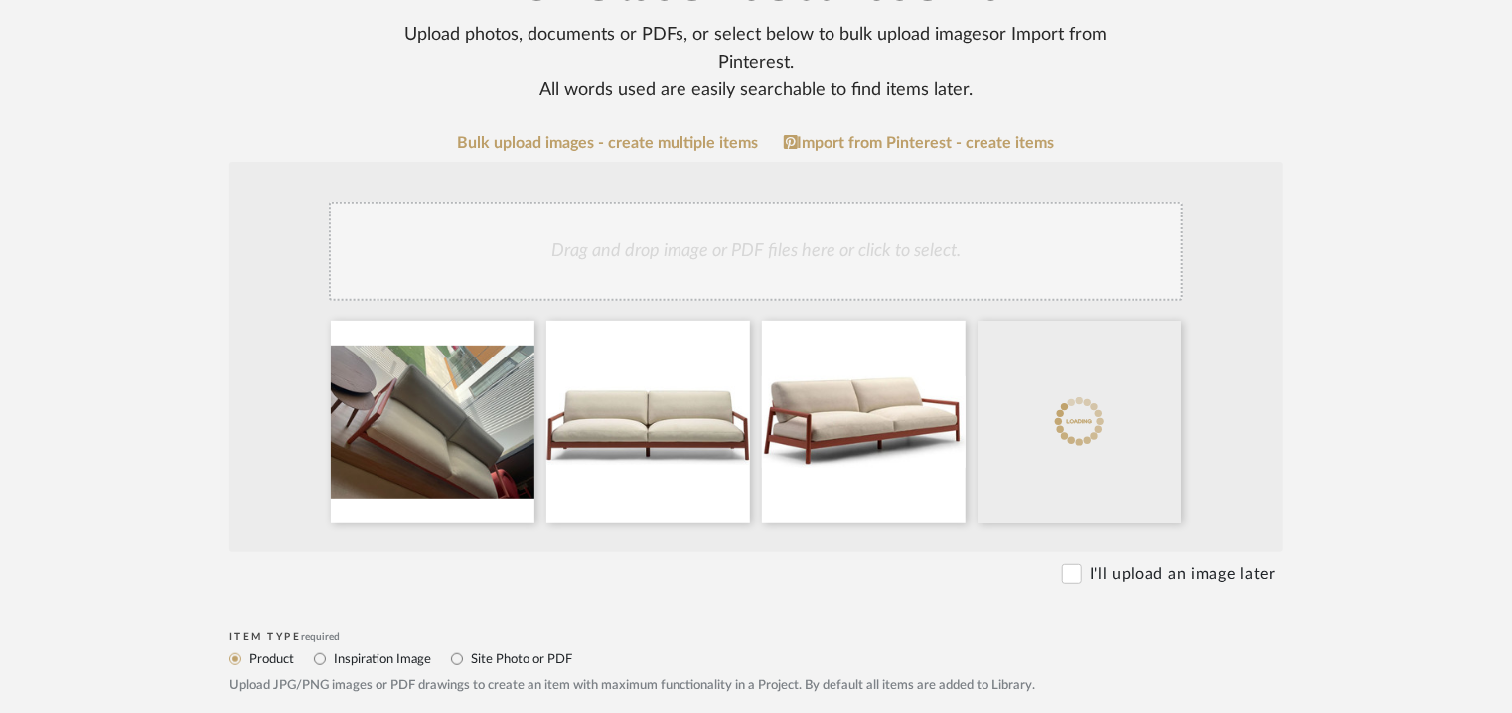
click at [874, 255] on div "Drag and drop image or PDF files here or click to select." at bounding box center [756, 251] width 854 height 99
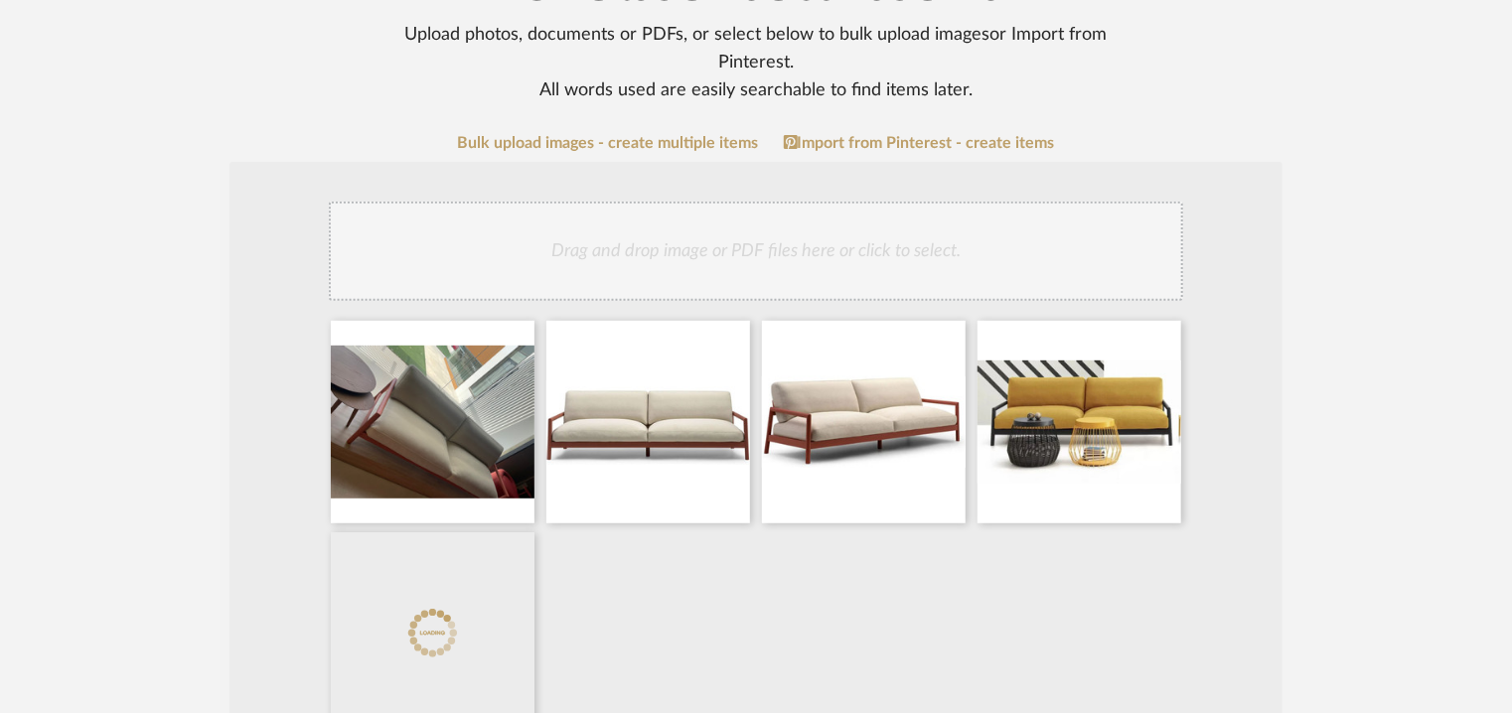
click at [886, 265] on div "Drag and drop image or PDF files here or click to select." at bounding box center [756, 251] width 854 height 99
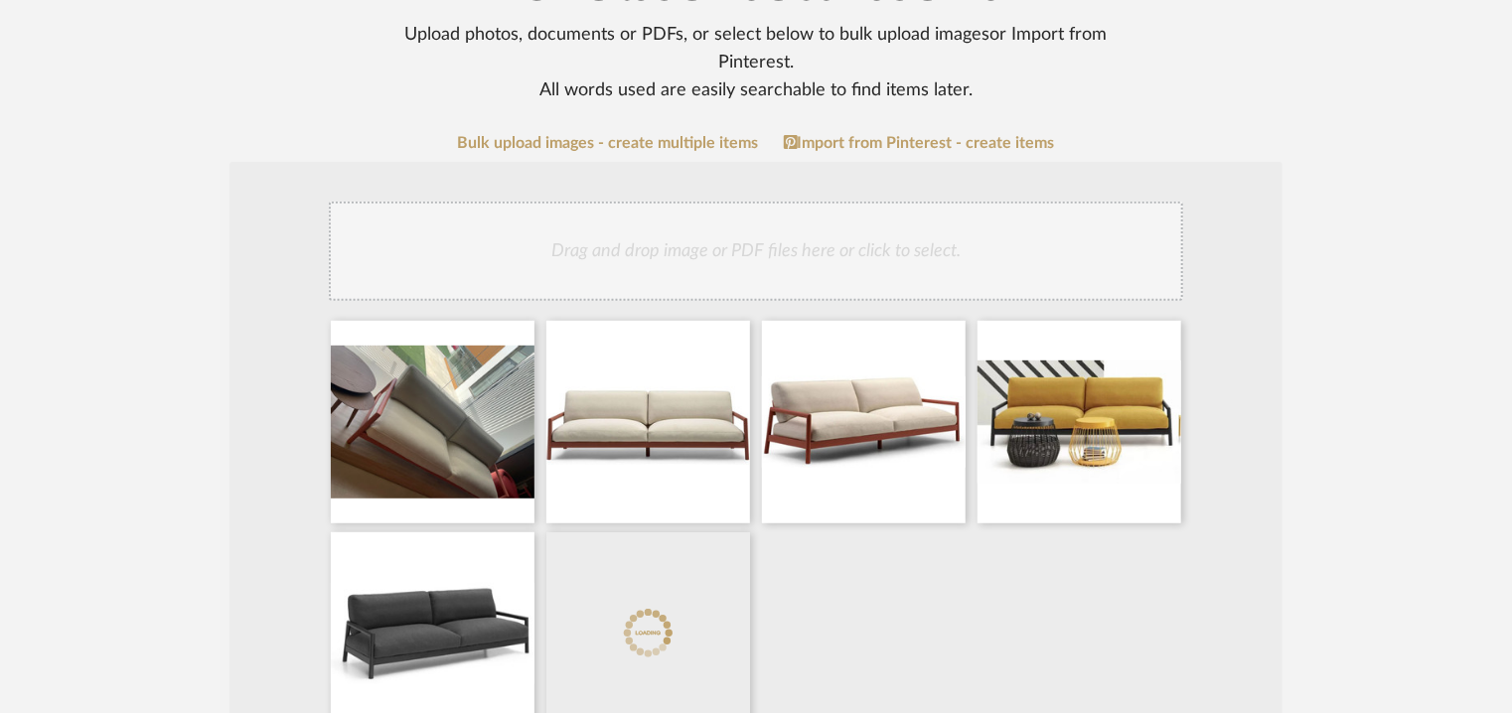
click at [977, 253] on div "Drag and drop image or PDF files here or click to select." at bounding box center [756, 251] width 854 height 99
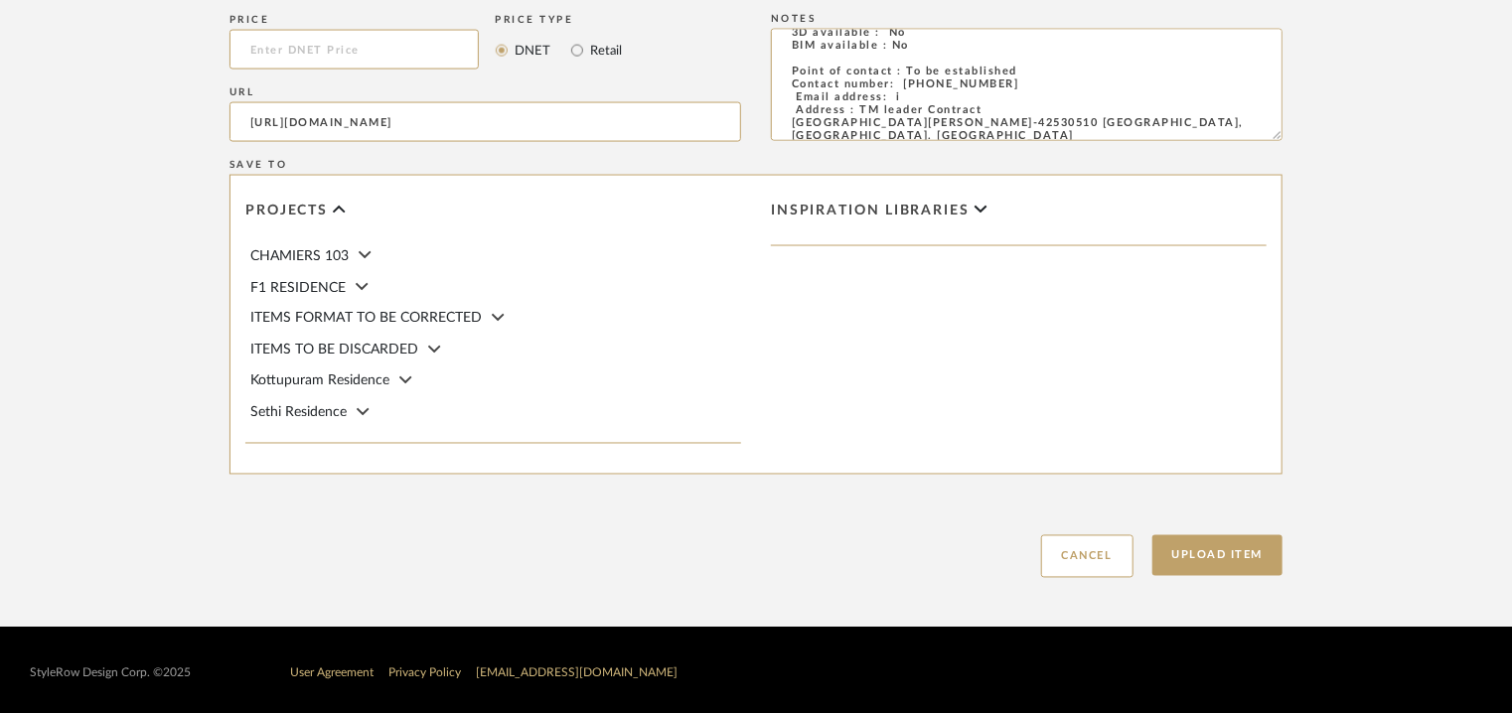
scroll to position [1575, 0]
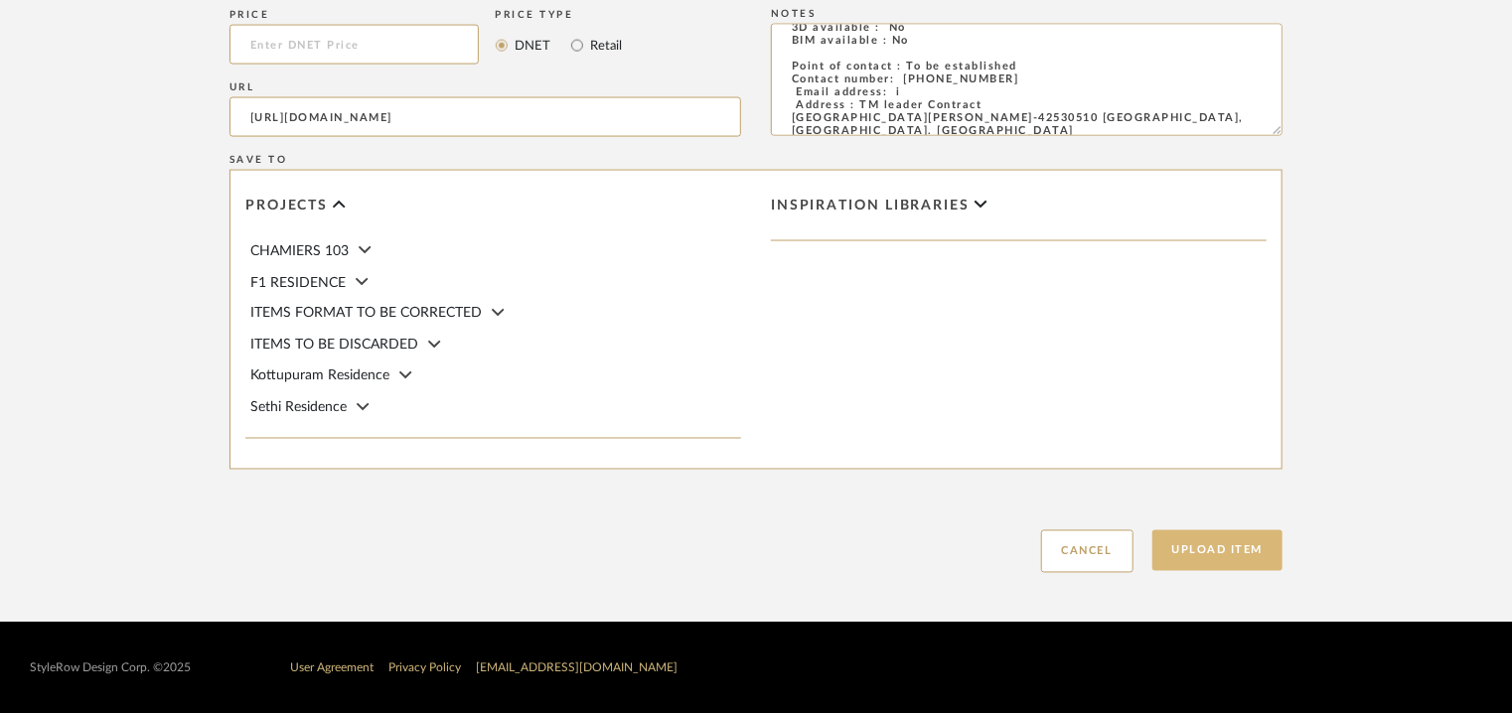
click at [1236, 544] on button "Upload Item" at bounding box center [1217, 550] width 131 height 41
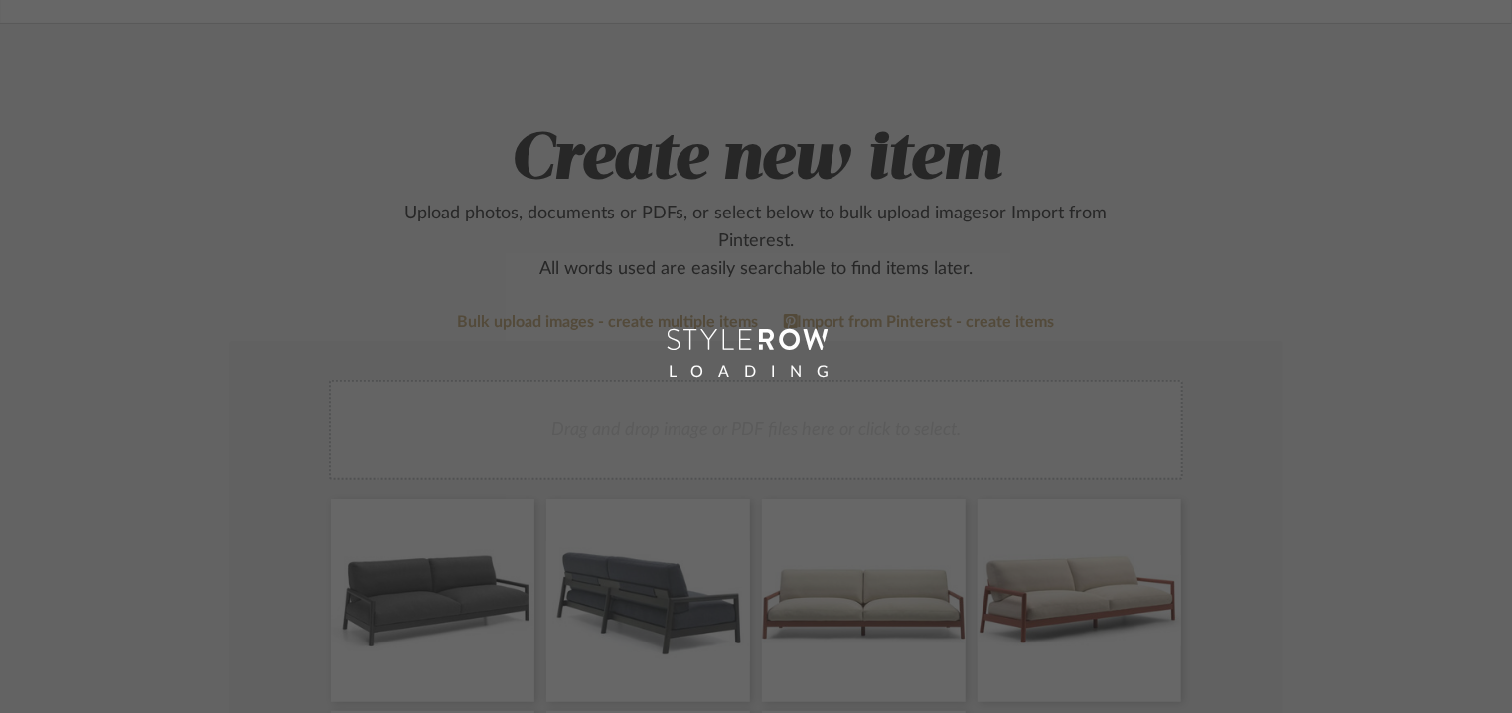
scroll to position [99, 0]
